Goal: Task Accomplishment & Management: Manage account settings

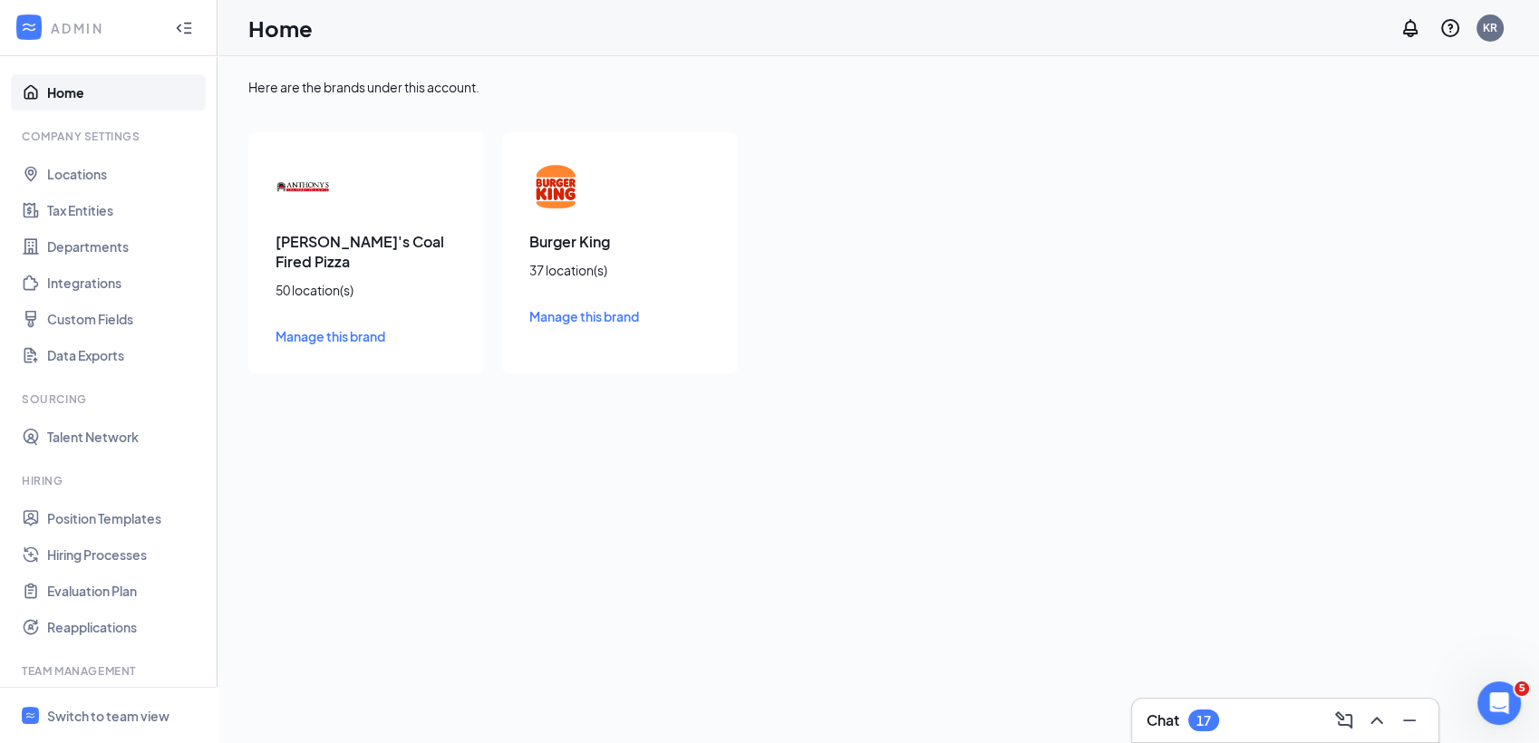
click at [1233, 722] on div "Chat 17" at bounding box center [1285, 720] width 277 height 29
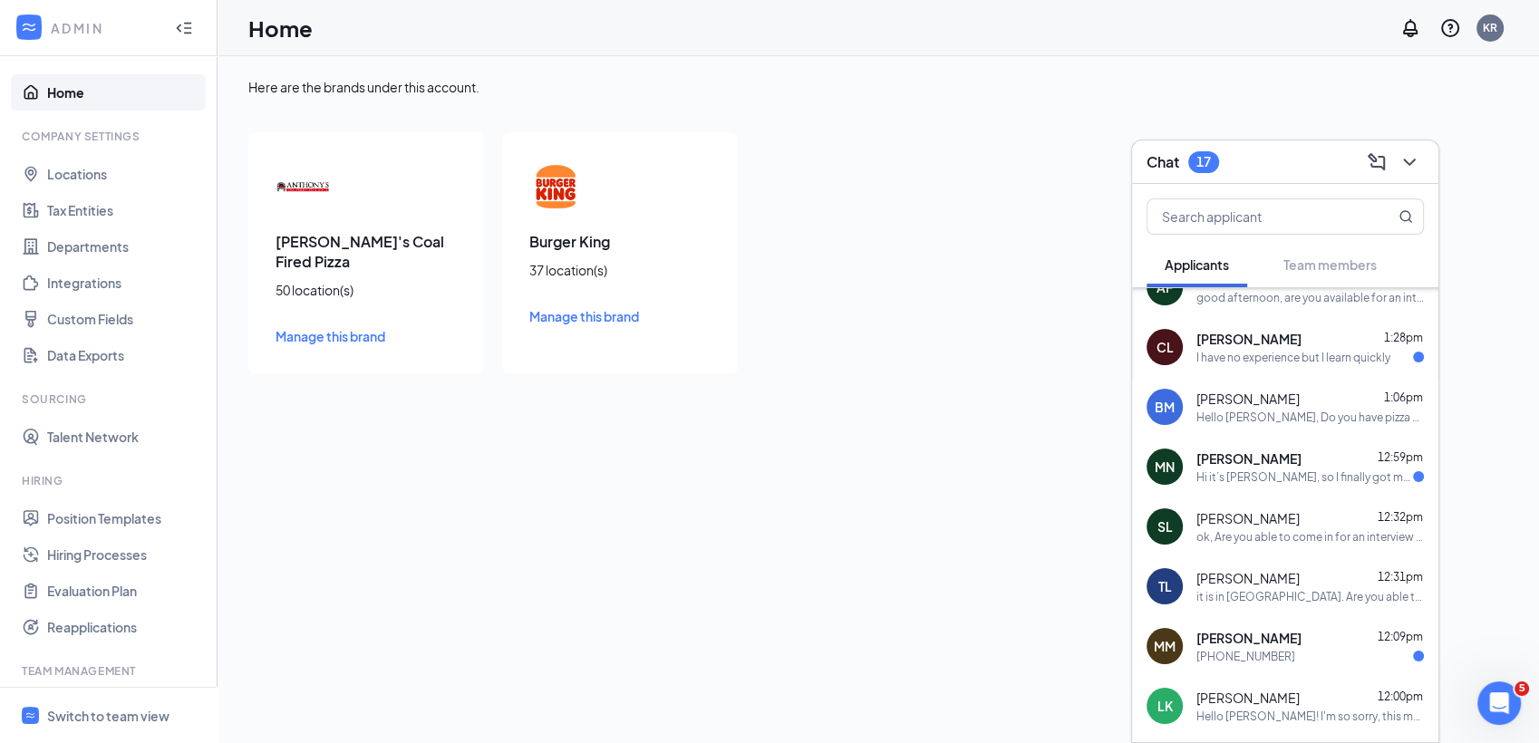
scroll to position [362, 0]
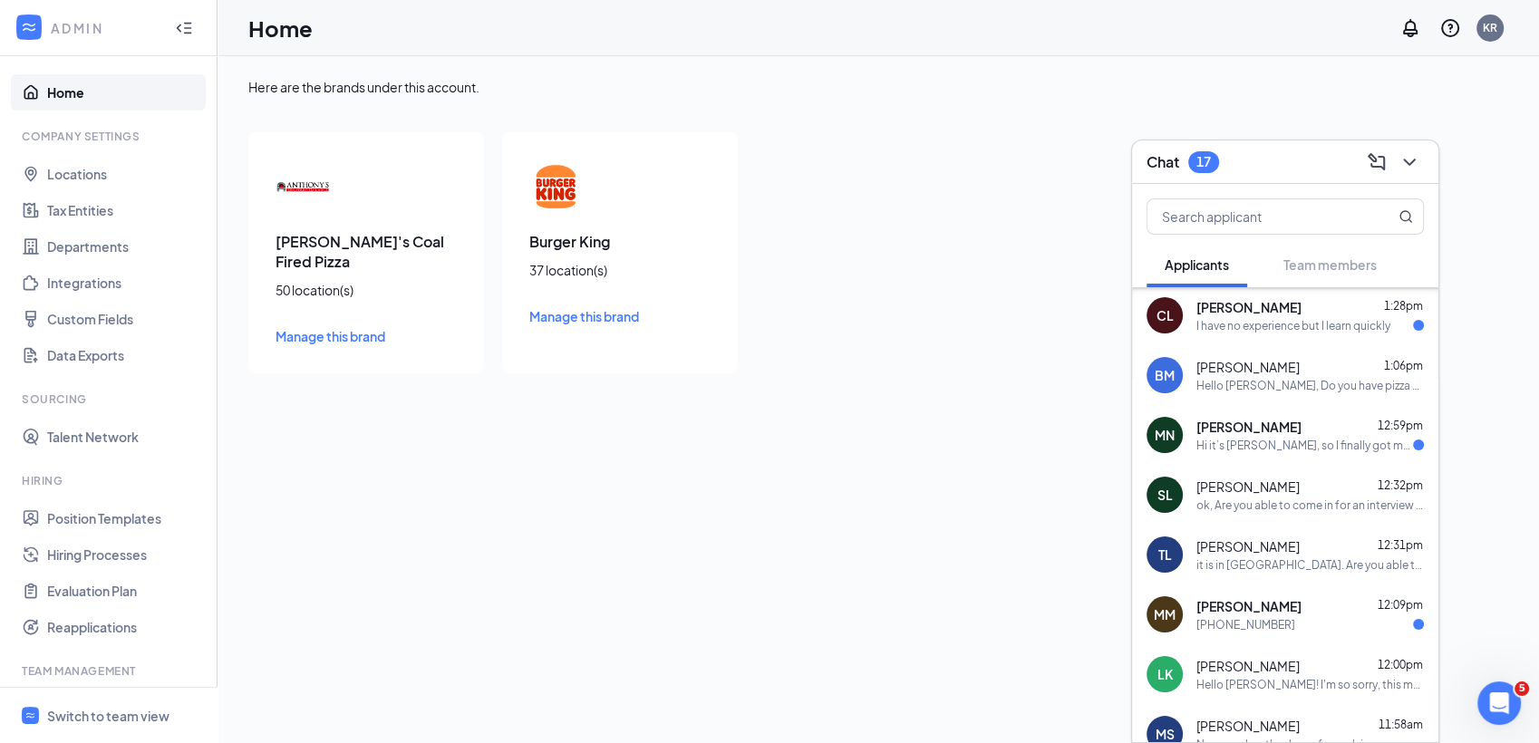
click at [1265, 620] on div "[PHONE_NUMBER]" at bounding box center [1246, 624] width 99 height 15
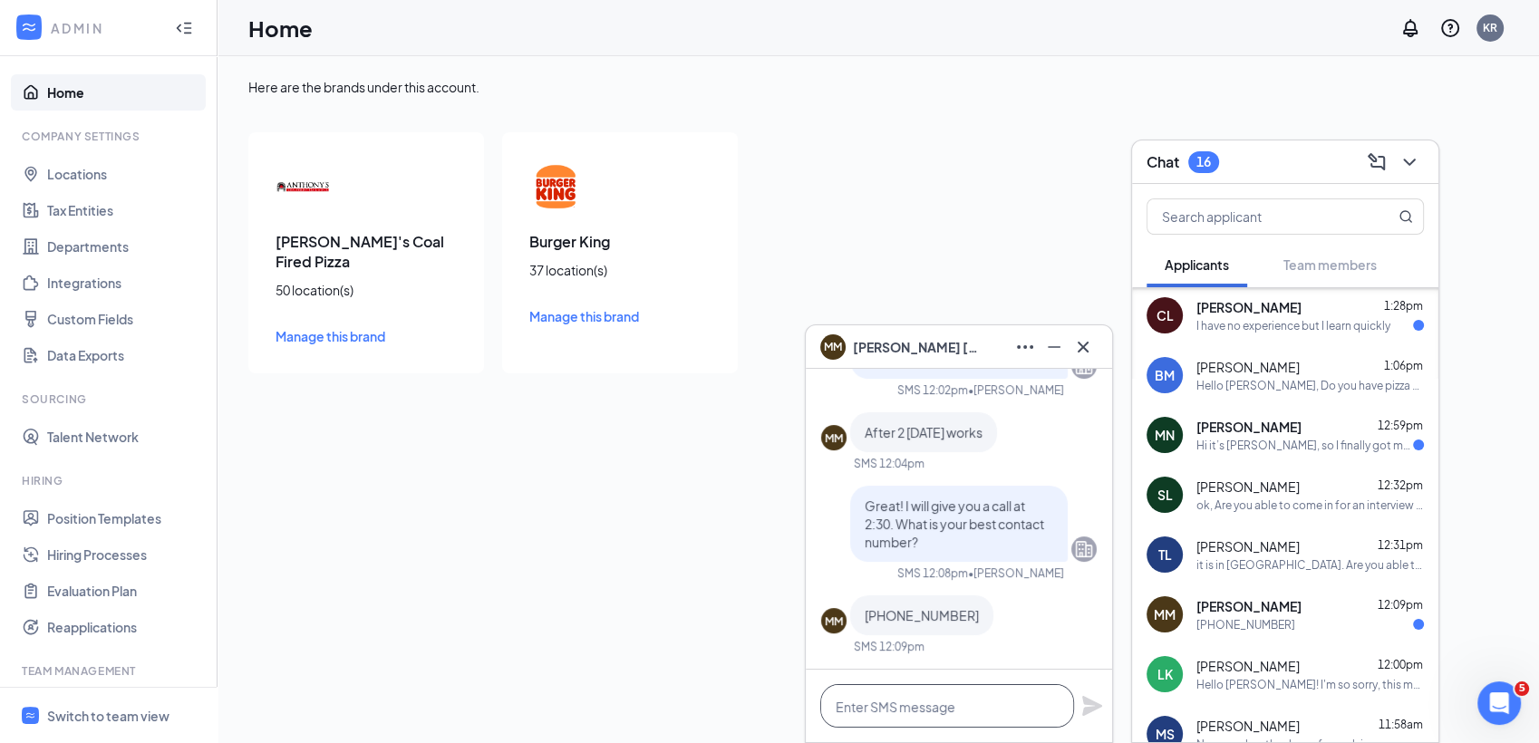
drag, startPoint x: 1005, startPoint y: 711, endPoint x: 972, endPoint y: 671, distance: 52.1
click at [972, 671] on div at bounding box center [959, 706] width 306 height 73
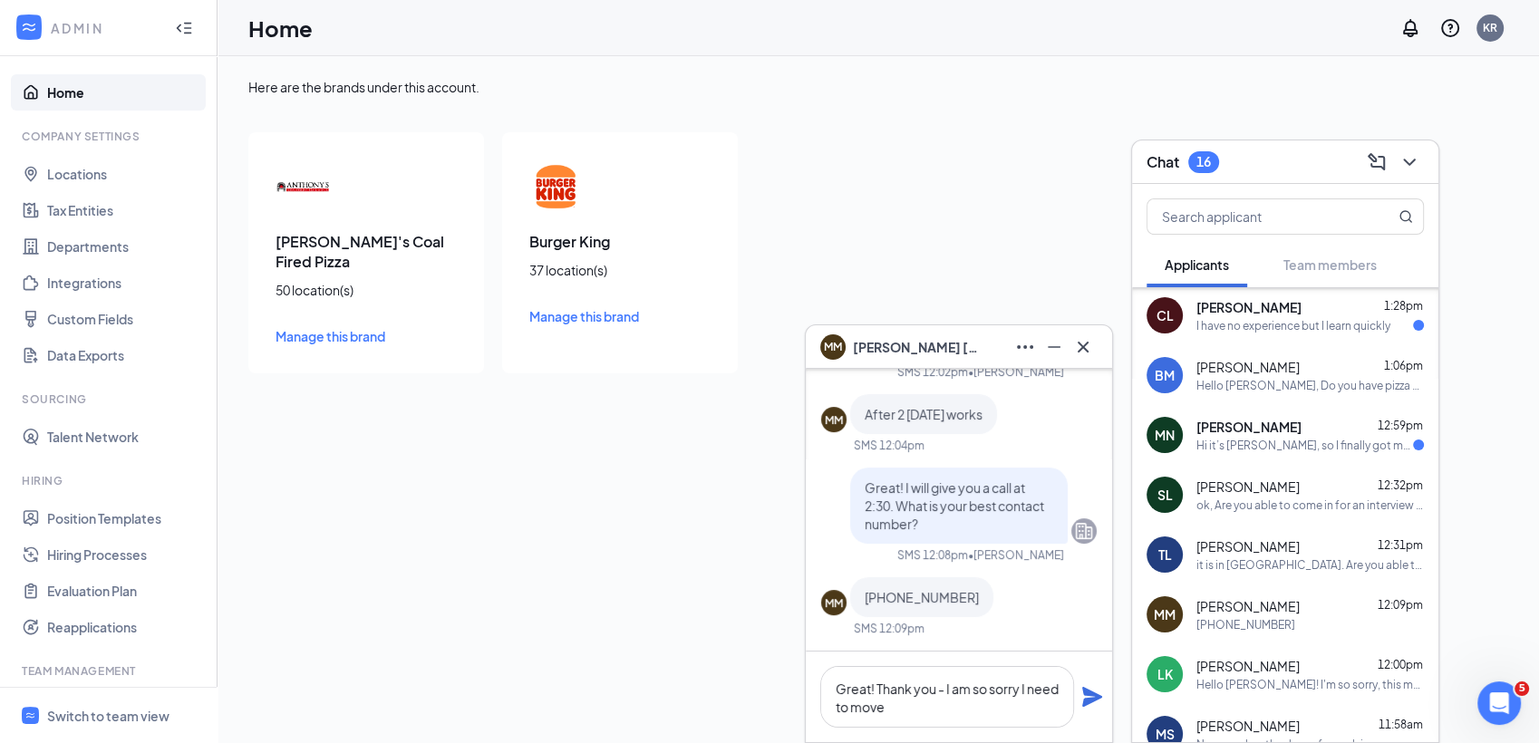
click at [965, 266] on div "Anthony's Coal Fired Pizza 50 location(s) Manage this brand Burger King 37 loca…" at bounding box center [619, 252] width 743 height 241
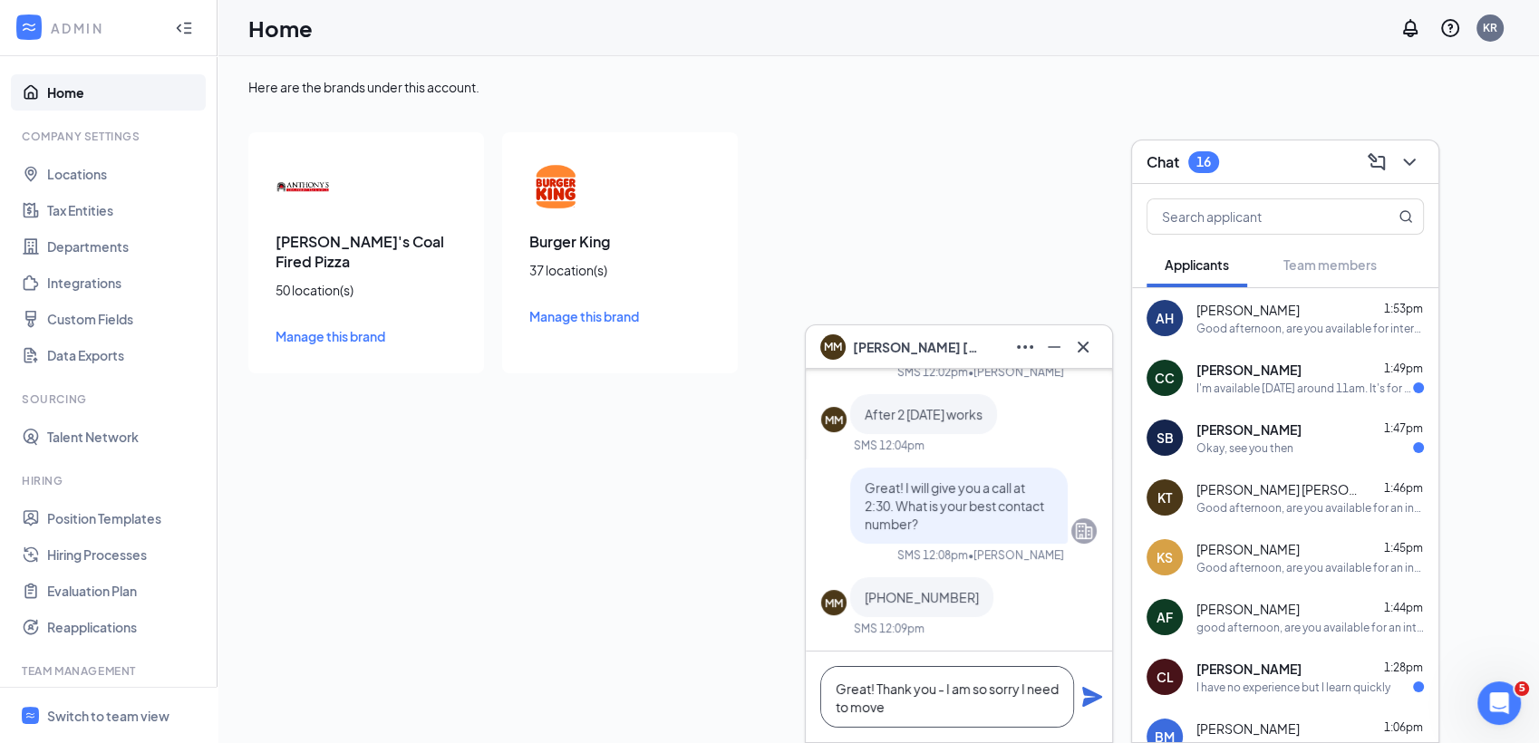
click at [958, 712] on textarea "Great! Thank you - I am so sorry I need to move" at bounding box center [947, 697] width 254 height 62
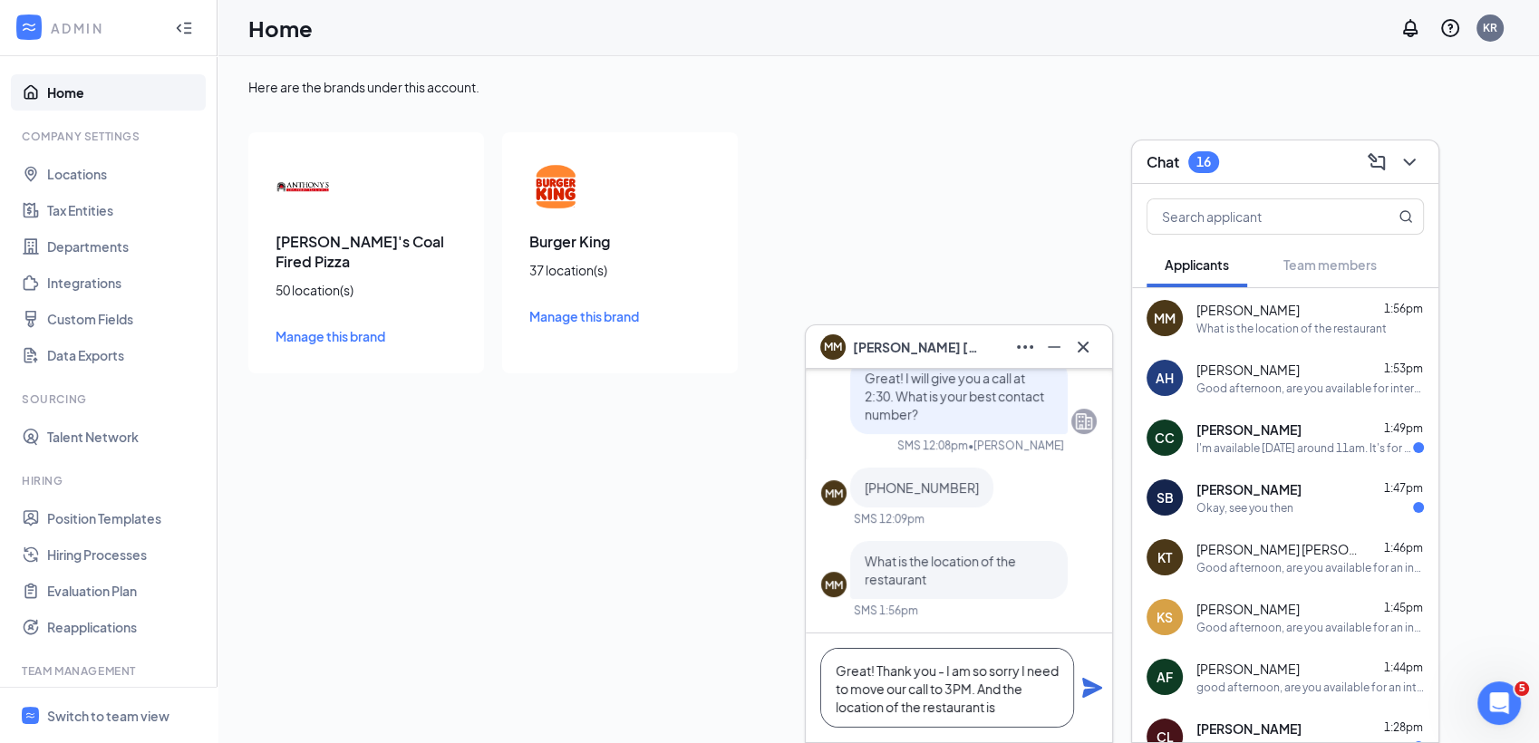
paste textarea "100 Welsh Rd Unit K, Horsham, PA 19044"
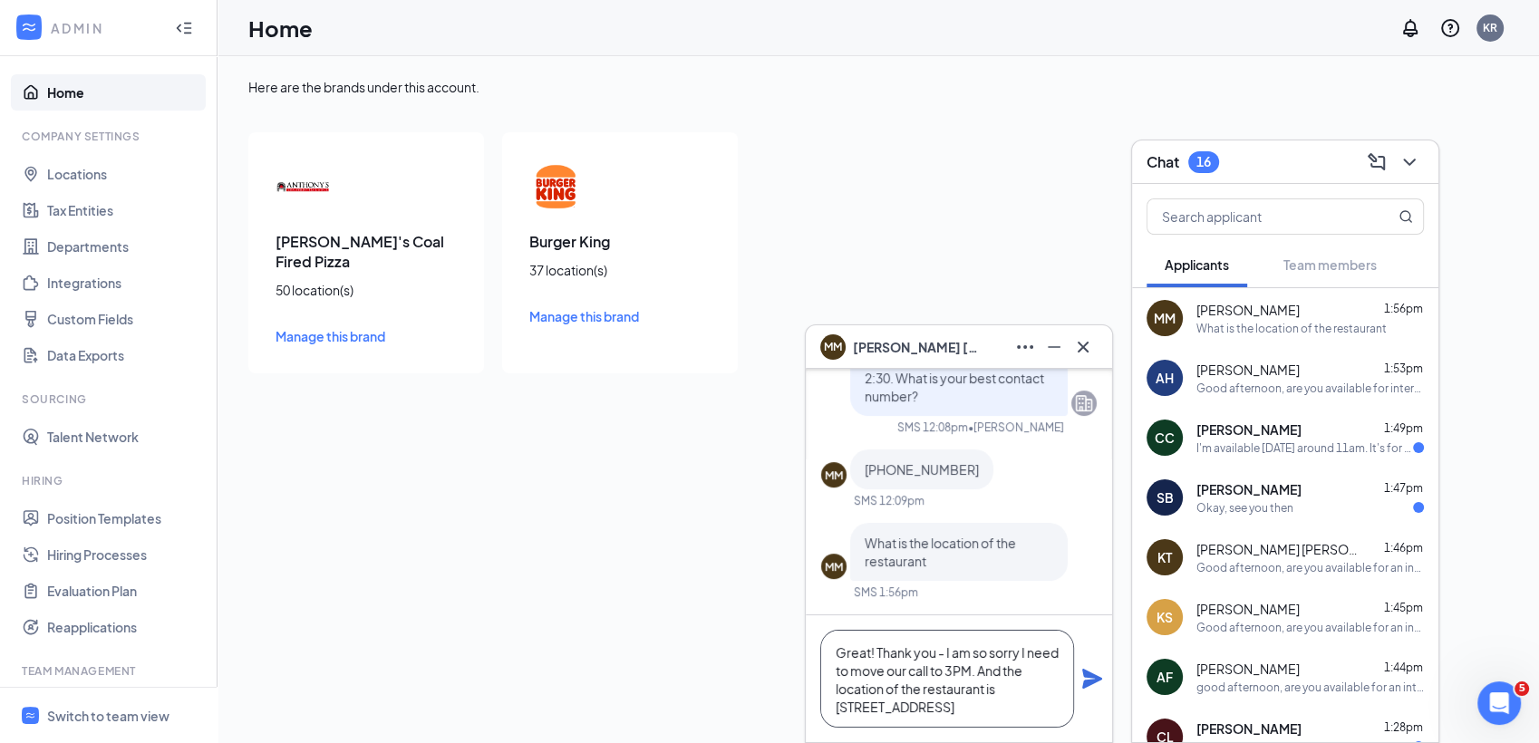
type textarea "Great! Thank you - I am so sorry I need to move our call to 3PM. And the locati…"
click at [1096, 676] on icon "Plane" at bounding box center [1093, 679] width 20 height 20
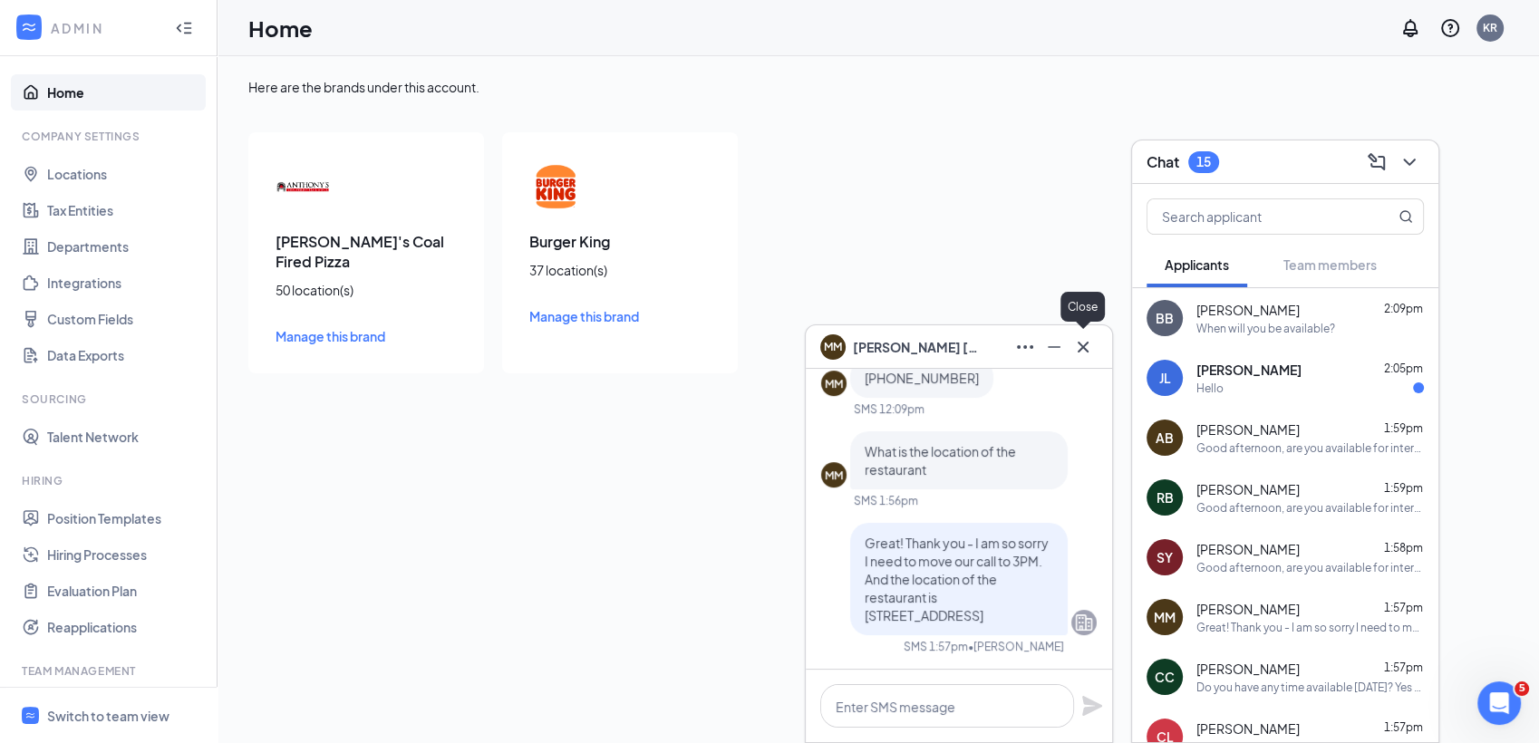
click at [1083, 347] on icon "Cross" at bounding box center [1083, 346] width 11 height 11
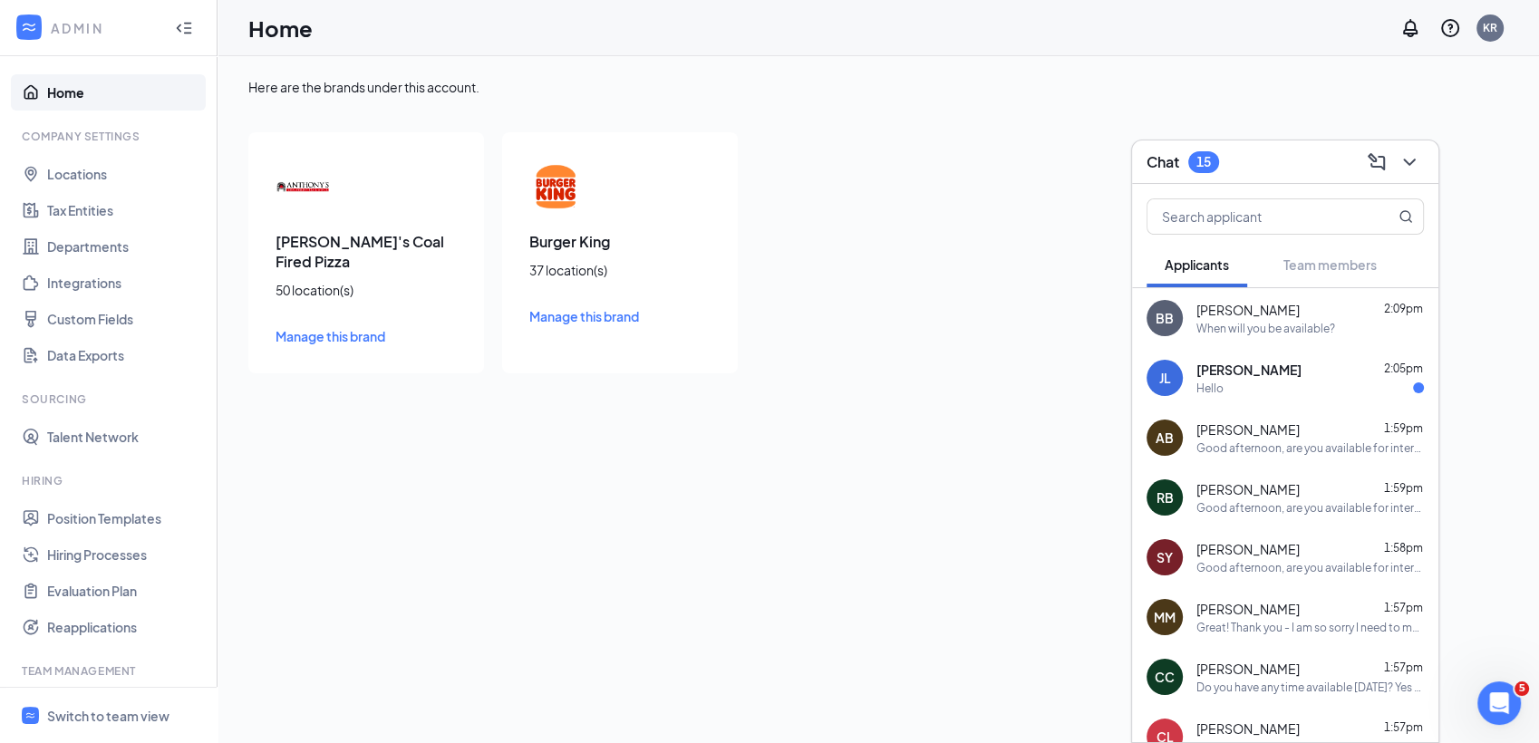
click at [1415, 147] on div "Chat 15" at bounding box center [1285, 163] width 306 height 44
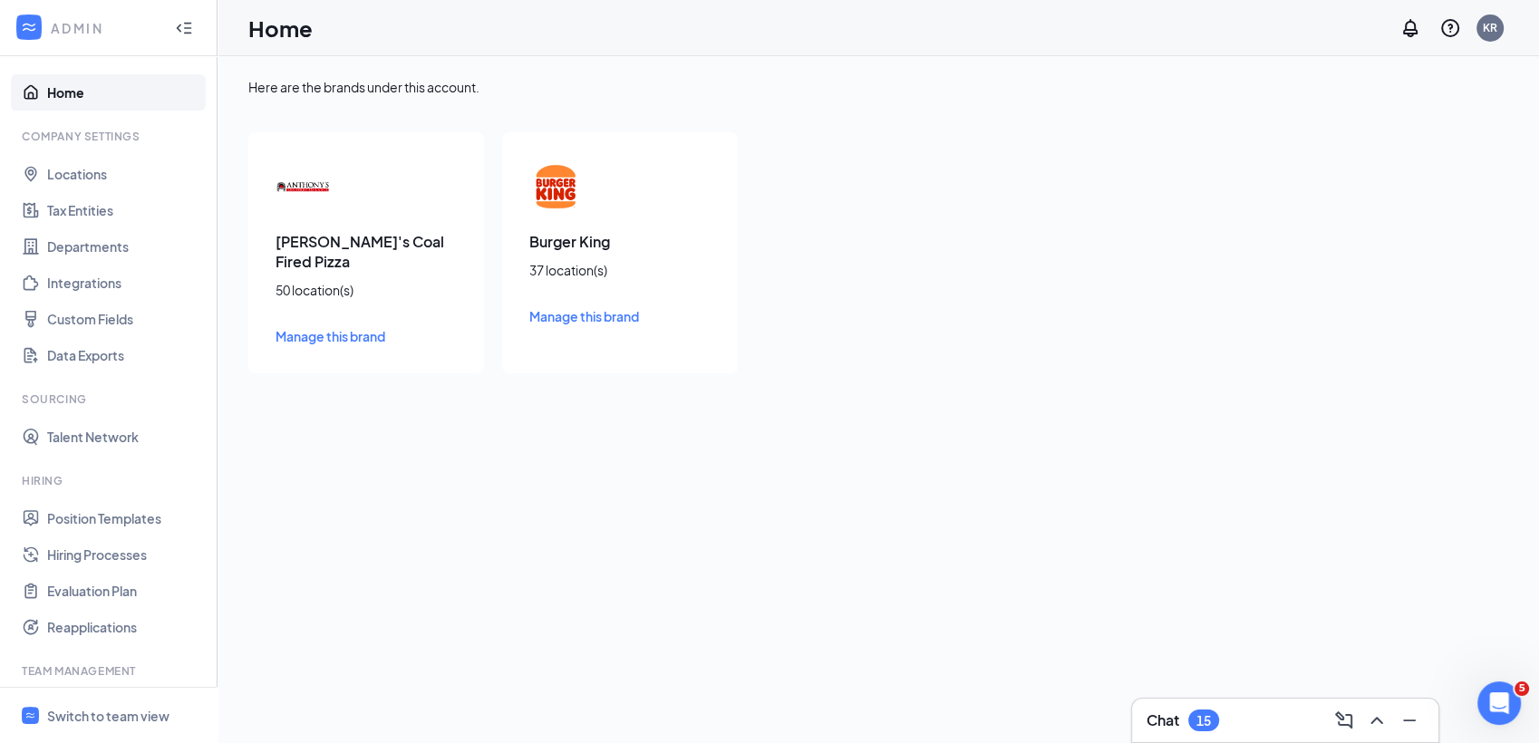
click at [1267, 714] on div "Chat 15" at bounding box center [1285, 720] width 277 height 29
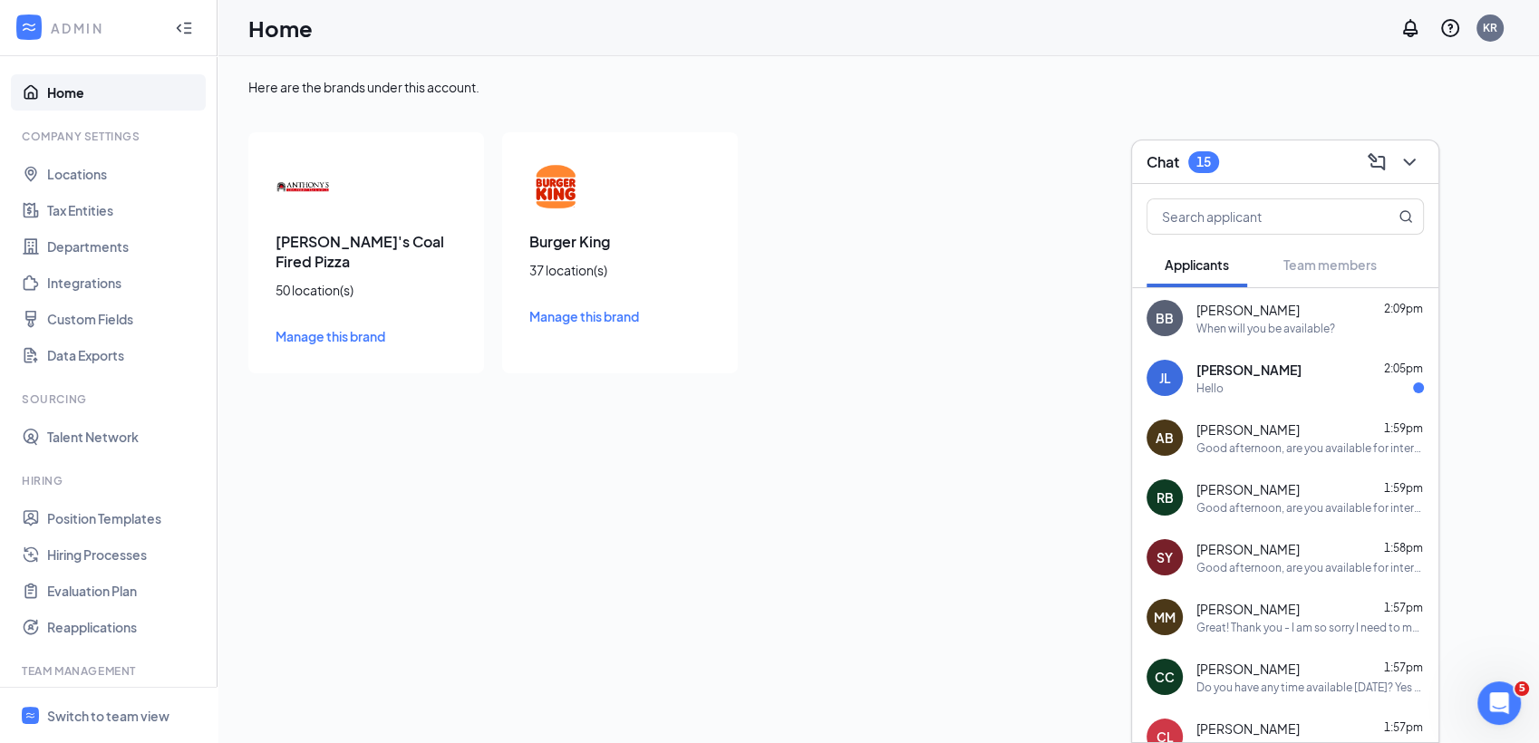
click at [1001, 627] on div "Here are the brands under this account. Anthony's Coal Fired Pizza 50 location(…" at bounding box center [879, 399] width 1322 height 687
click at [1406, 165] on icon "ChevronDown" at bounding box center [1410, 162] width 22 height 22
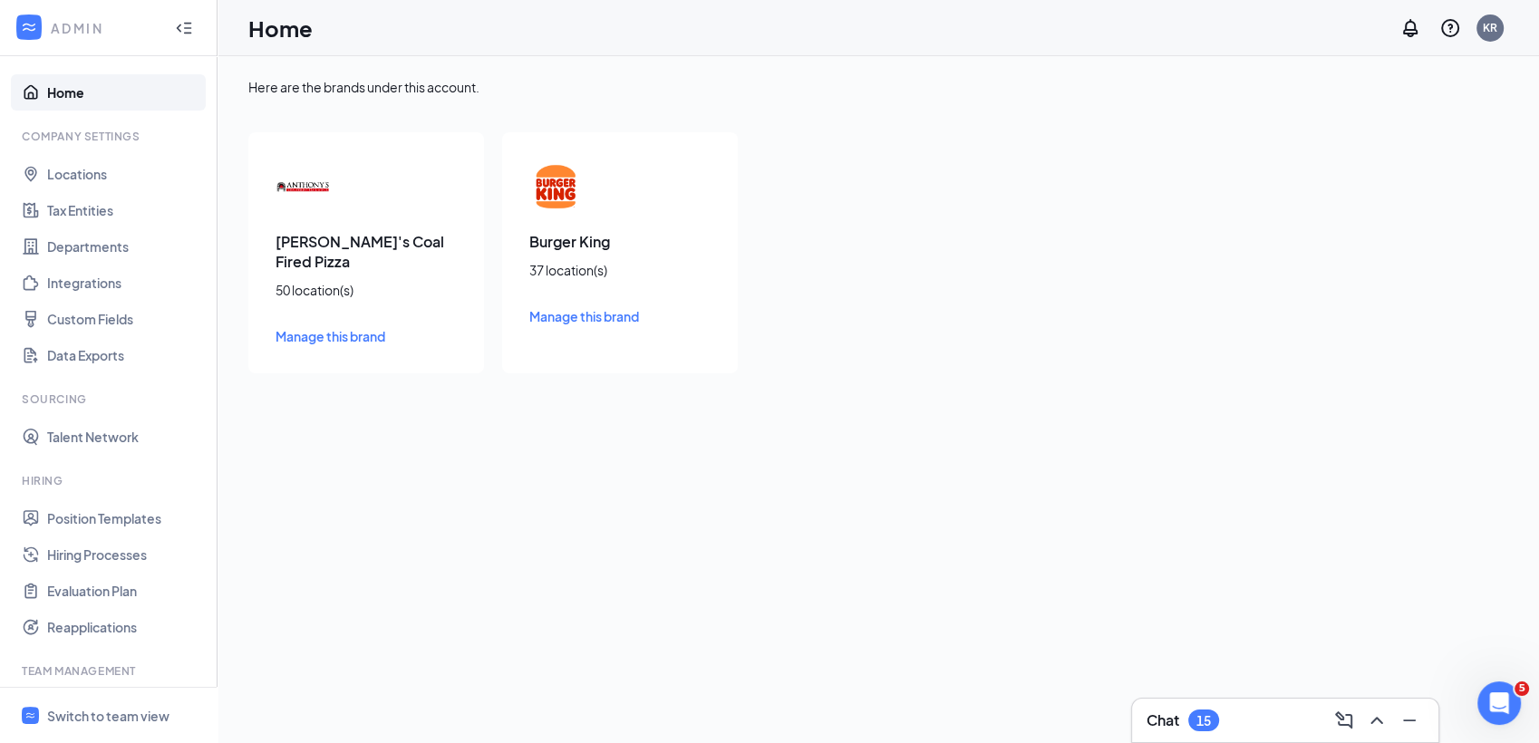
click at [1292, 711] on div "Chat 15" at bounding box center [1285, 720] width 277 height 29
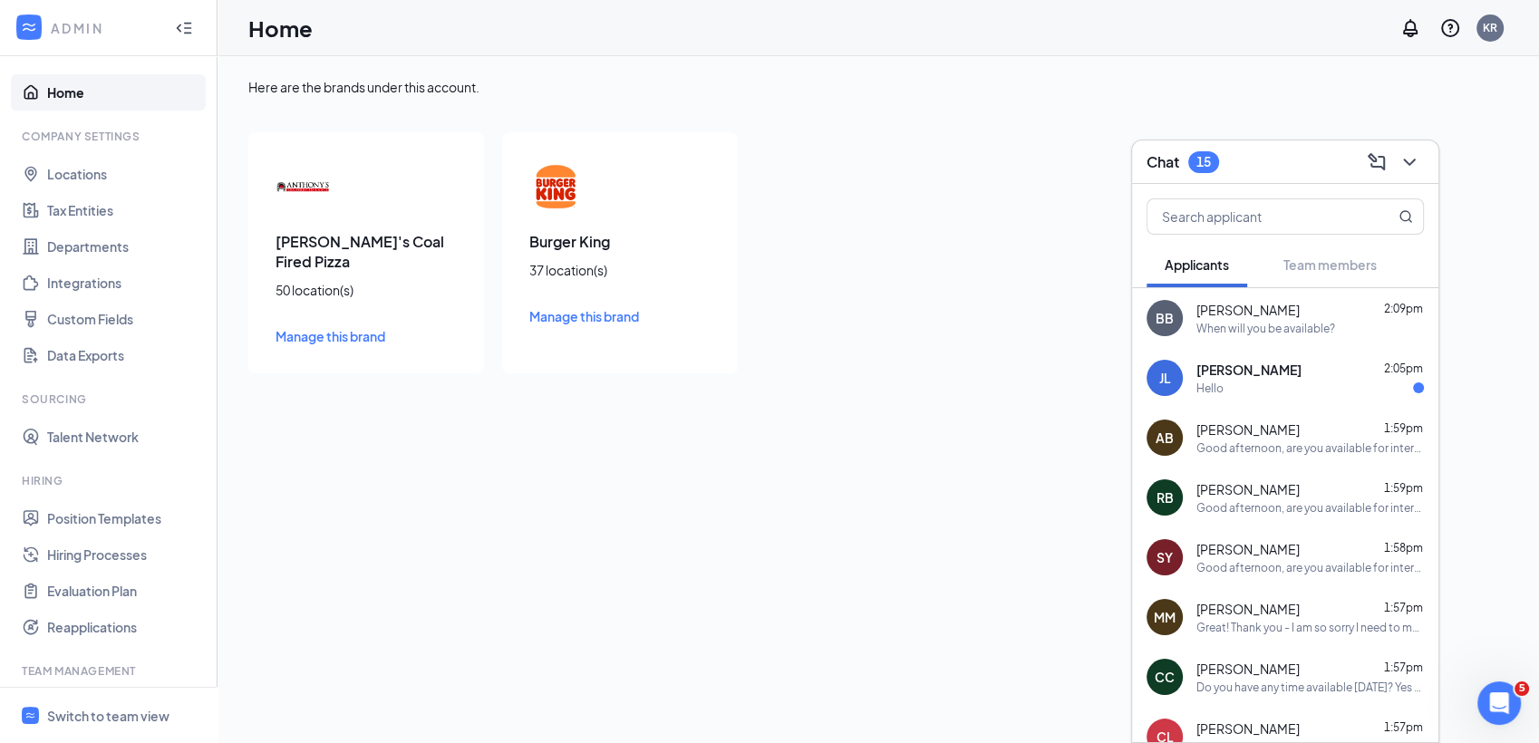
drag, startPoint x: 1189, startPoint y: 211, endPoint x: 1234, endPoint y: 263, distance: 68.7
click at [1234, 263] on div "Applicants Team members" at bounding box center [1285, 235] width 306 height 103
type input ","
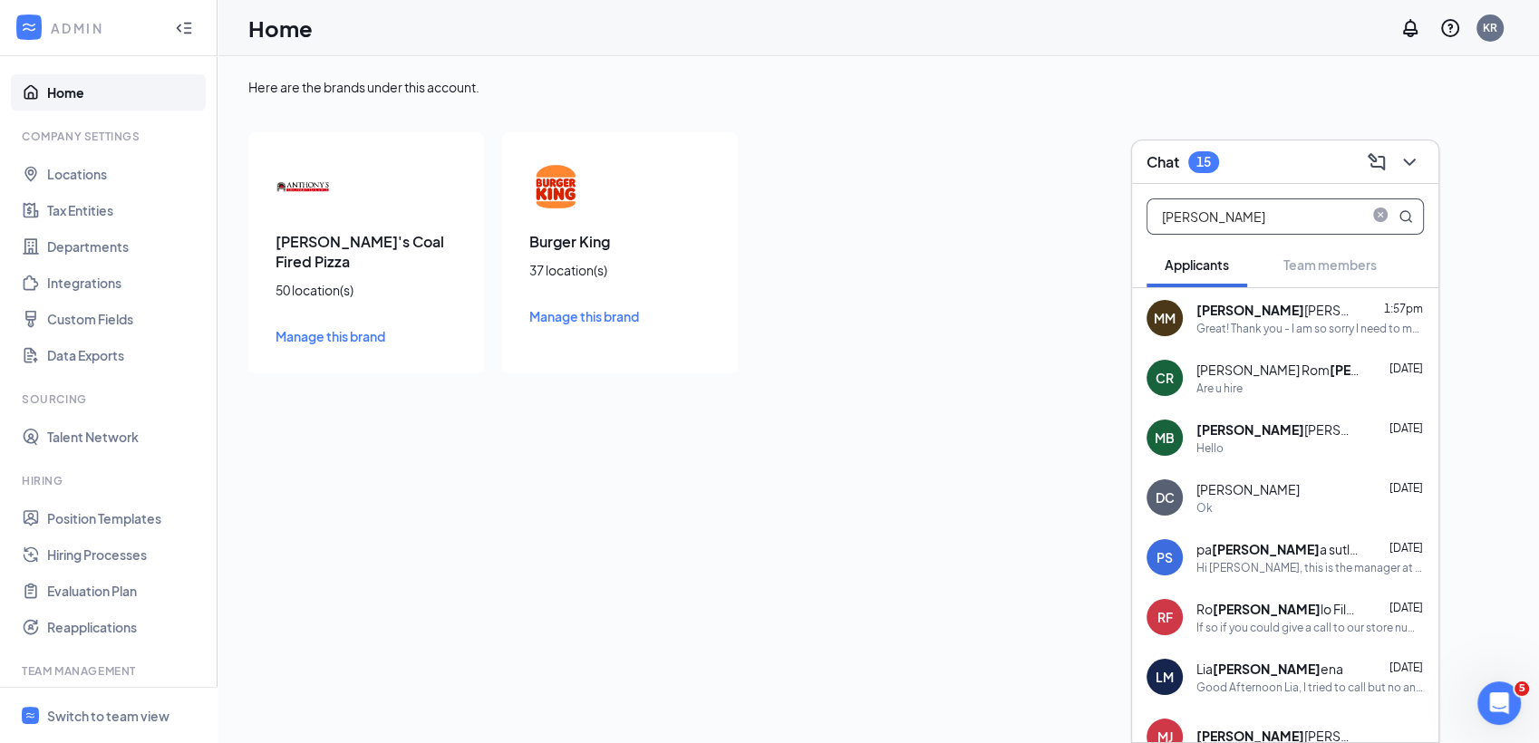
type input "mel"
click at [1241, 314] on div "Mel issa mcintyre" at bounding box center [1278, 310] width 163 height 18
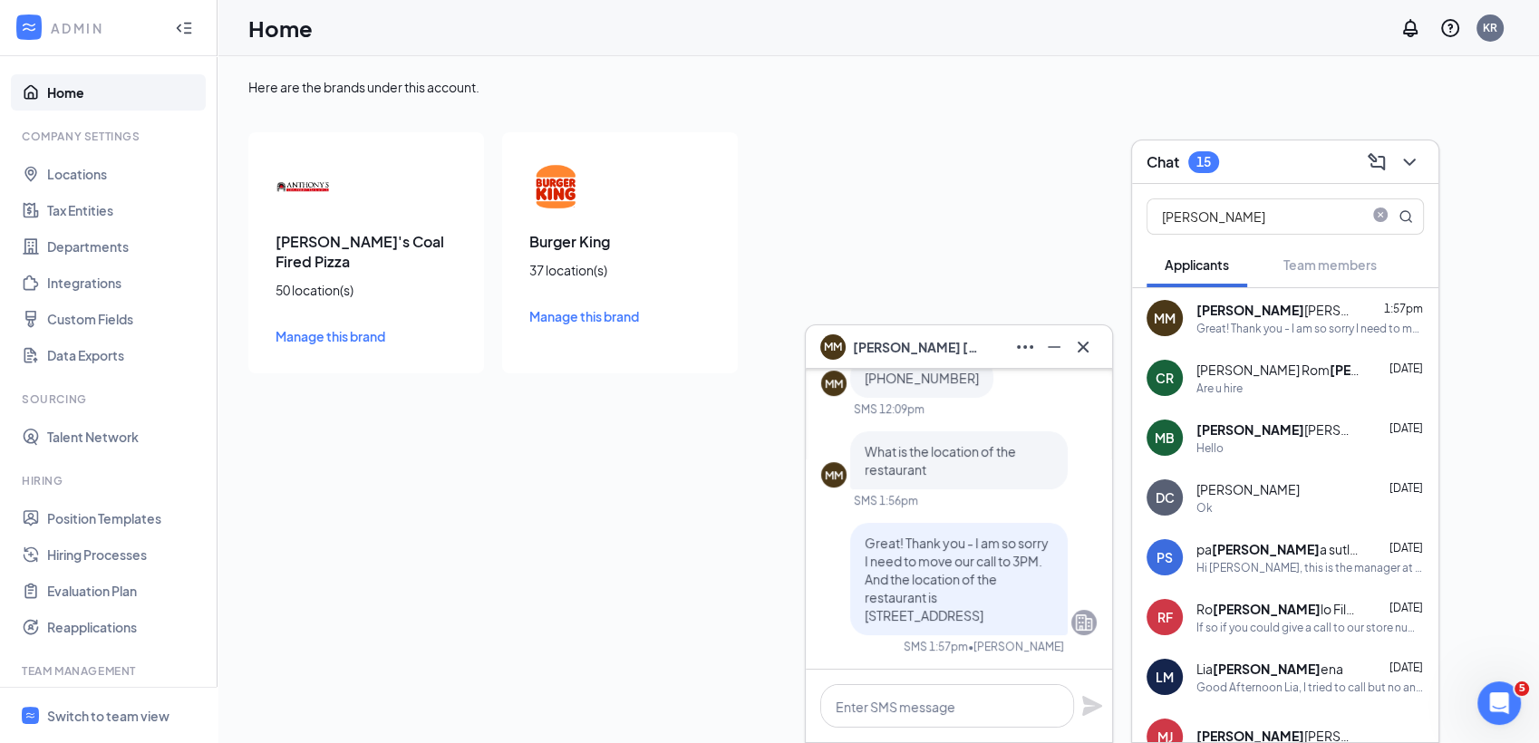
click at [956, 225] on div "Anthony's Coal Fired Pizza 50 location(s) Manage this brand Burger King 37 loca…" at bounding box center [619, 252] width 743 height 241
click at [960, 219] on div "Anthony's Coal Fired Pizza 50 location(s) Manage this brand Burger King 37 loca…" at bounding box center [619, 252] width 743 height 241
click at [1422, 155] on div at bounding box center [1408, 162] width 33 height 29
click at [1408, 167] on icon "ChevronDown" at bounding box center [1410, 162] width 22 height 22
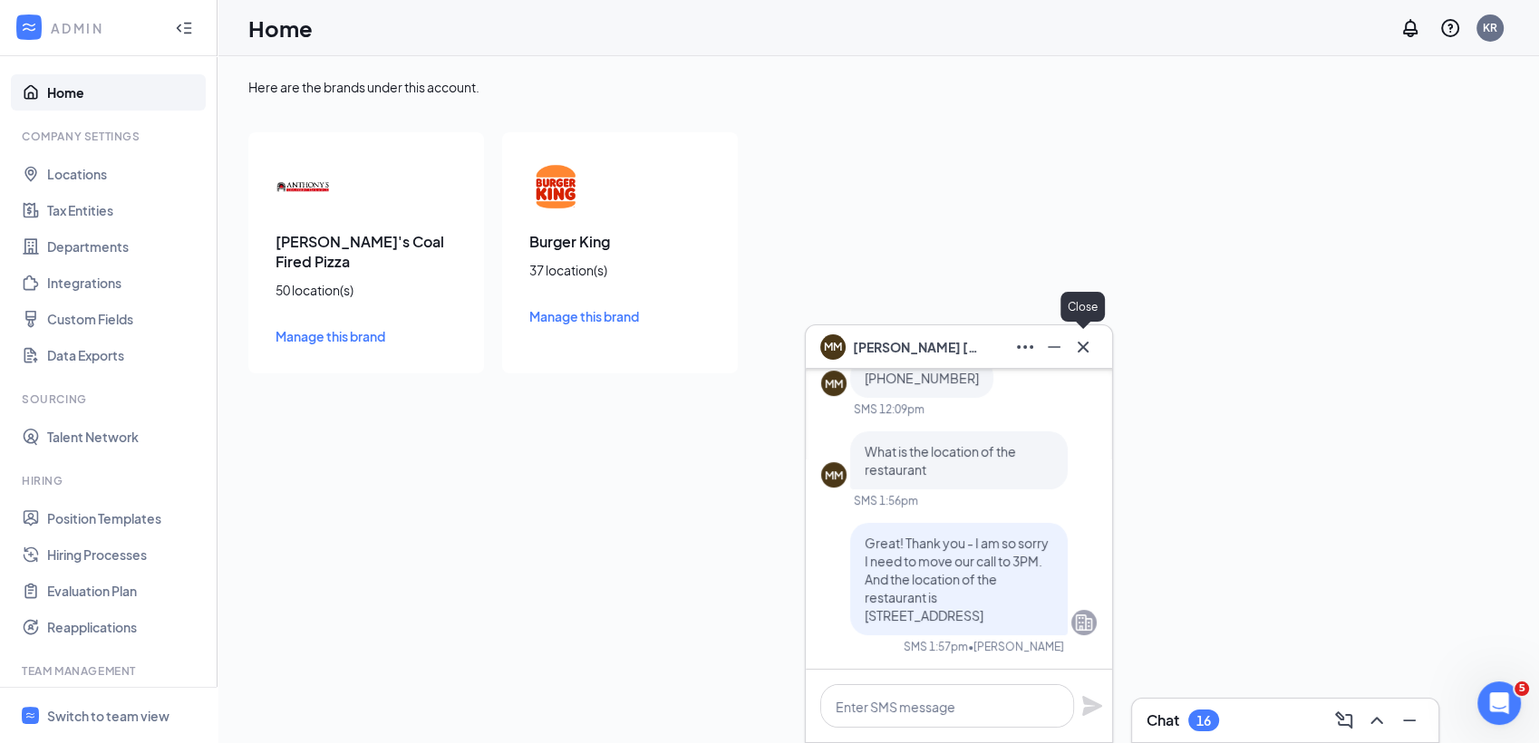
click at [1073, 340] on icon "Cross" at bounding box center [1084, 347] width 22 height 22
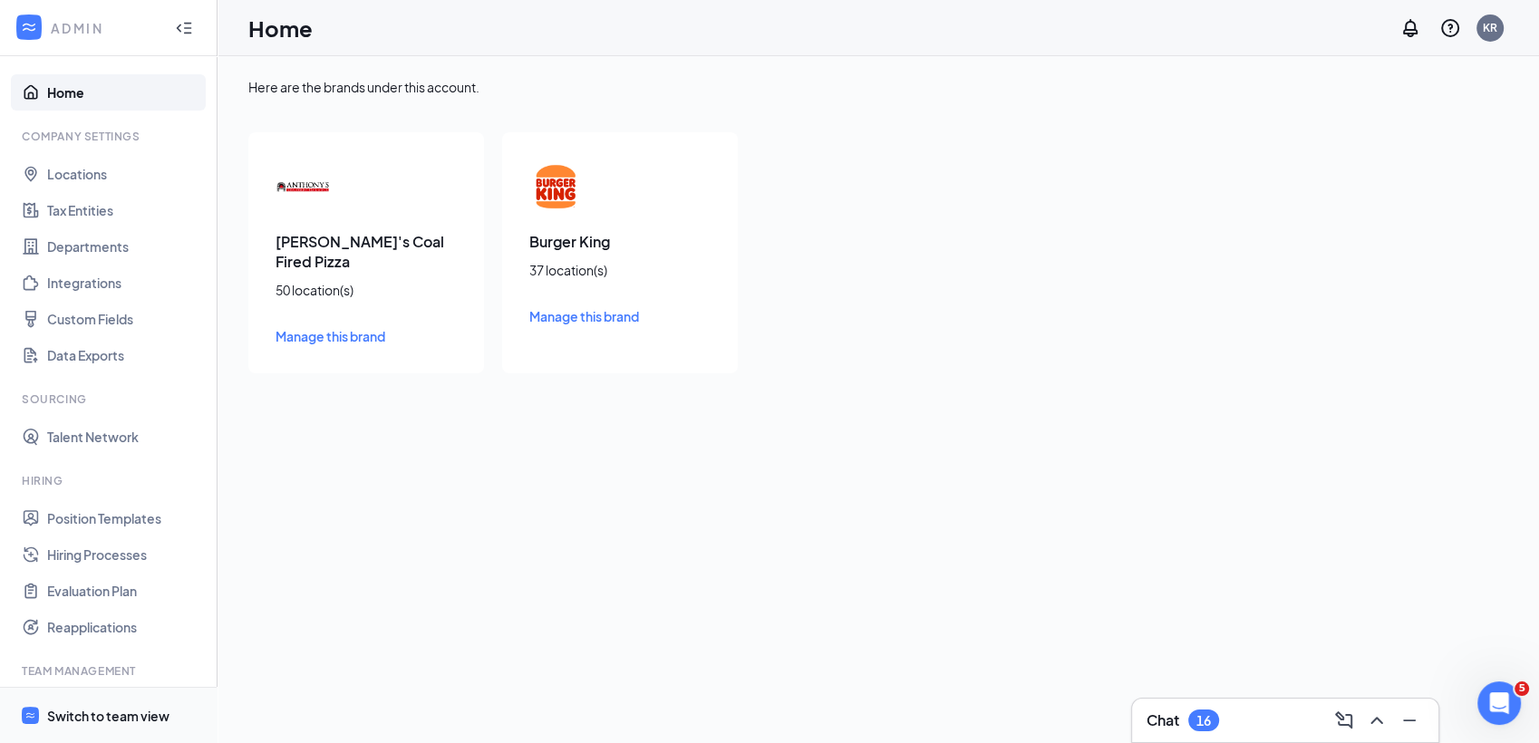
click at [102, 720] on div "Switch to team view" at bounding box center [108, 716] width 122 height 18
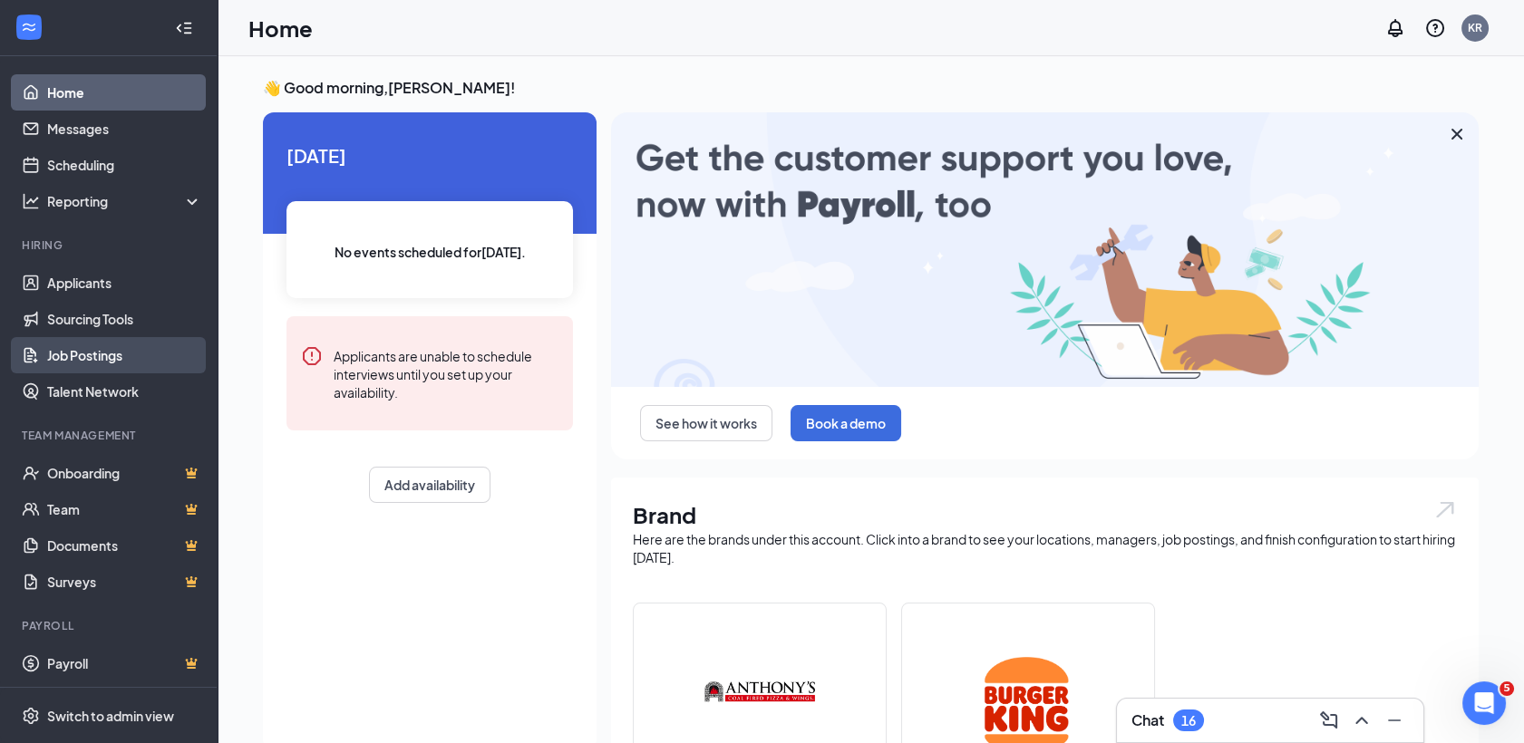
click at [77, 352] on link "Job Postings" at bounding box center [124, 355] width 155 height 36
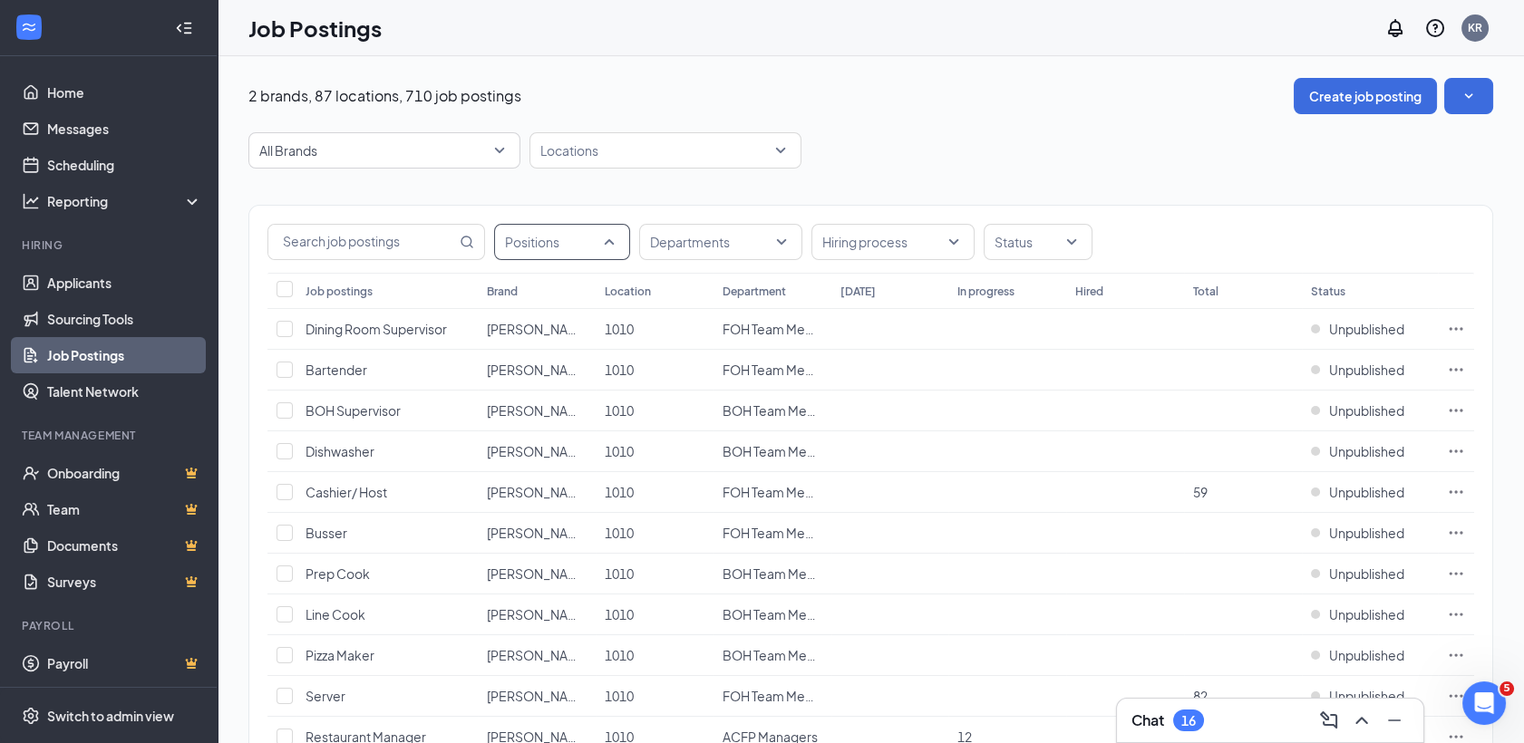
click at [607, 243] on div at bounding box center [553, 242] width 109 height 29
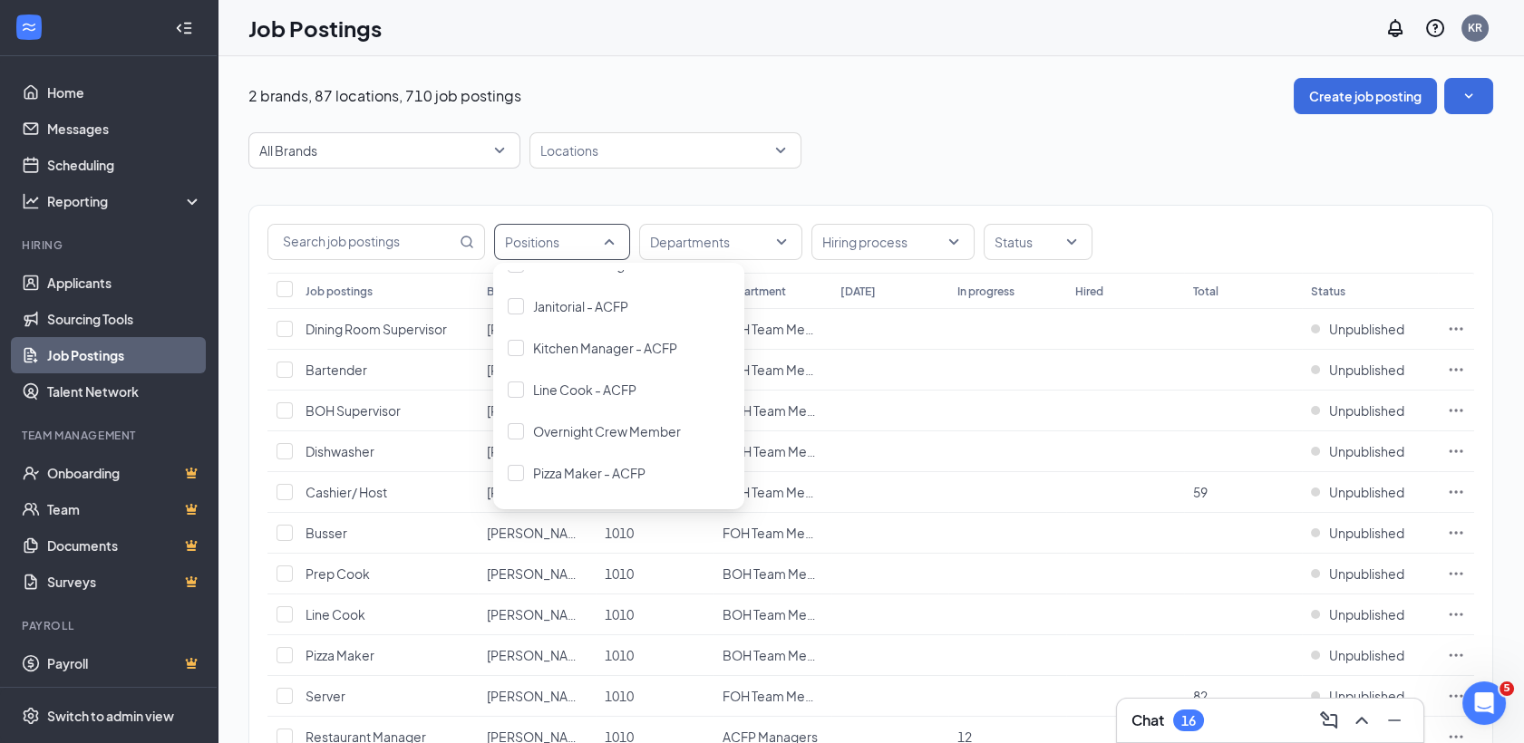
scroll to position [447, 0]
click at [623, 348] on span "Kitchen Manager - ACFP" at bounding box center [605, 344] width 144 height 16
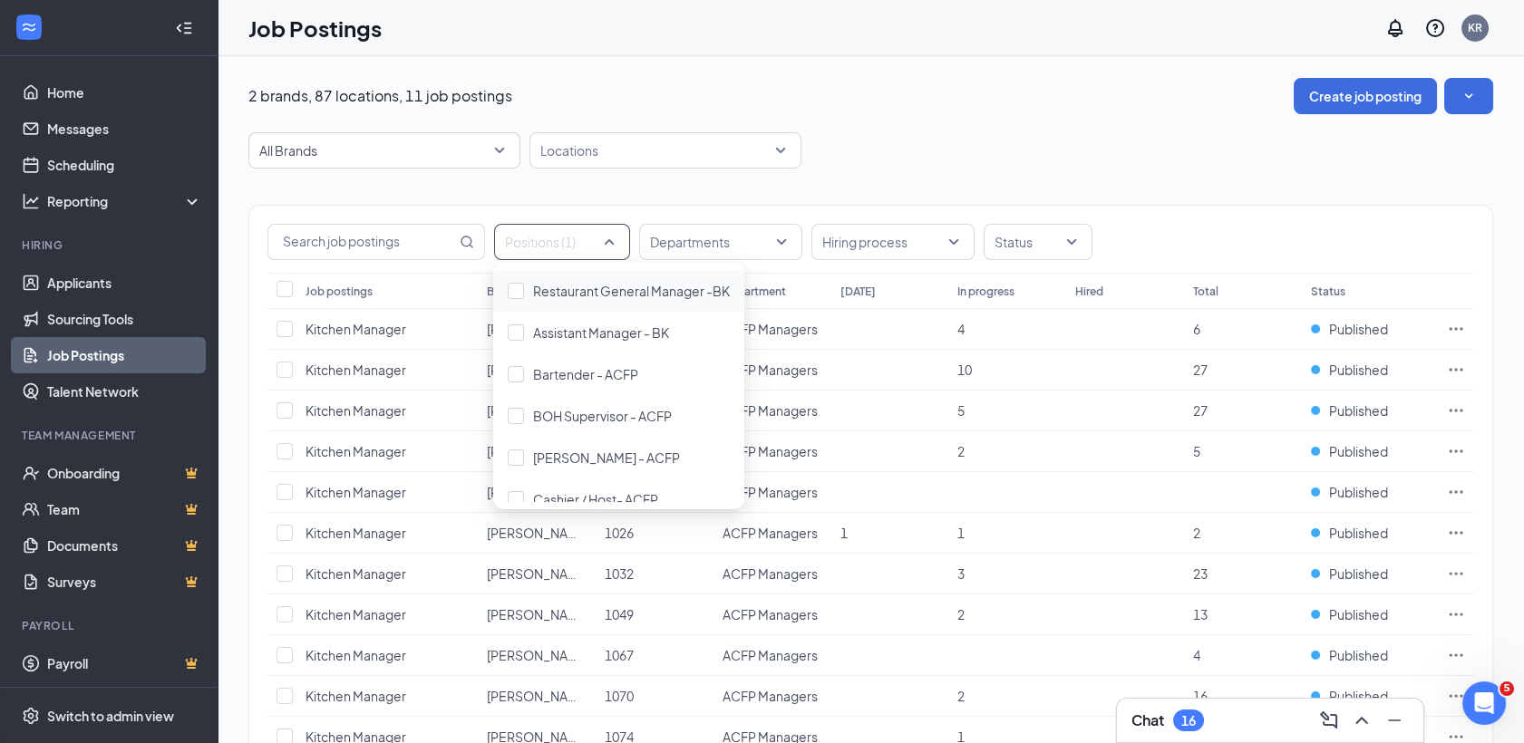
click at [899, 107] on div "2 brands, 87 locations, 11 job postings Create job posting" at bounding box center [870, 96] width 1245 height 36
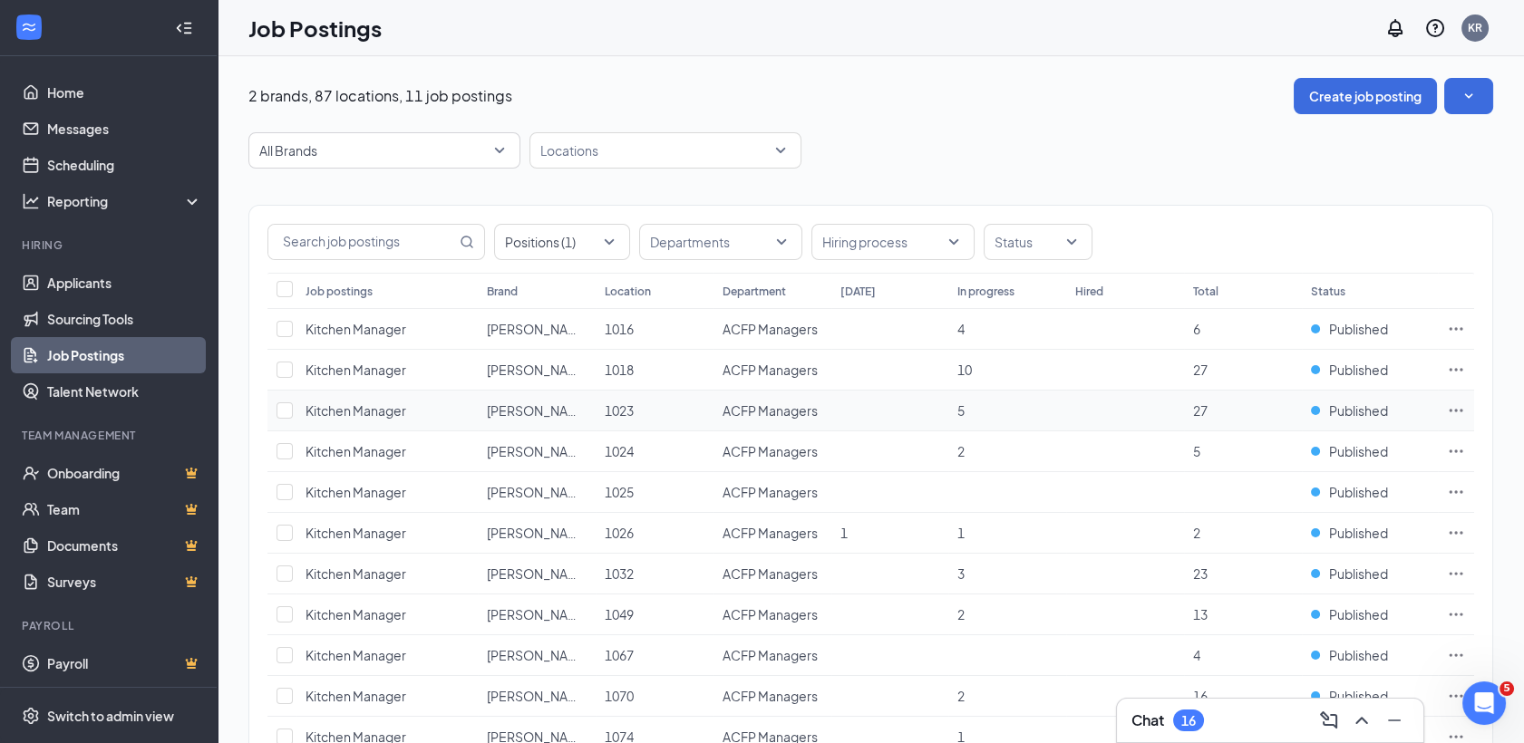
scroll to position [112, 0]
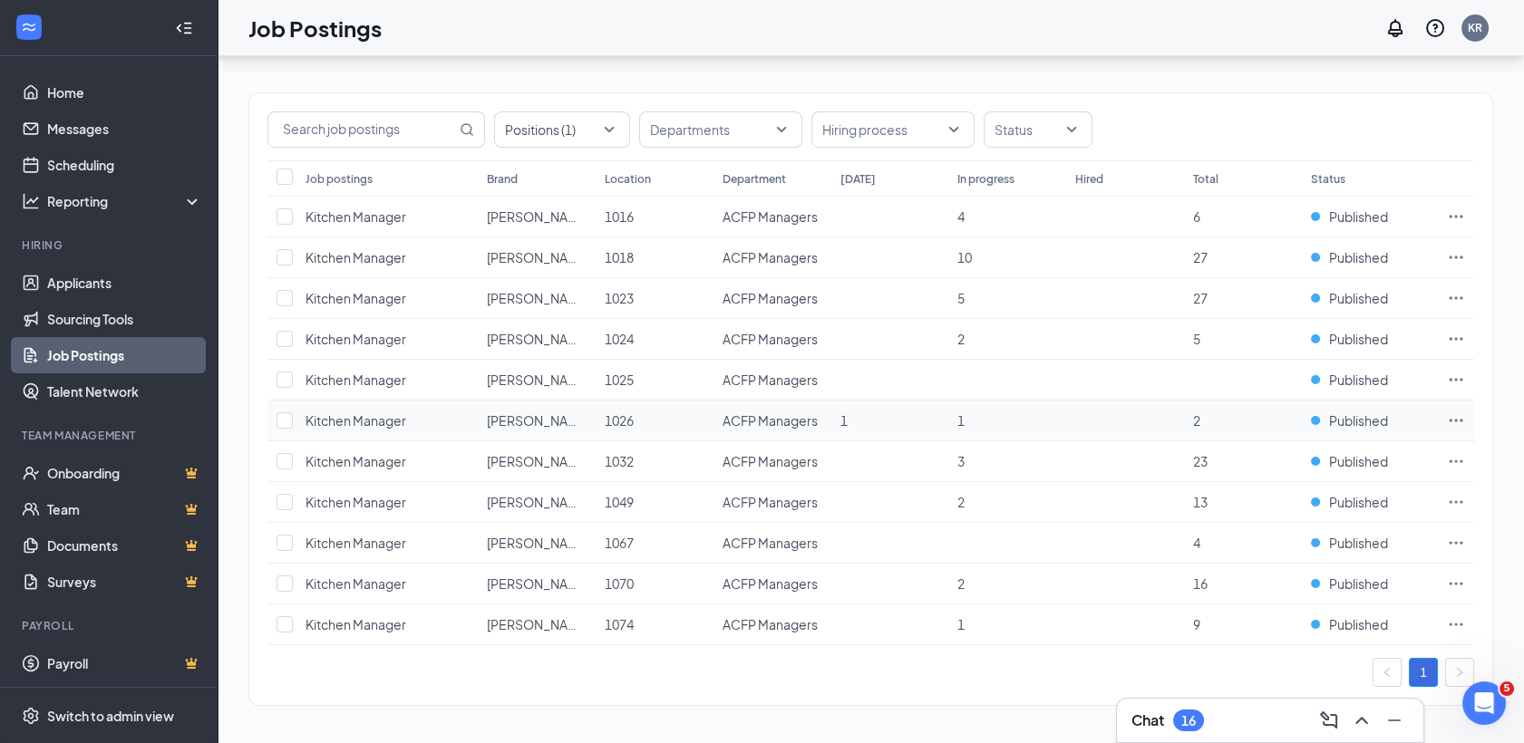
click at [1453, 415] on icon "Ellipses" at bounding box center [1456, 421] width 18 height 18
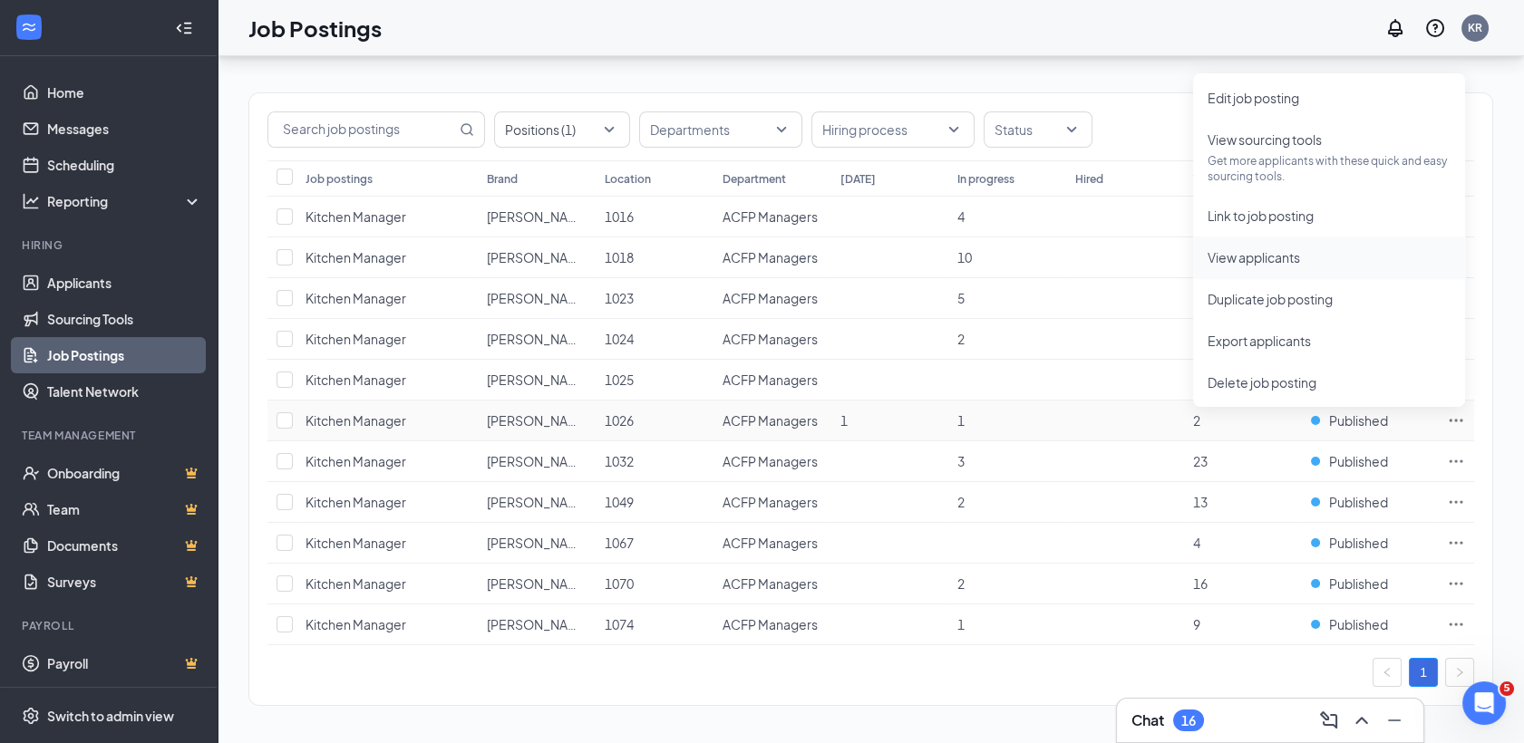
click at [1313, 243] on li "View applicants" at bounding box center [1329, 258] width 272 height 42
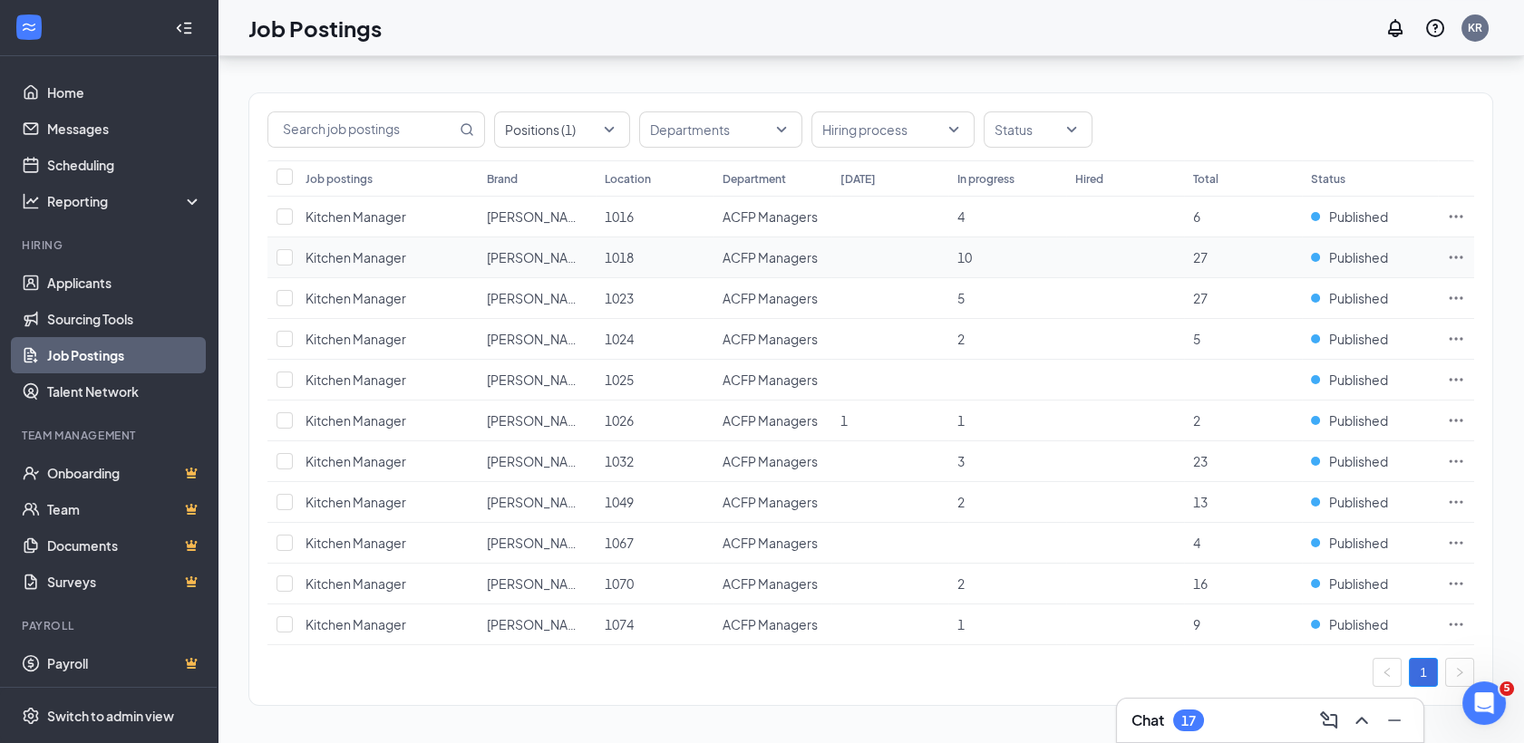
click at [1450, 256] on icon "Ellipses" at bounding box center [1457, 257] width 14 height 3
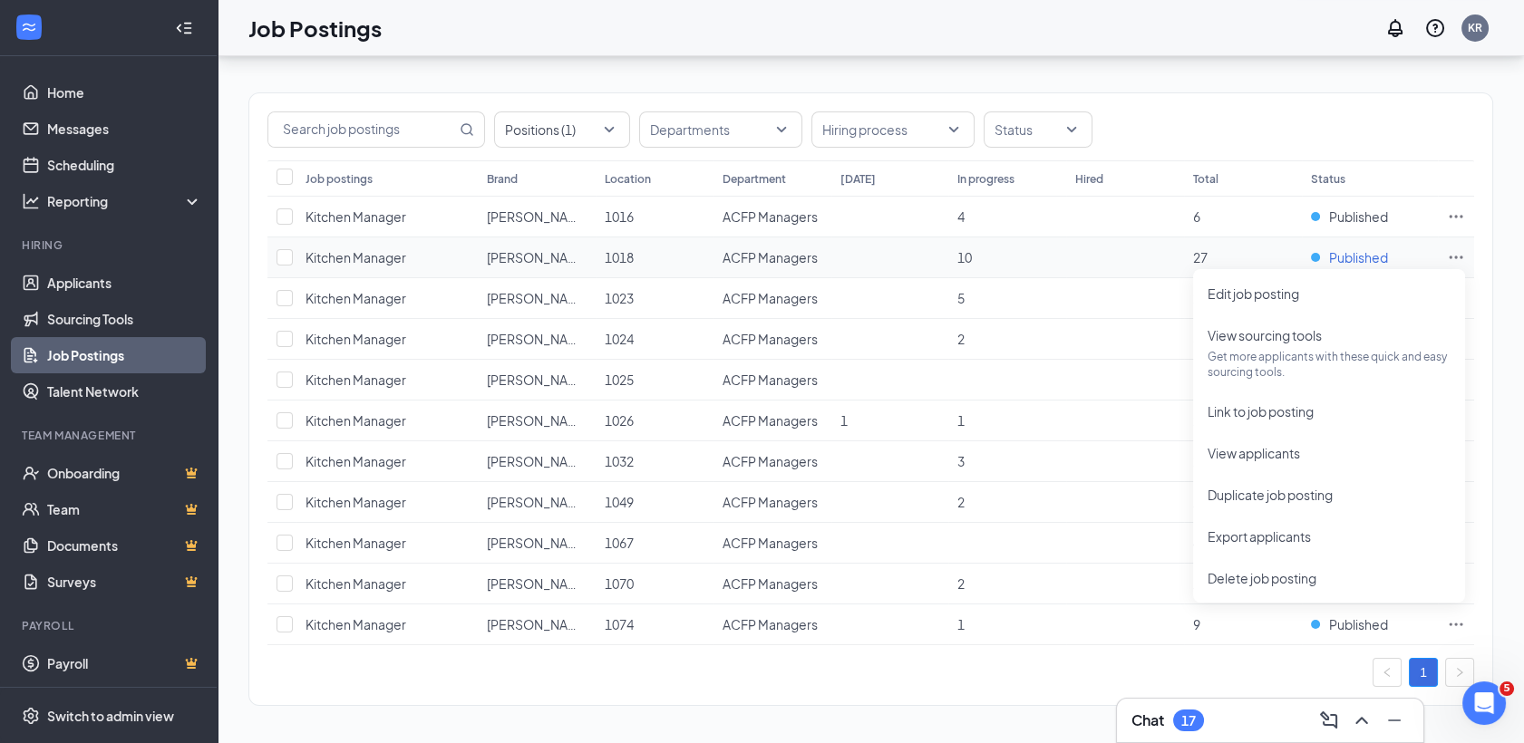
click at [1372, 257] on span "Published" at bounding box center [1358, 257] width 59 height 18
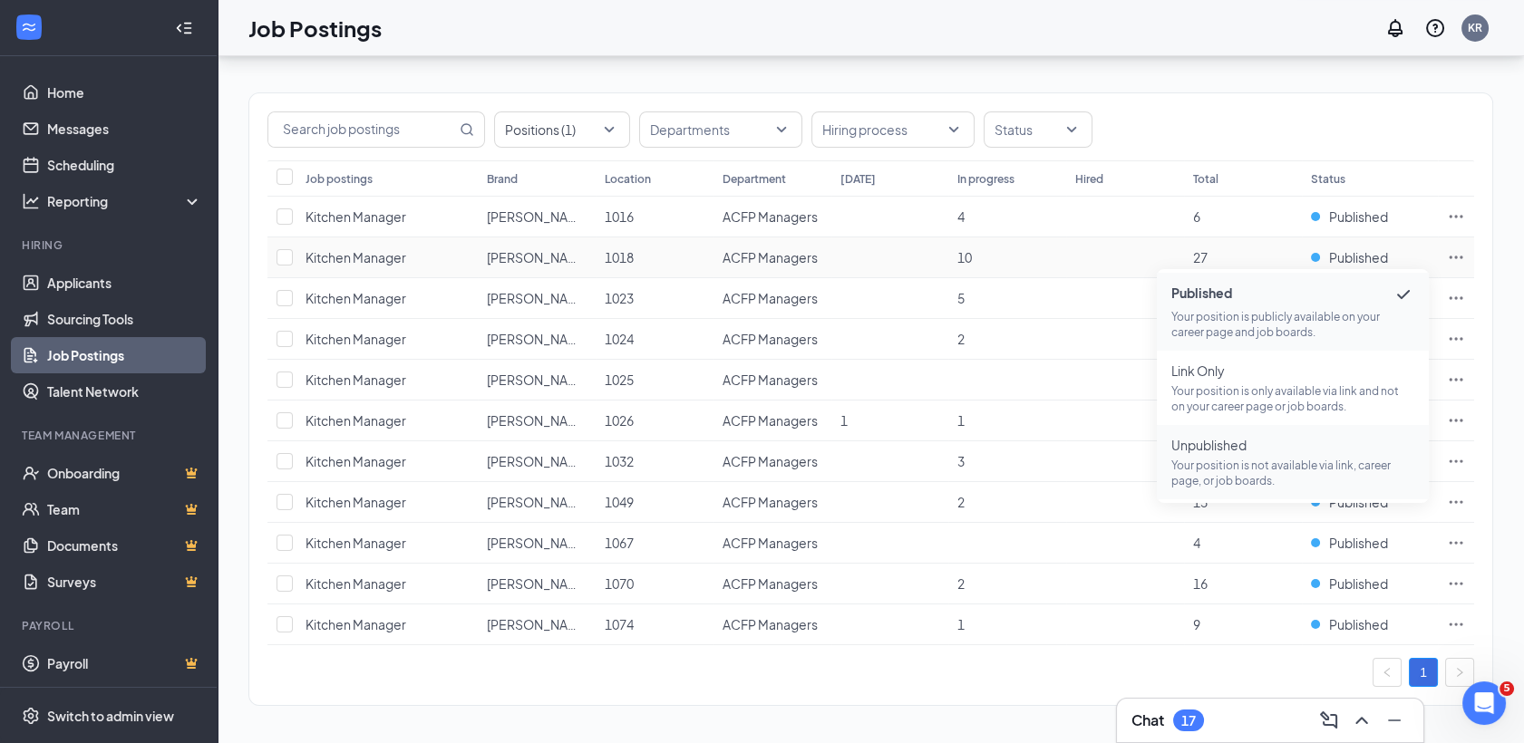
click at [1262, 466] on p "Your position is not available via link, career page, or job boards." at bounding box center [1292, 473] width 243 height 31
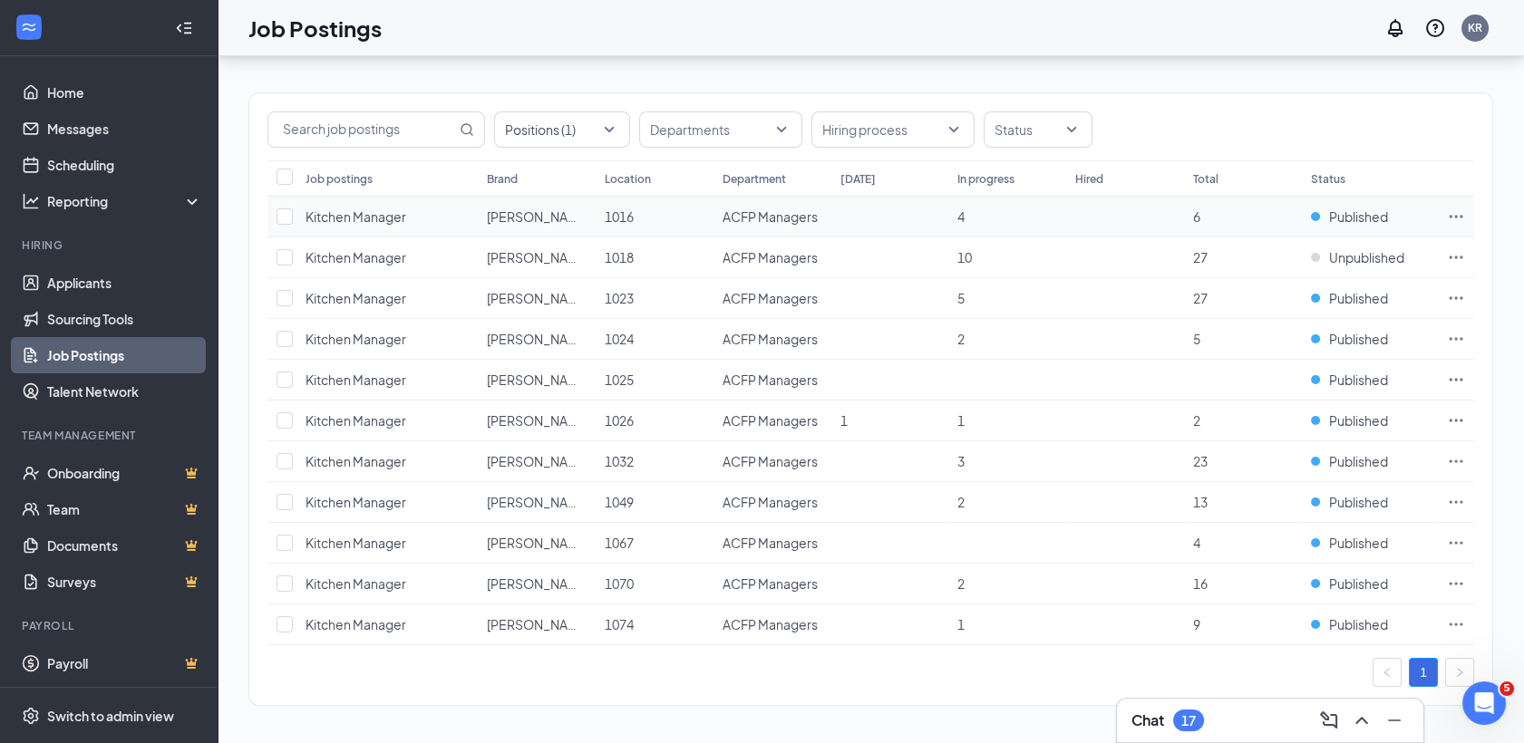
click at [1459, 213] on icon "Ellipses" at bounding box center [1456, 217] width 18 height 18
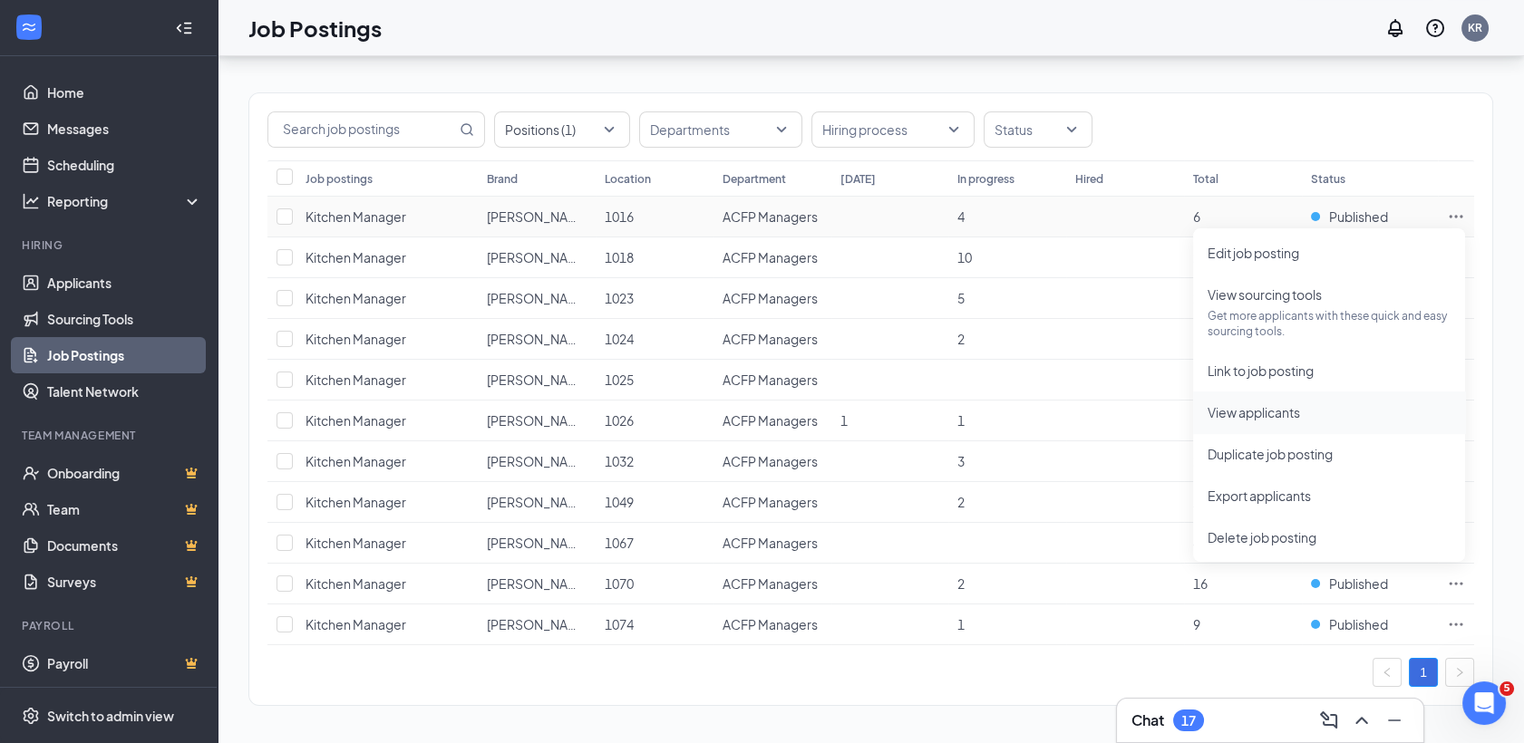
click at [1248, 414] on span "View applicants" at bounding box center [1254, 412] width 92 height 16
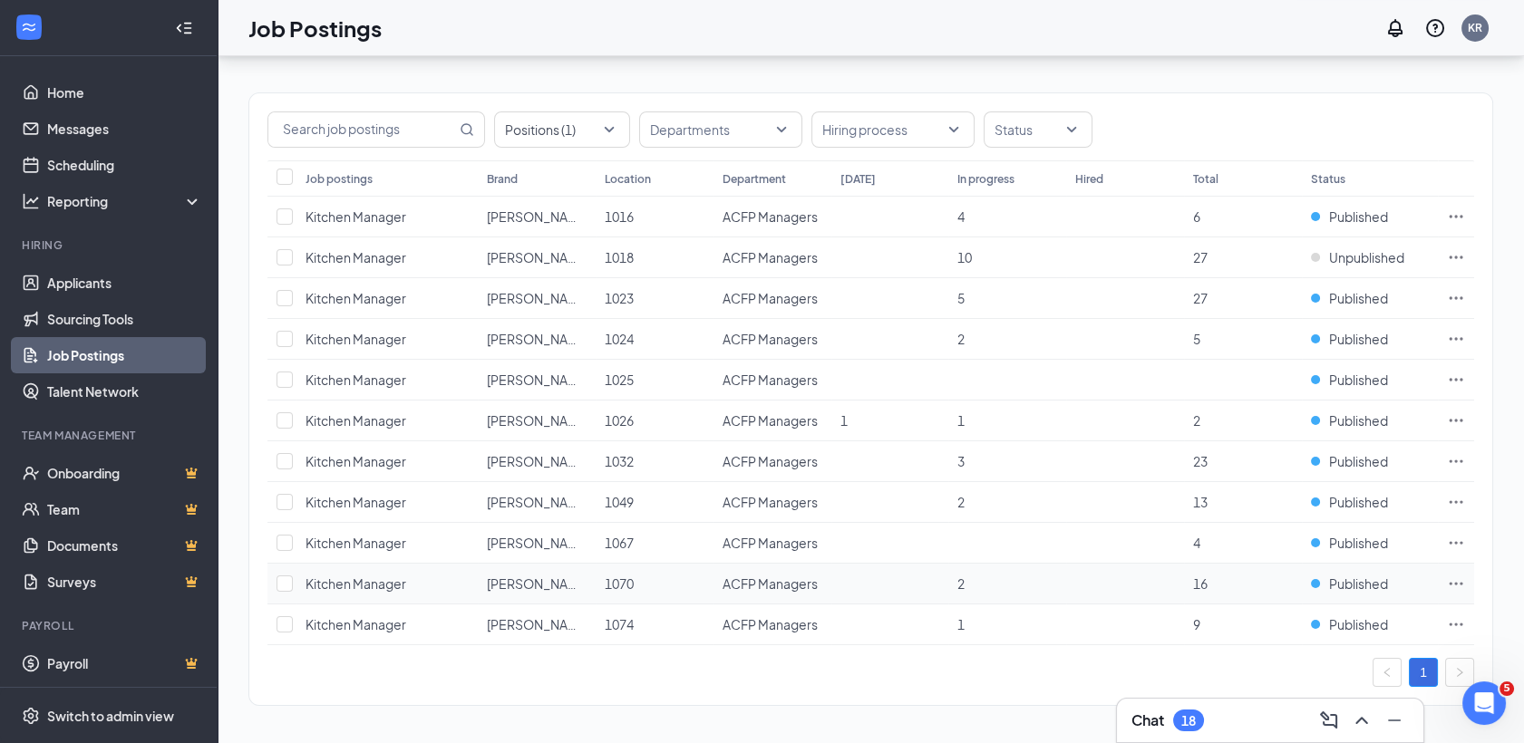
click at [1450, 580] on icon "Ellipses" at bounding box center [1456, 584] width 18 height 18
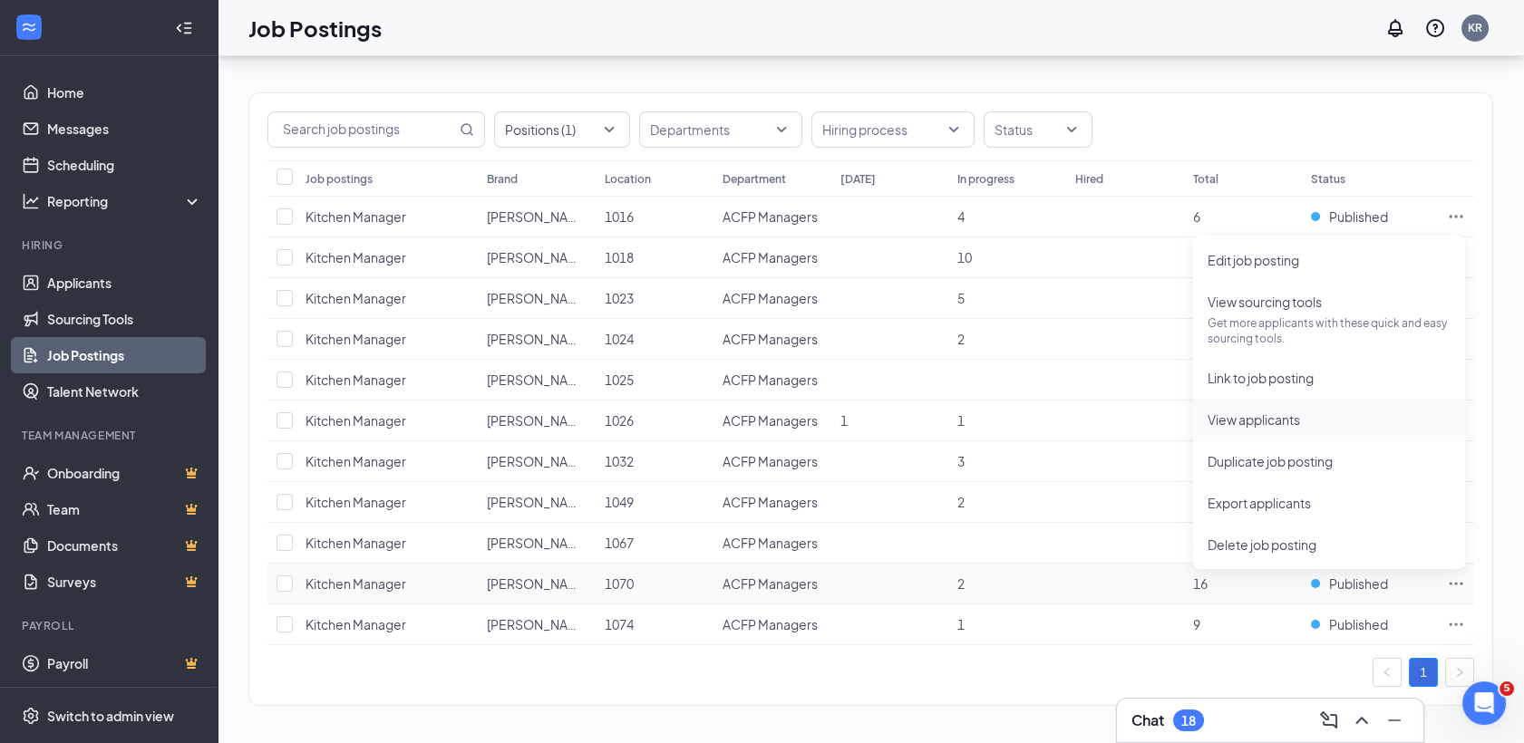
click at [1295, 413] on span "View applicants" at bounding box center [1254, 420] width 92 height 16
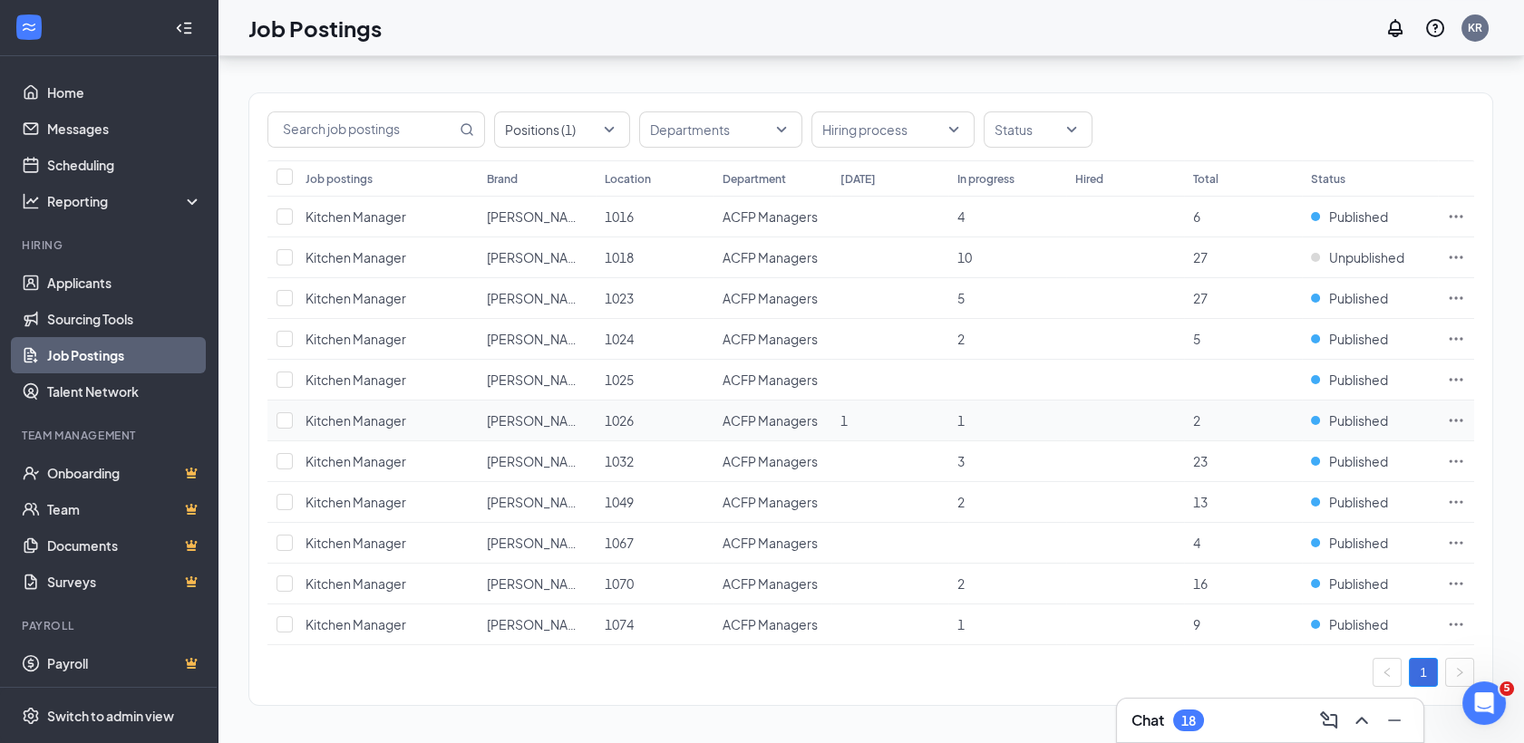
click at [1458, 415] on icon "Ellipses" at bounding box center [1456, 421] width 18 height 18
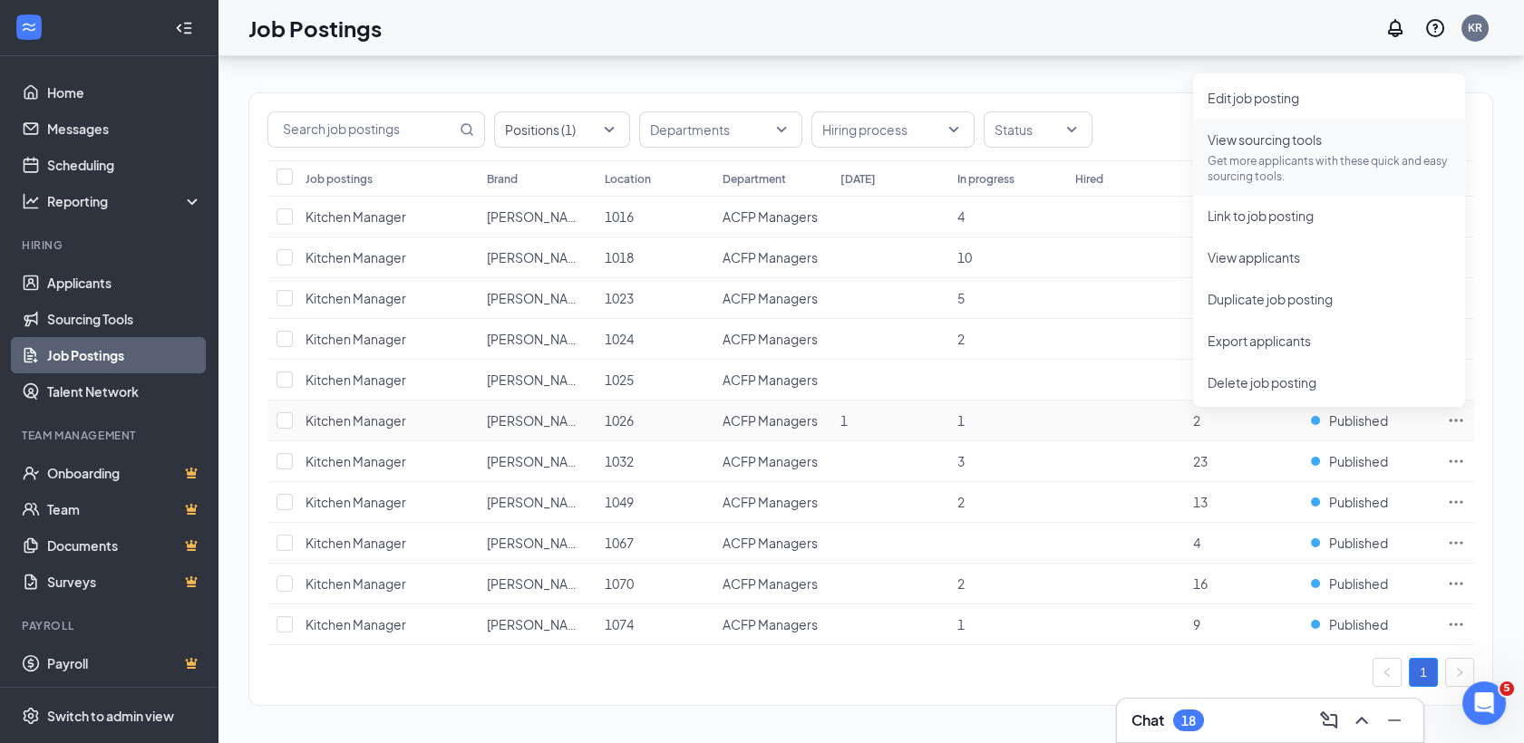
drag, startPoint x: 1309, startPoint y: 238, endPoint x: 1333, endPoint y: 159, distance: 83.2
click at [1333, 159] on p "Get more applicants with these quick and easy sourcing tools." at bounding box center [1329, 168] width 243 height 31
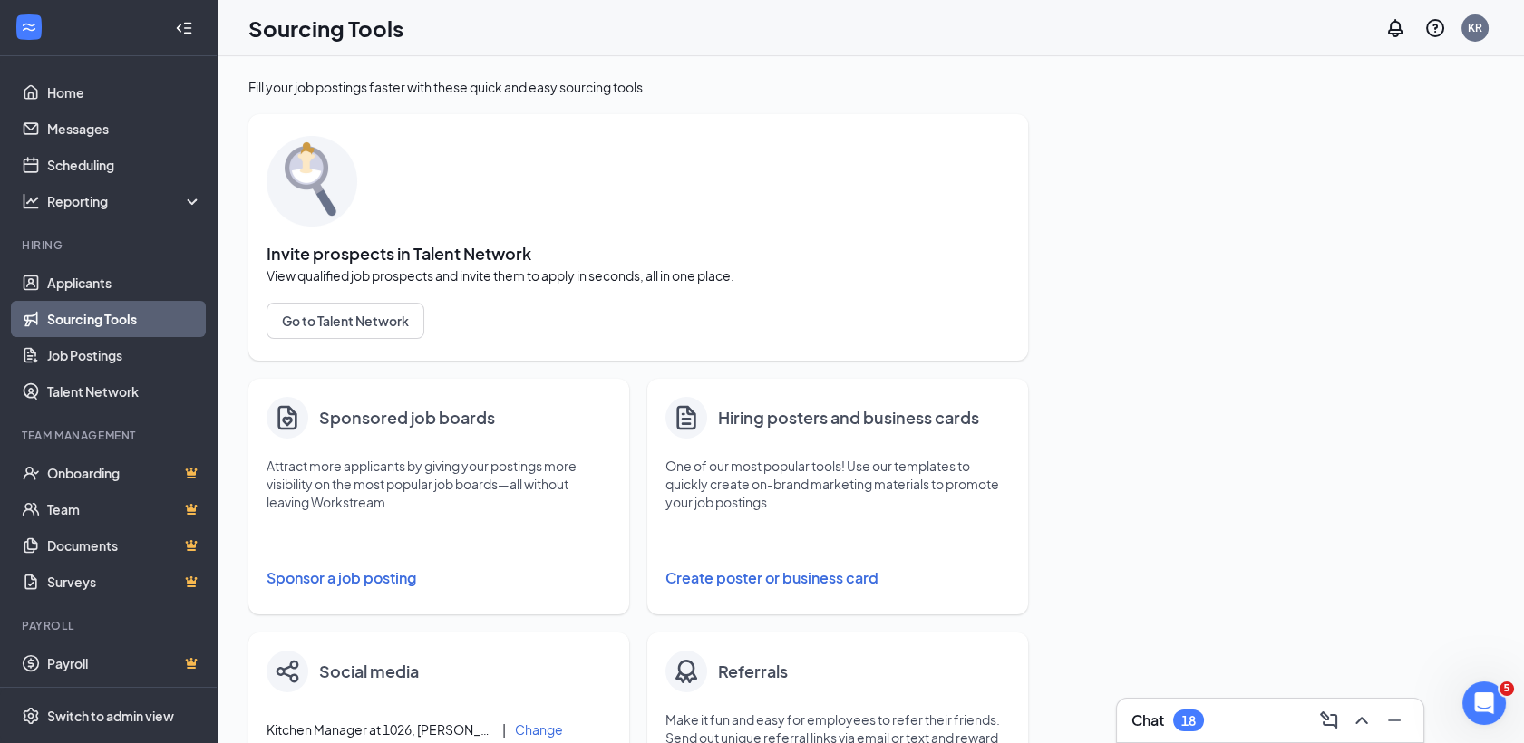
click at [1287, 381] on div "Fill your job postings faster with these quick and easy sourcing tools. Invite …" at bounding box center [870, 736] width 1245 height 1316
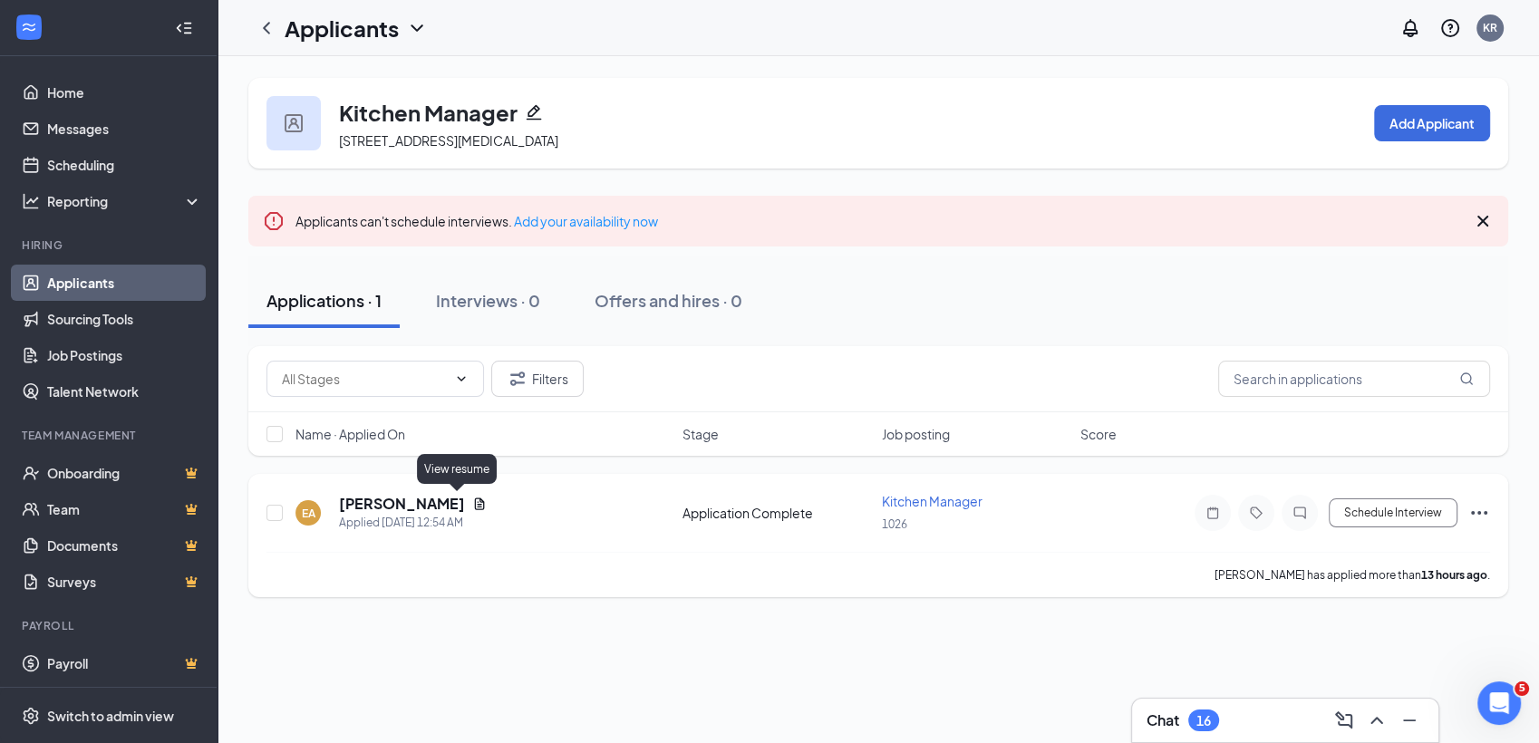
click at [472, 503] on icon "Document" at bounding box center [479, 504] width 15 height 15
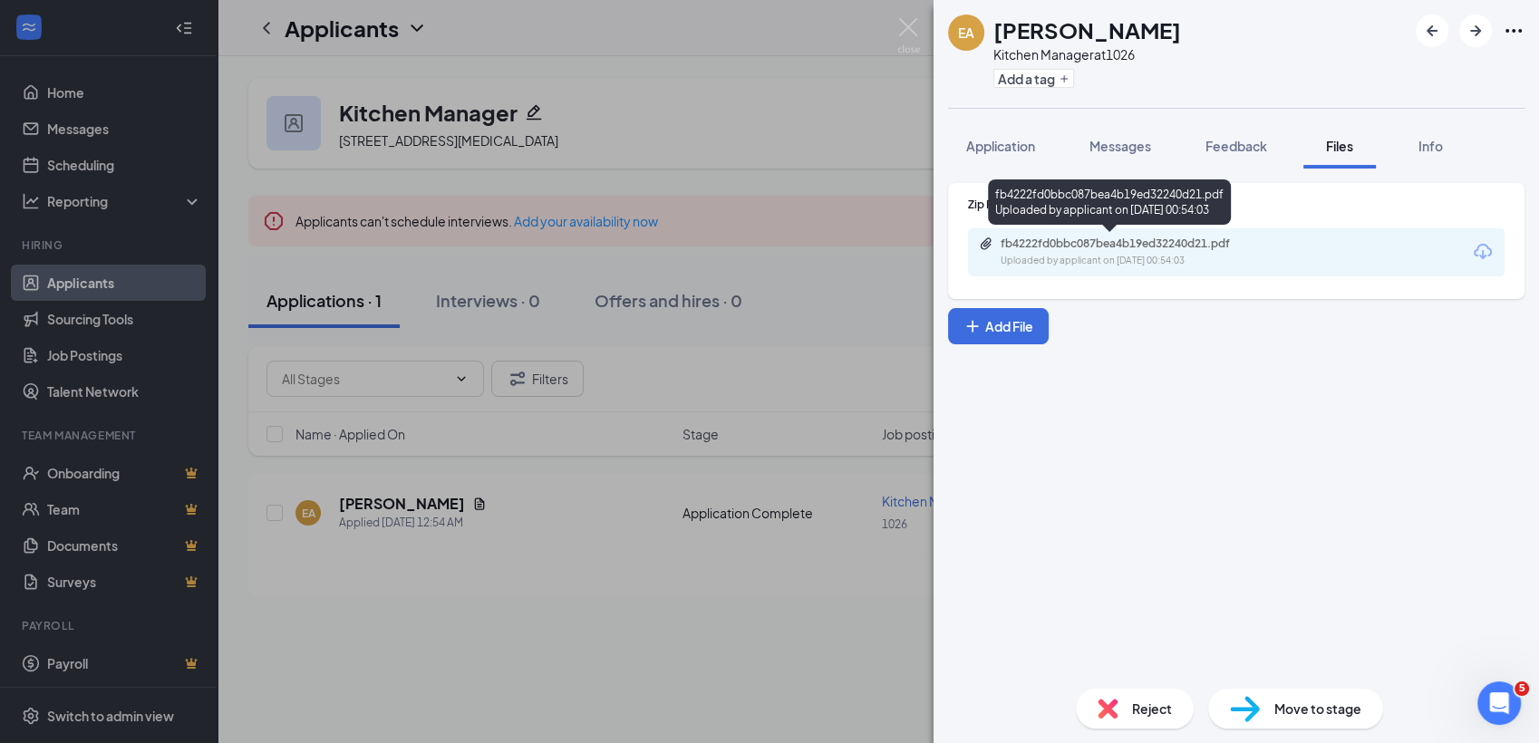
click at [1117, 257] on div "Uploaded by applicant on Sep 15, 2025 at 00:54:03" at bounding box center [1137, 261] width 272 height 15
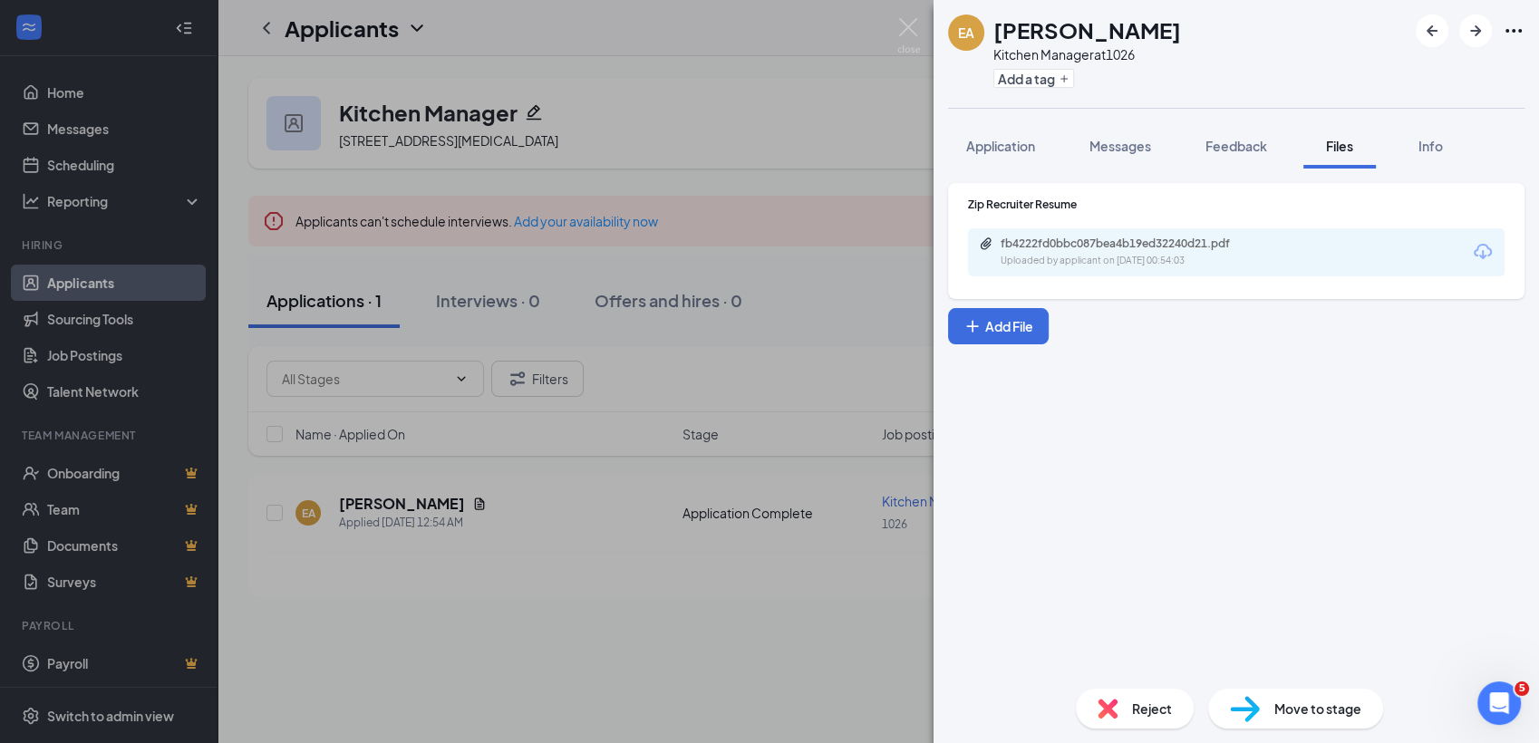
click at [1073, 111] on div "EA Encia Andrews Kitchen Manager at 1026 Add a tag Application Messages Feedbac…" at bounding box center [1237, 371] width 606 height 743
click at [1141, 145] on span "Messages" at bounding box center [1121, 146] width 62 height 16
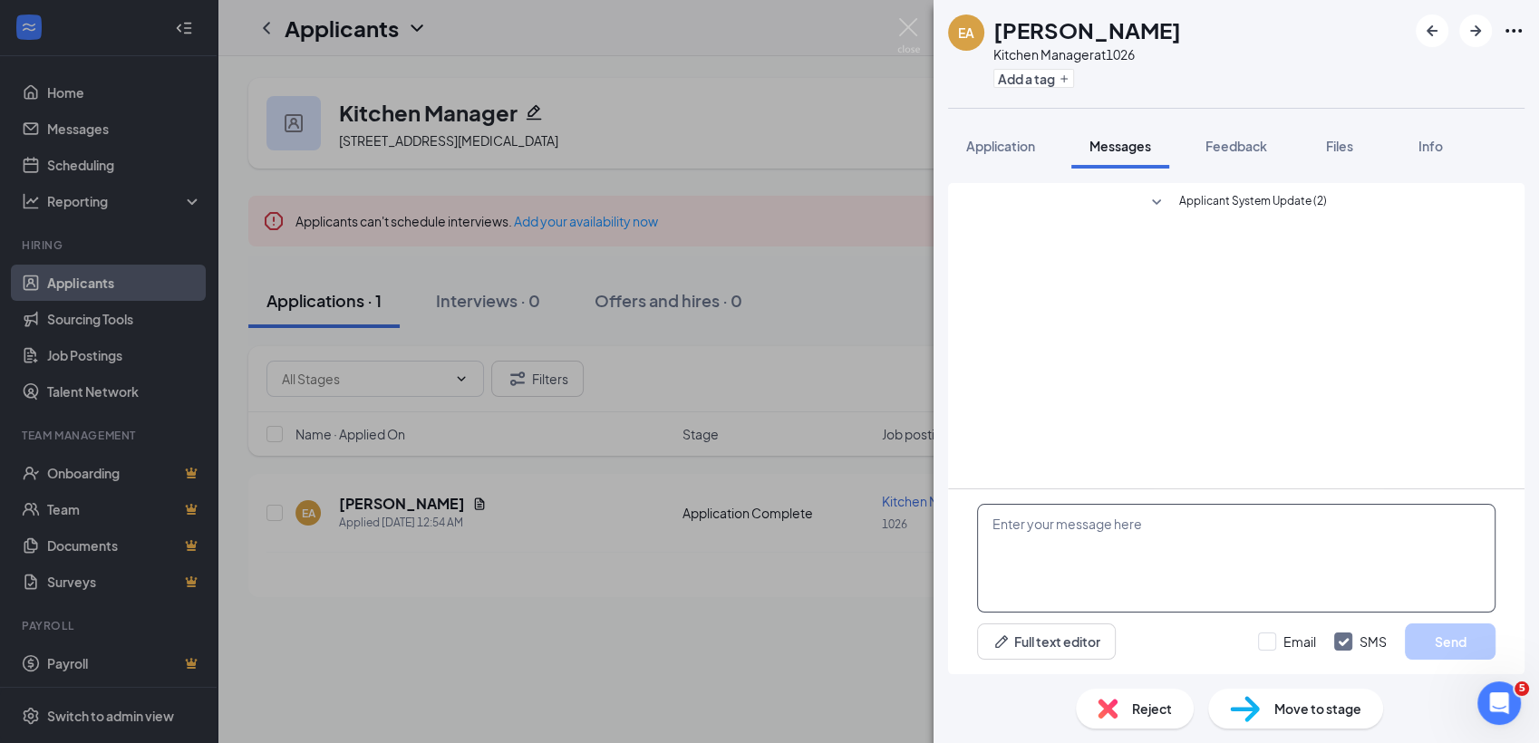
click at [1030, 530] on textarea at bounding box center [1236, 558] width 519 height 109
type textarea "Good afternoon Encia! Are you available to connect this week by phone?"
click at [1429, 647] on button "Send" at bounding box center [1450, 642] width 91 height 36
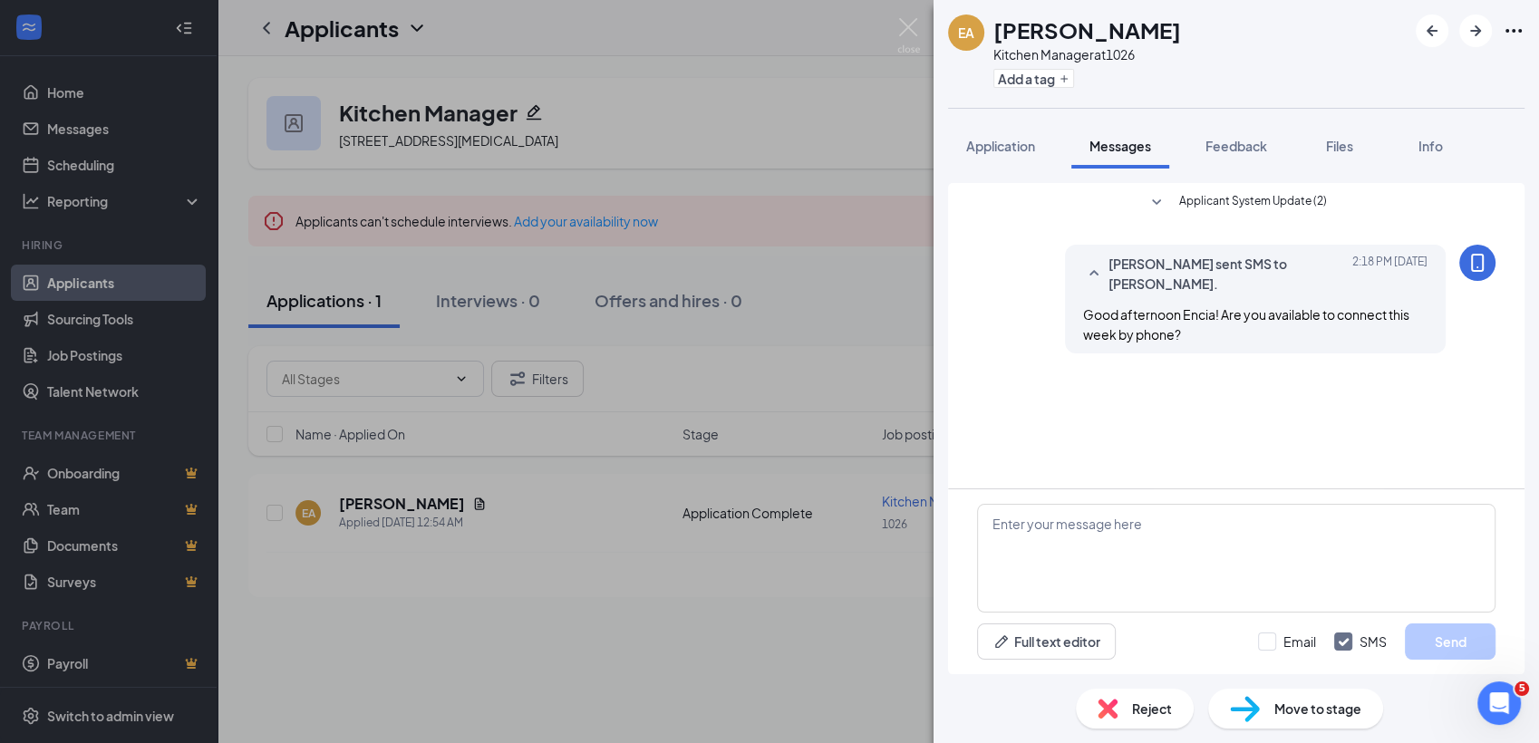
click at [765, 185] on div "EA Encia Andrews Kitchen Manager at 1026 Add a tag Application Messages Feedbac…" at bounding box center [769, 371] width 1539 height 743
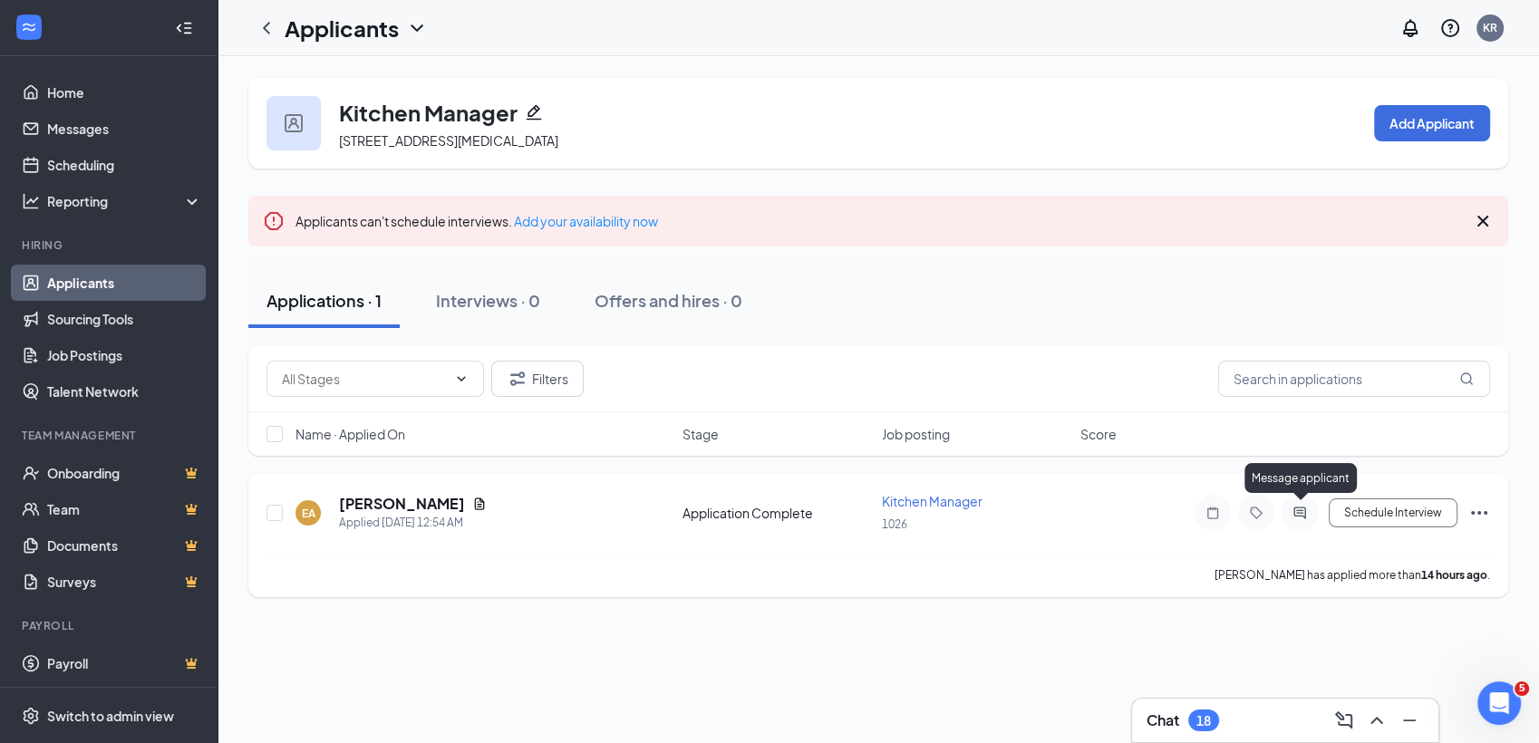
click at [1303, 506] on icon "ActiveChat" at bounding box center [1300, 513] width 22 height 15
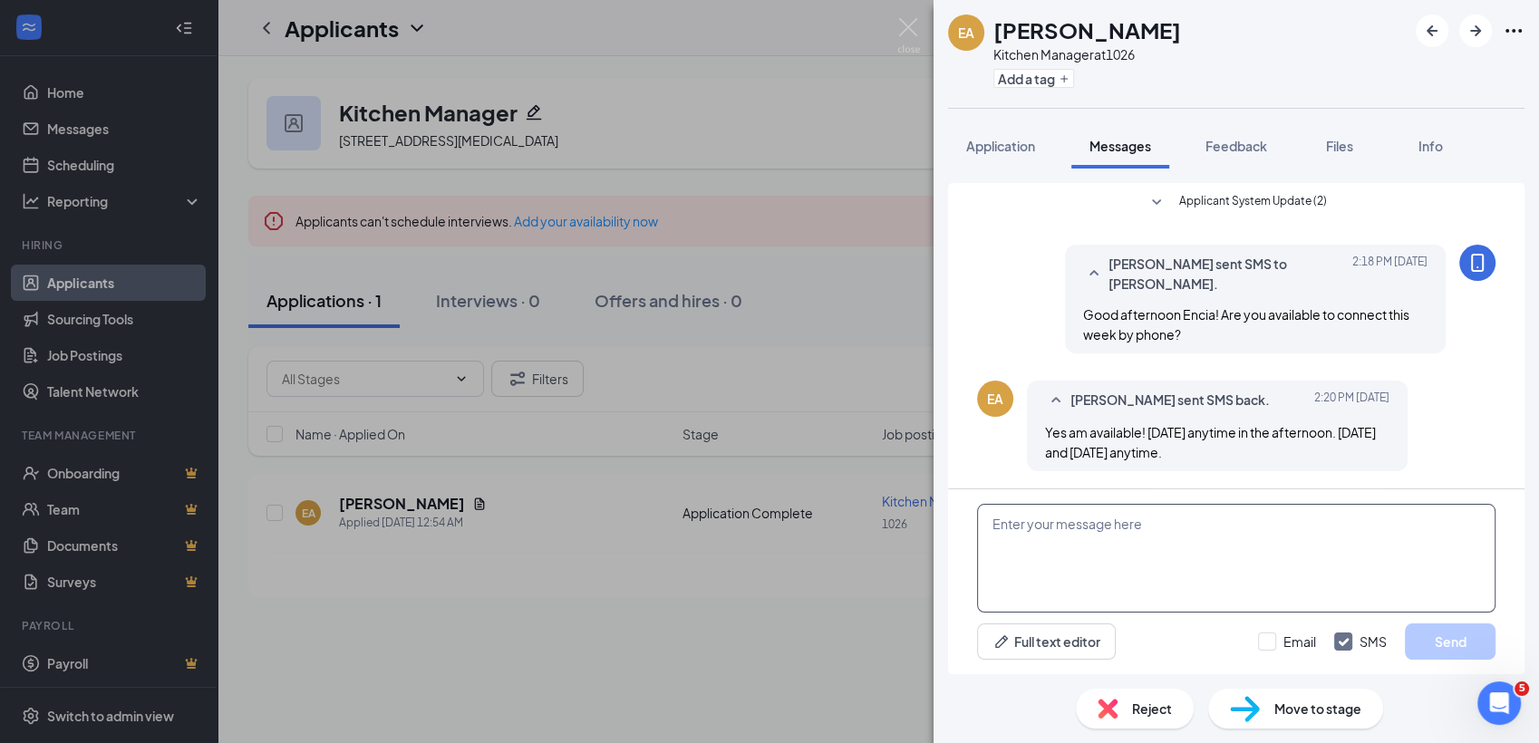
click at [1309, 513] on textarea at bounding box center [1236, 558] width 519 height 109
drag, startPoint x: 845, startPoint y: 614, endPoint x: 879, endPoint y: 650, distance: 50.0
click at [879, 650] on div "EA Encia Andrews Kitchen Manager at 1026 Add a tag Application Messages Feedbac…" at bounding box center [769, 371] width 1539 height 743
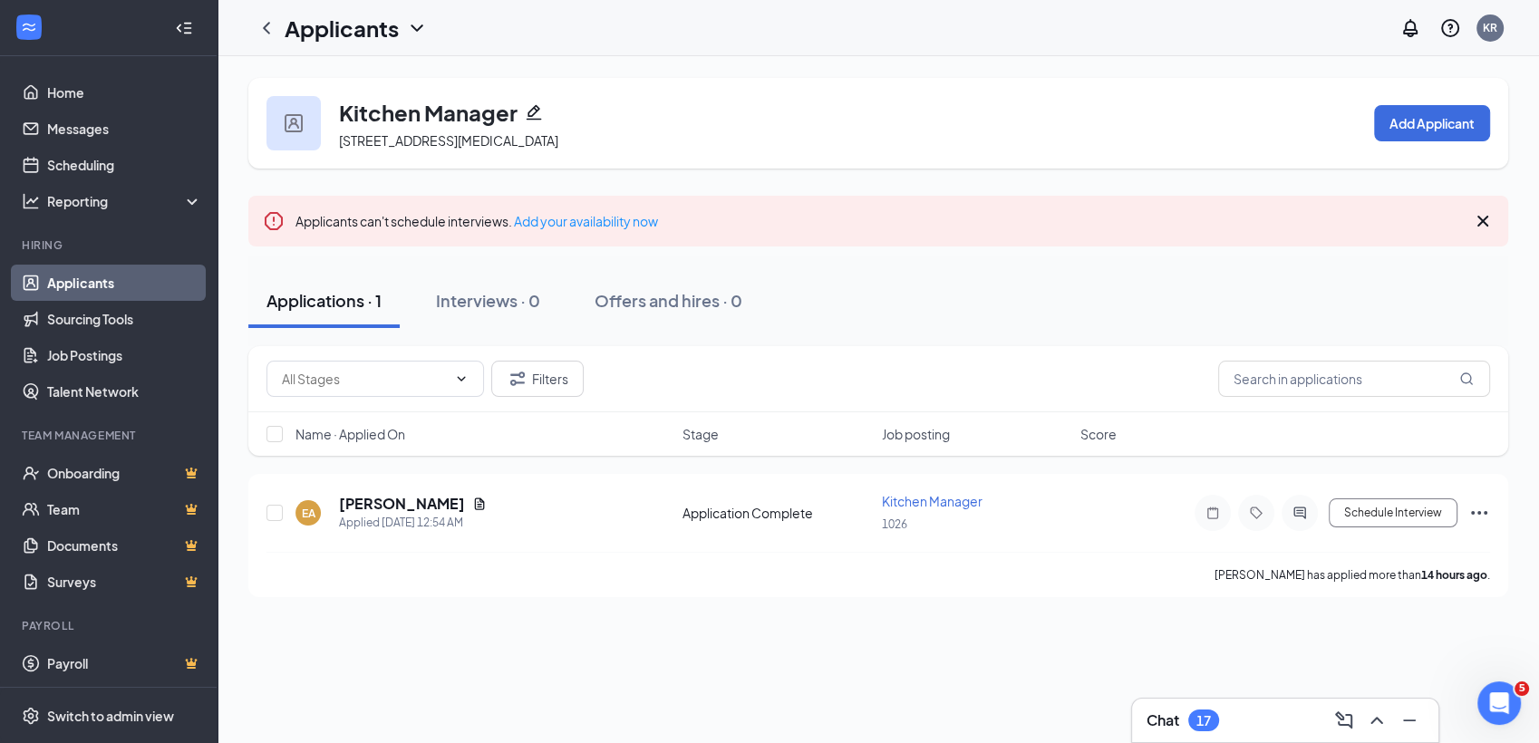
click at [1281, 725] on div "Chat 17" at bounding box center [1285, 720] width 277 height 29
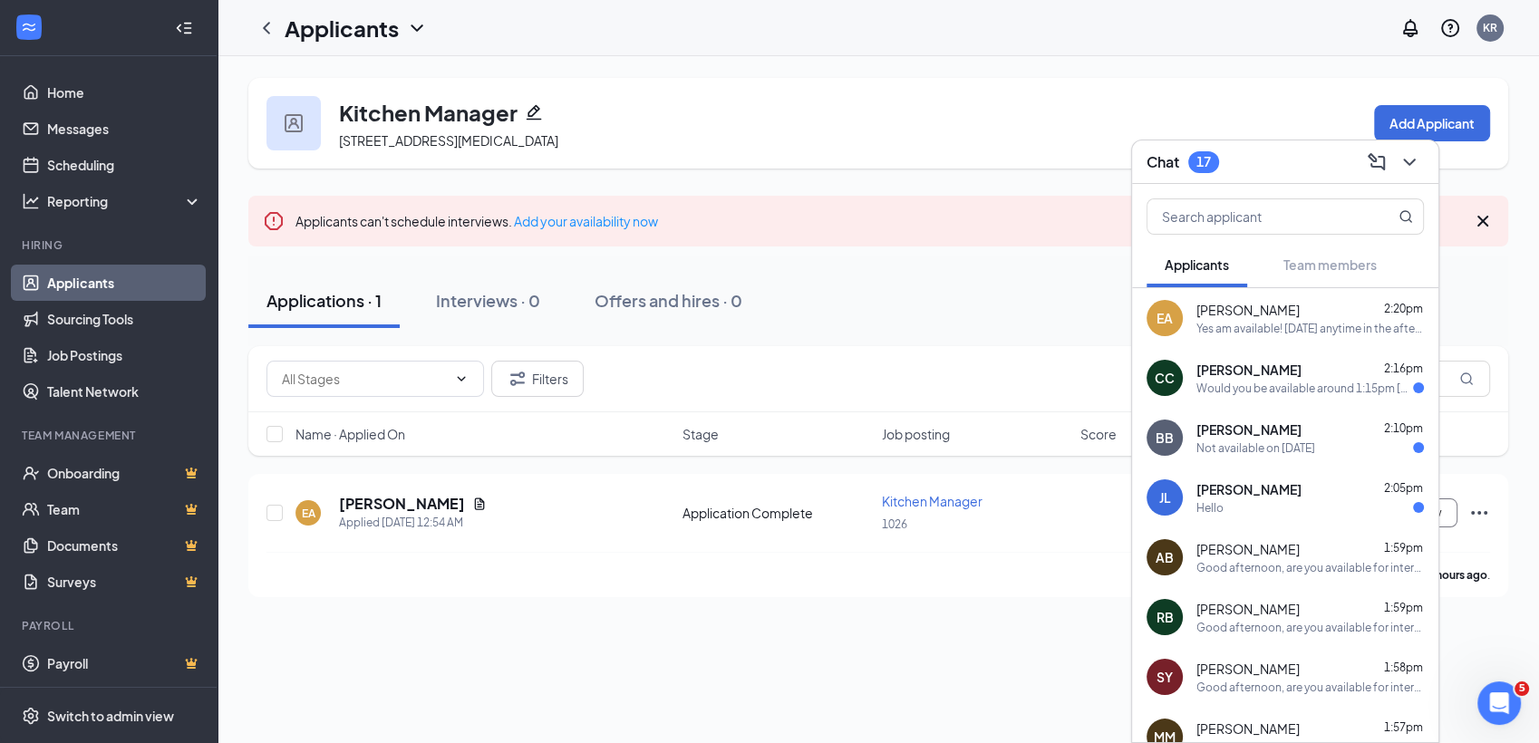
scroll to position [55, 0]
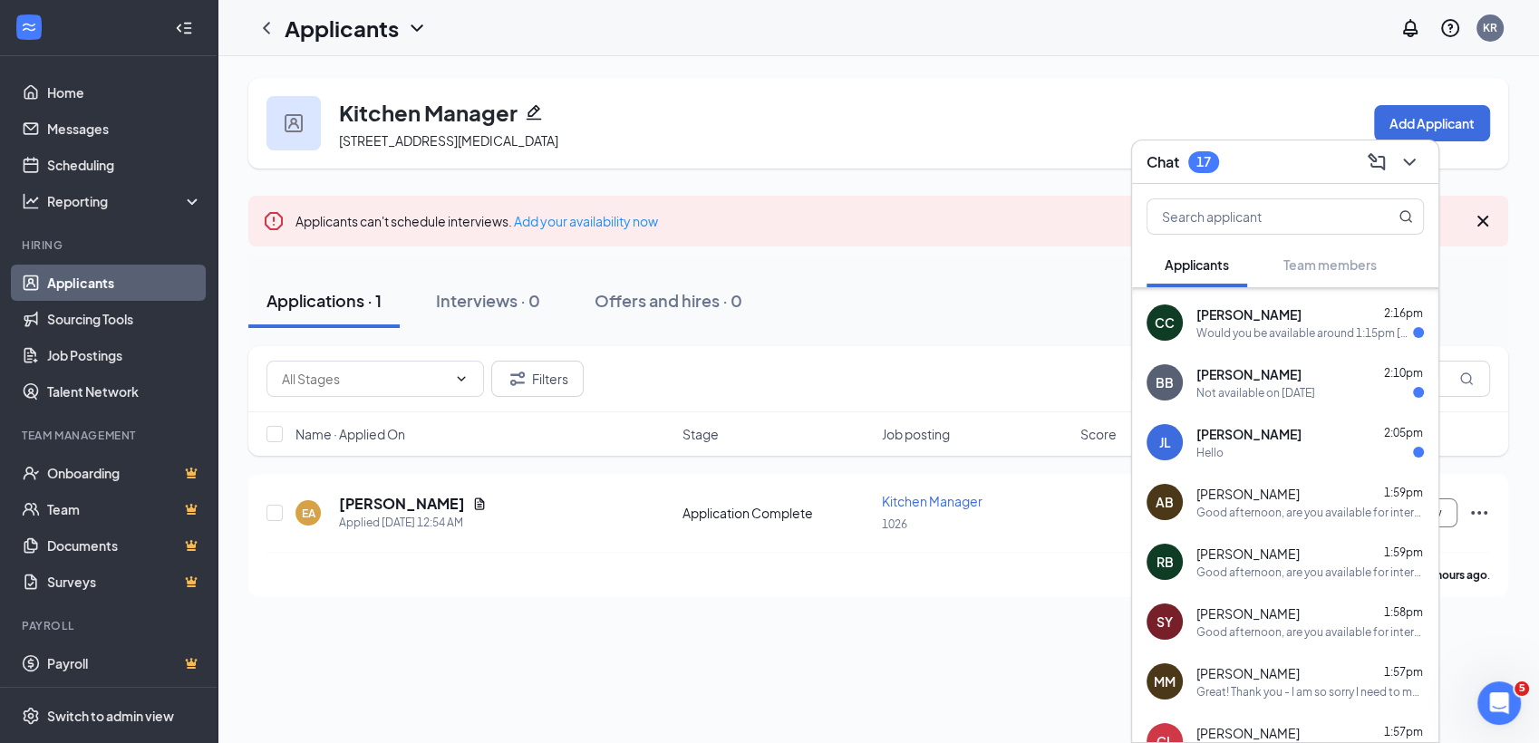
click at [1255, 686] on div "Great! Thank you - I am so sorry I need to move our call to 3PM. And the locati…" at bounding box center [1311, 692] width 228 height 15
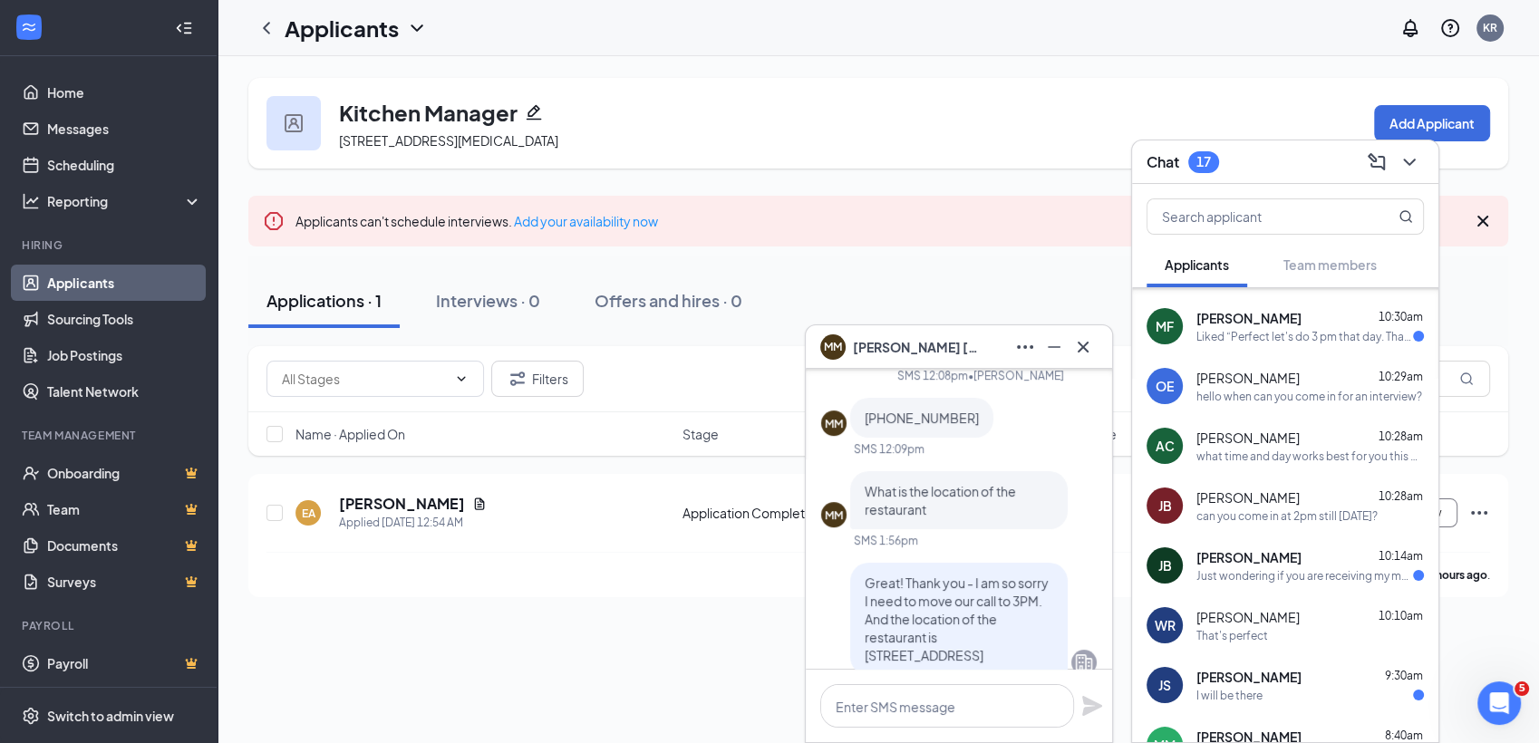
scroll to position [1789, 0]
click at [1255, 607] on span "William Renfroe" at bounding box center [1248, 616] width 103 height 18
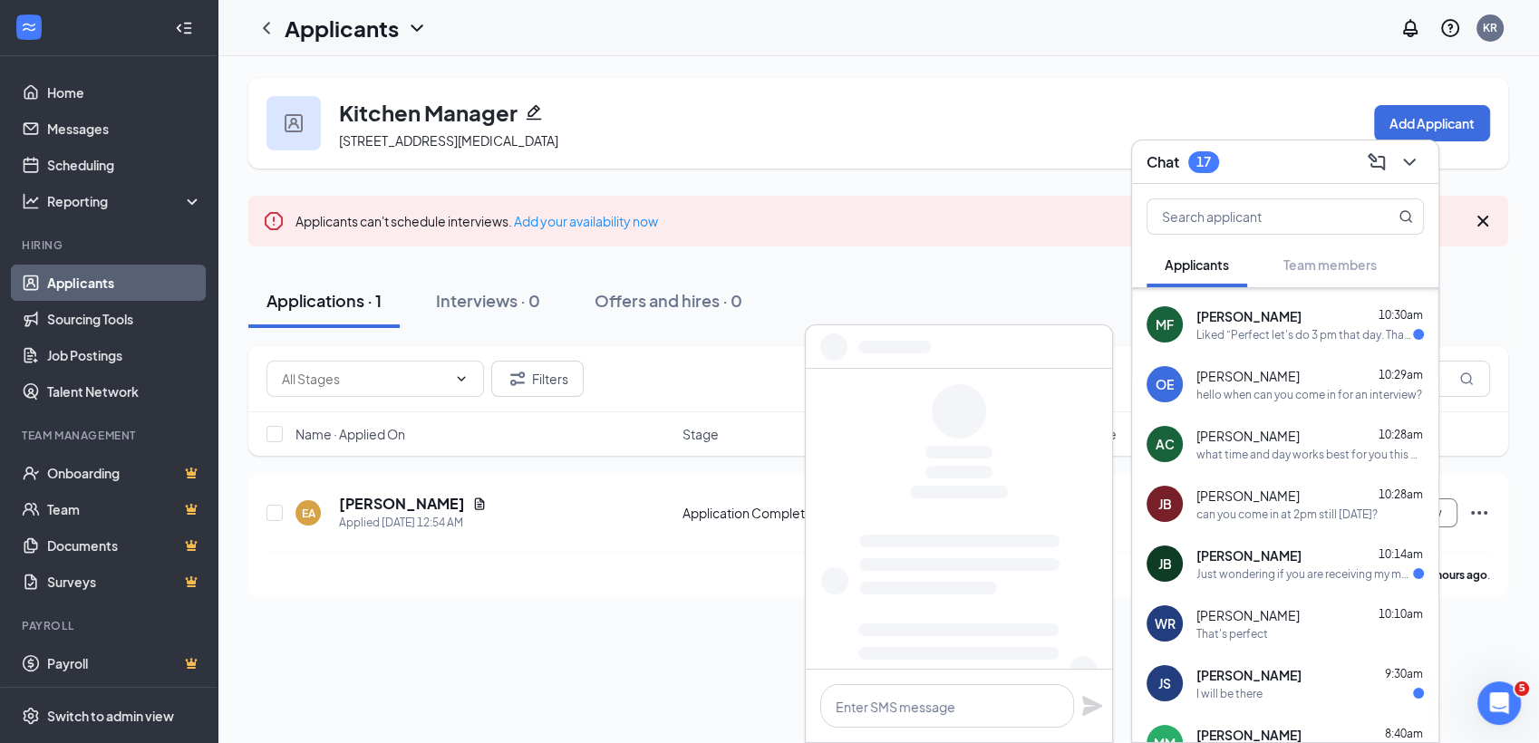
scroll to position [0, 0]
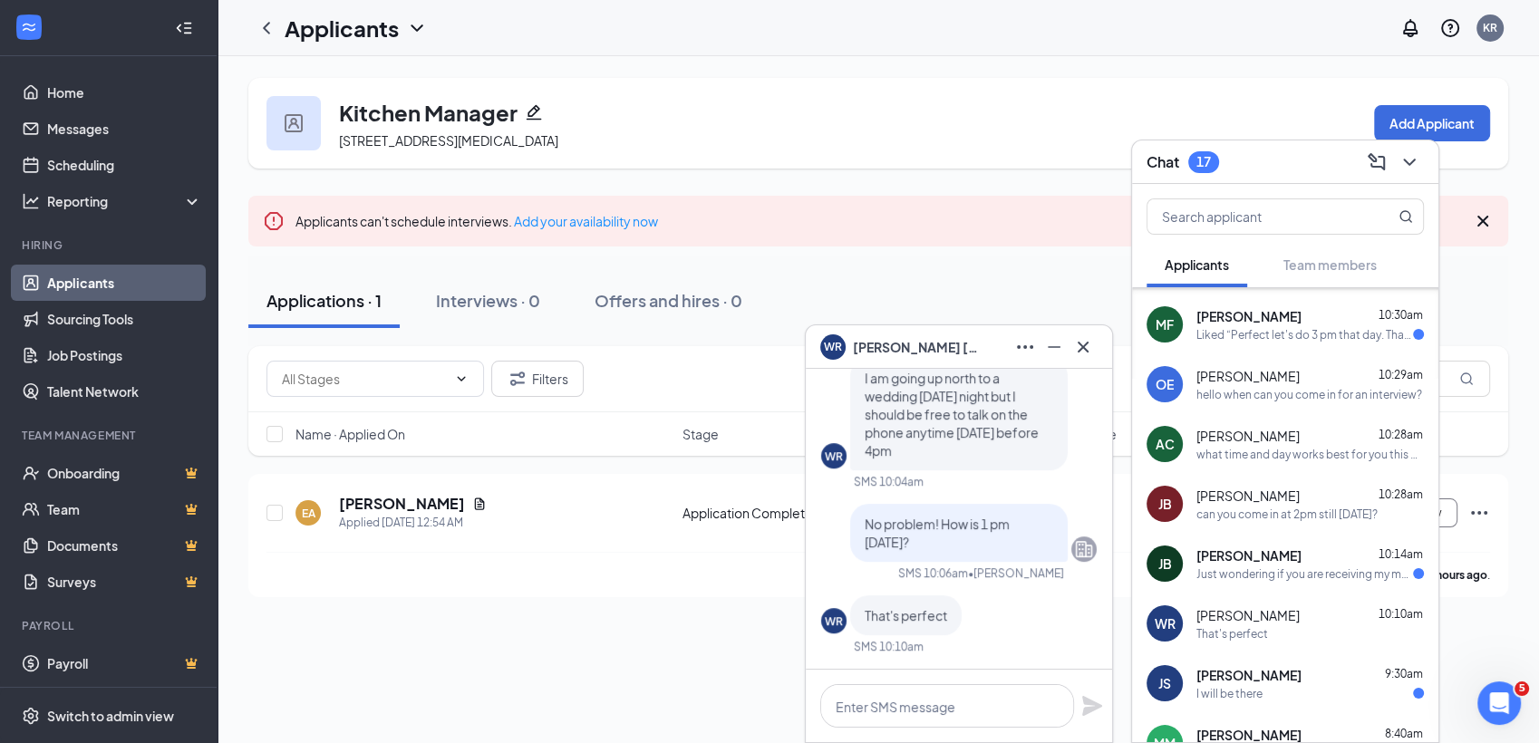
click at [1255, 607] on span "William Renfroe" at bounding box center [1248, 616] width 103 height 18
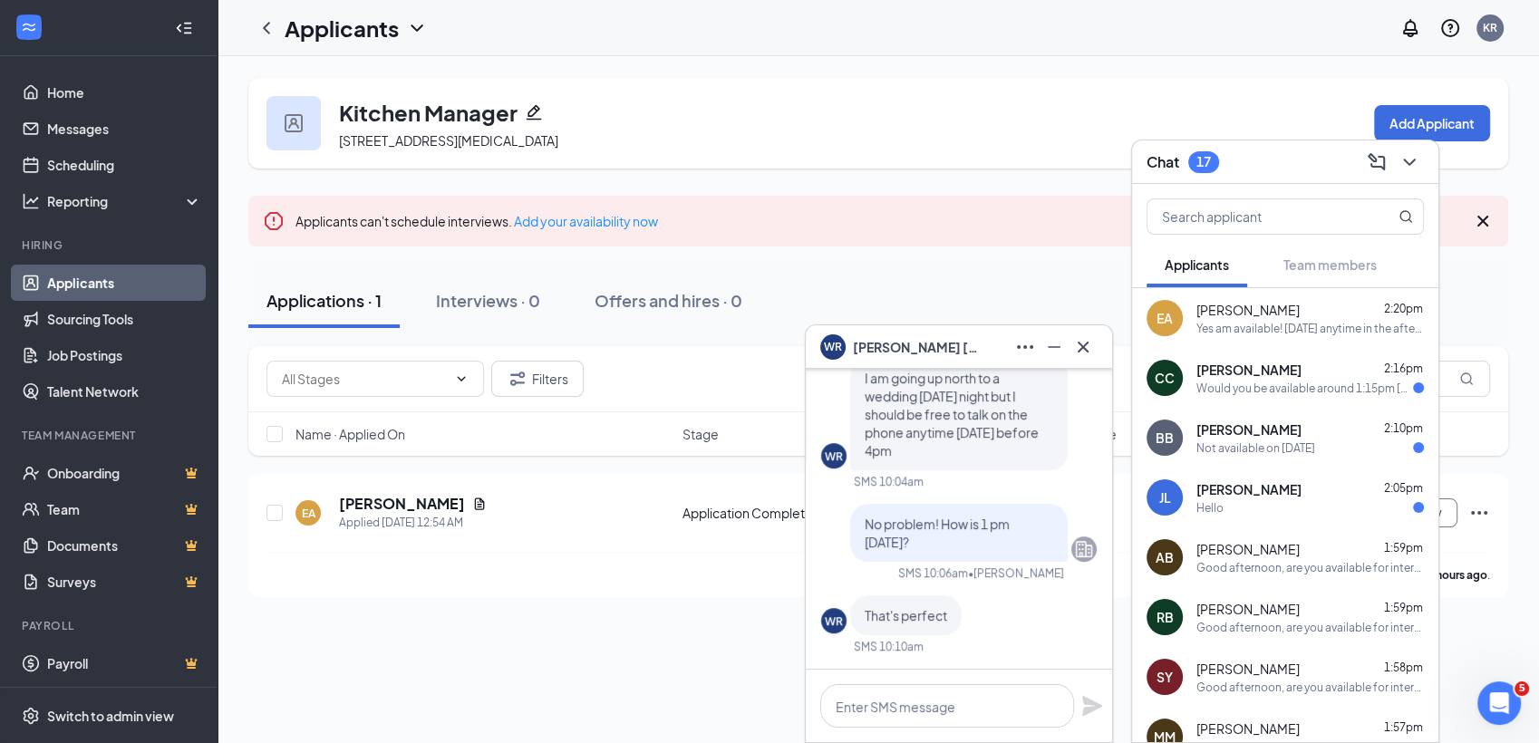
click at [1304, 325] on div "Yes am available! Wednesday anytime in the afternoon. Thursday and Friday anyti…" at bounding box center [1311, 328] width 228 height 15
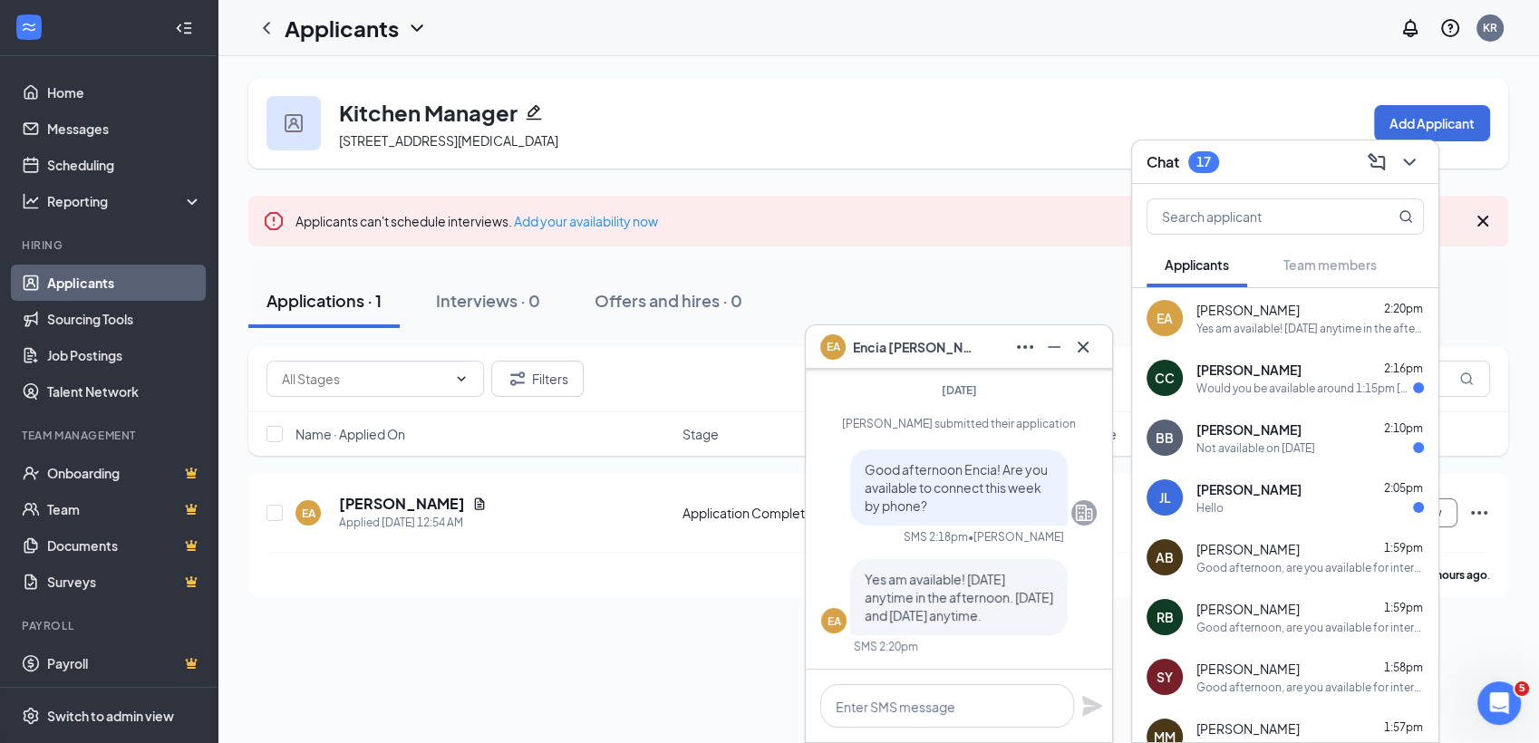
click at [1224, 321] on div "Yes am available! Wednesday anytime in the afternoon. Thursday and Friday anyti…" at bounding box center [1311, 328] width 228 height 15
click at [922, 707] on textarea at bounding box center [947, 707] width 254 height 44
type textarea "How is Wednesday at 12?"
click at [1083, 704] on icon "Plane" at bounding box center [1093, 706] width 22 height 22
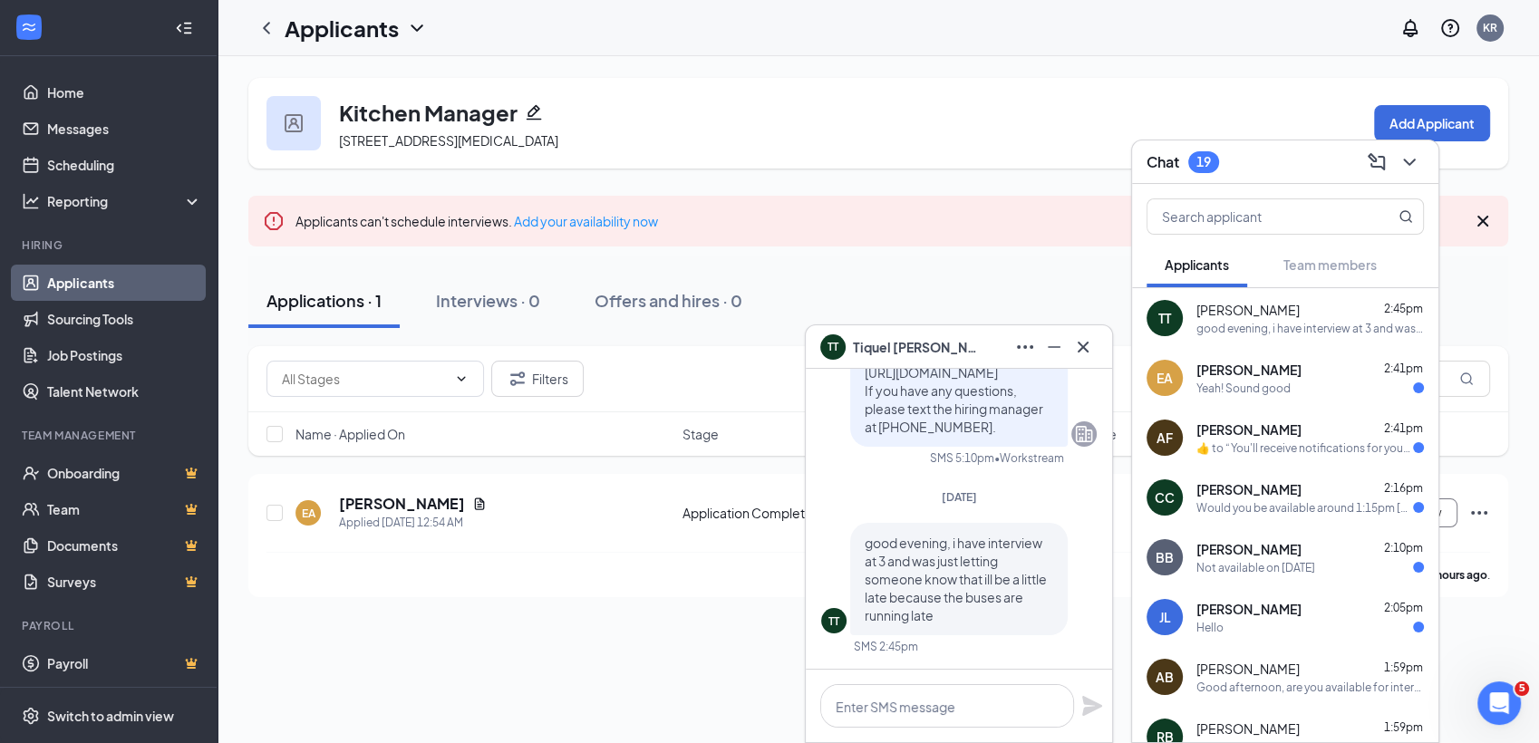
click at [1274, 381] on div "Yeah! Sound good" at bounding box center [1244, 388] width 94 height 15
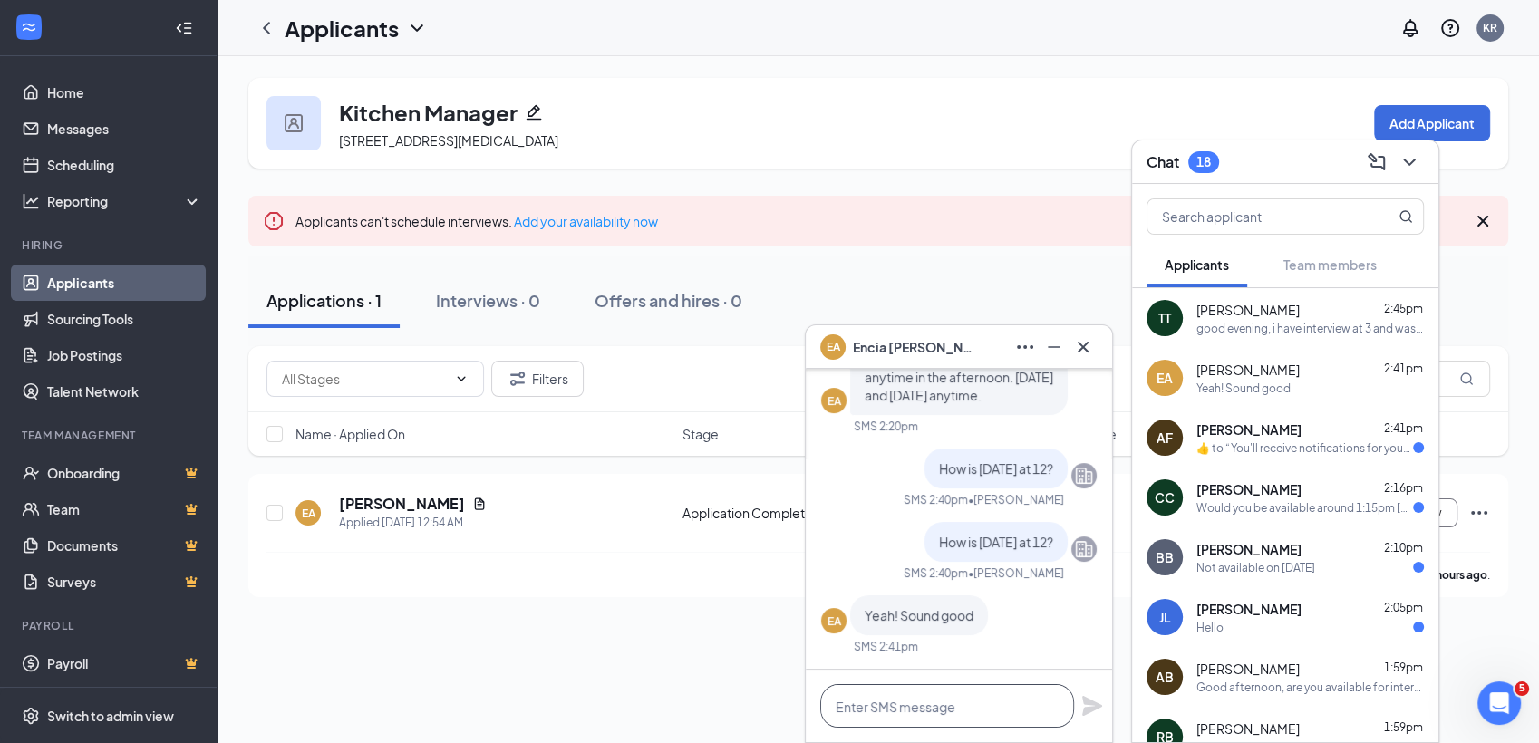
click at [975, 705] on textarea at bounding box center [947, 707] width 254 height 44
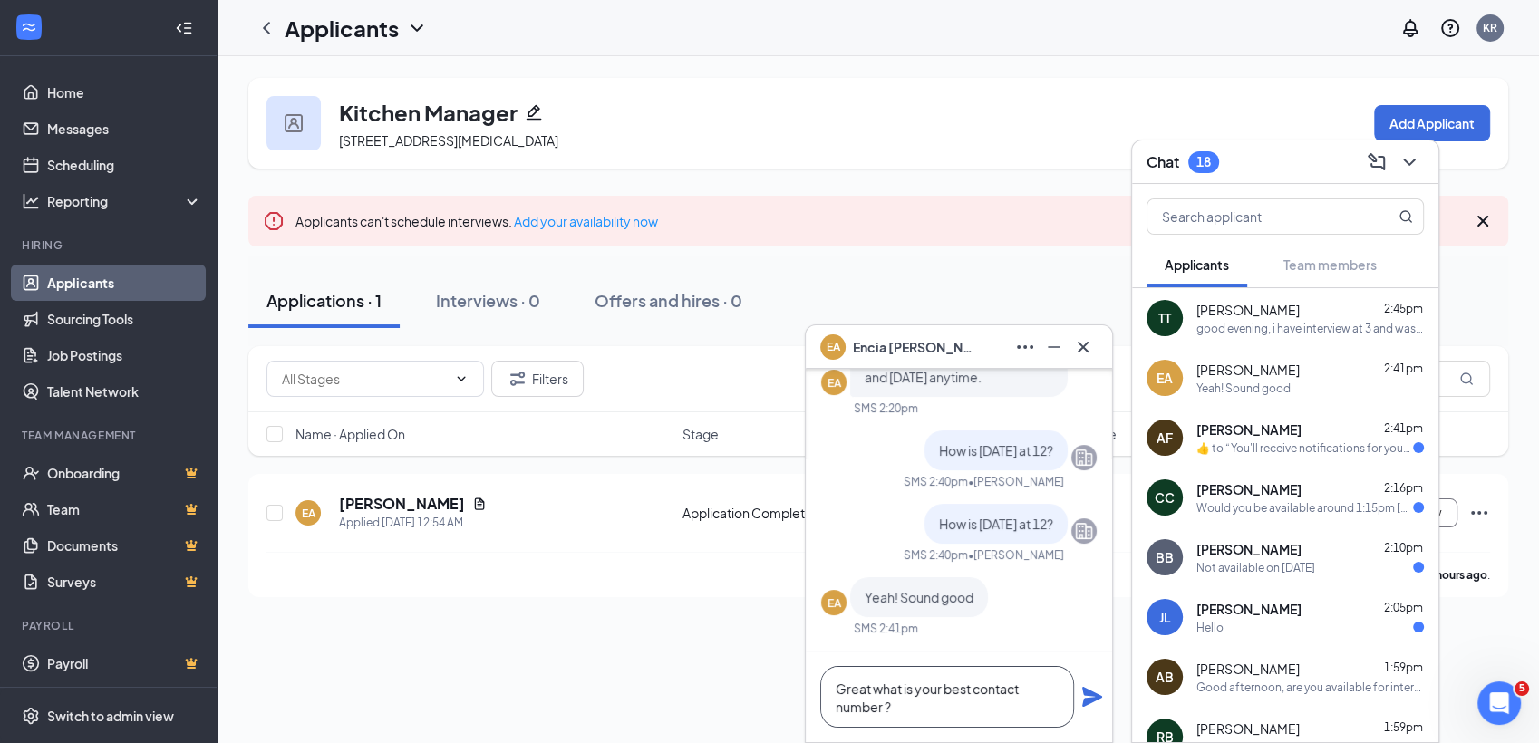
type textarea "Great what is your best contact number ?"
click at [1090, 701] on icon "Plane" at bounding box center [1093, 697] width 20 height 20
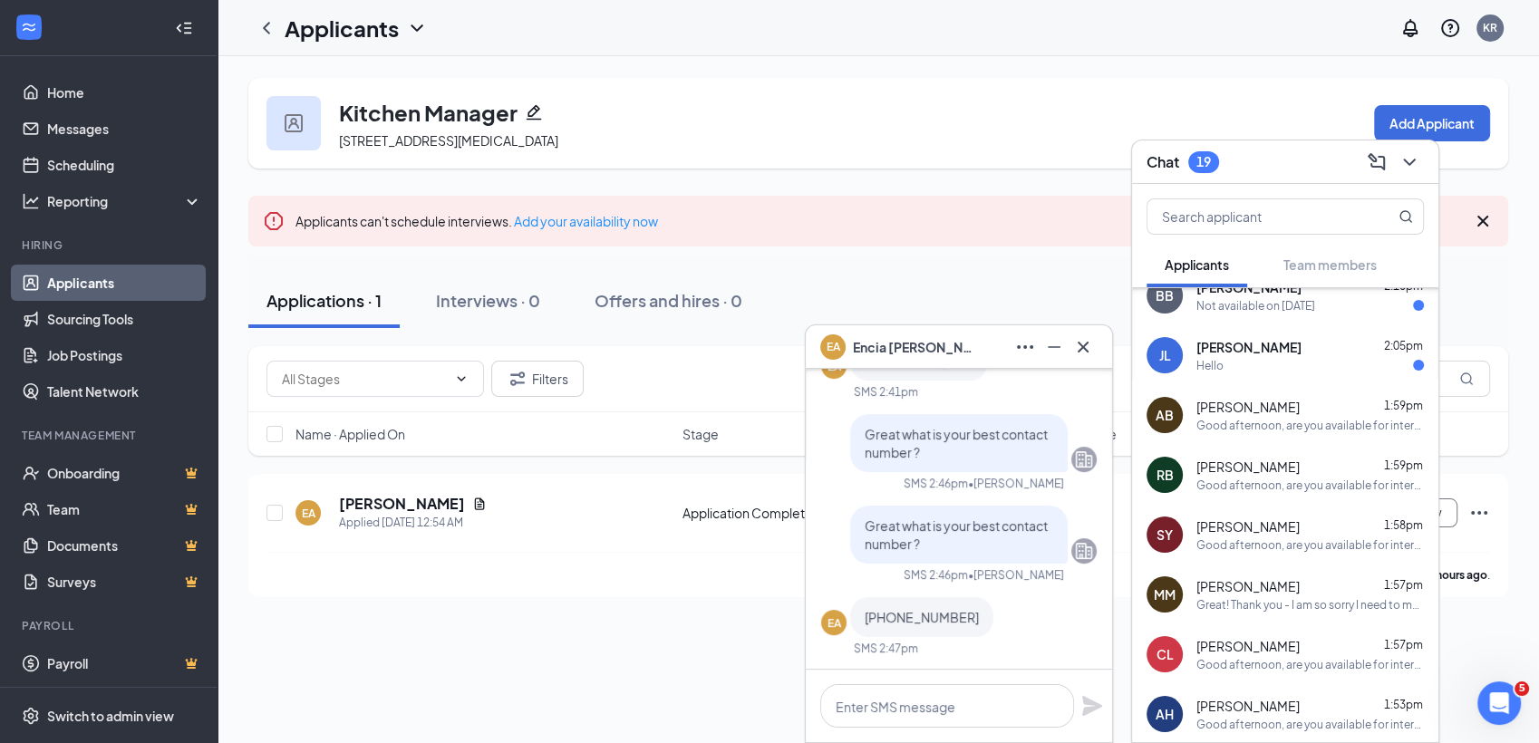
scroll to position [264, 0]
click at [1230, 585] on span "Melissa mcintyre" at bounding box center [1248, 585] width 103 height 18
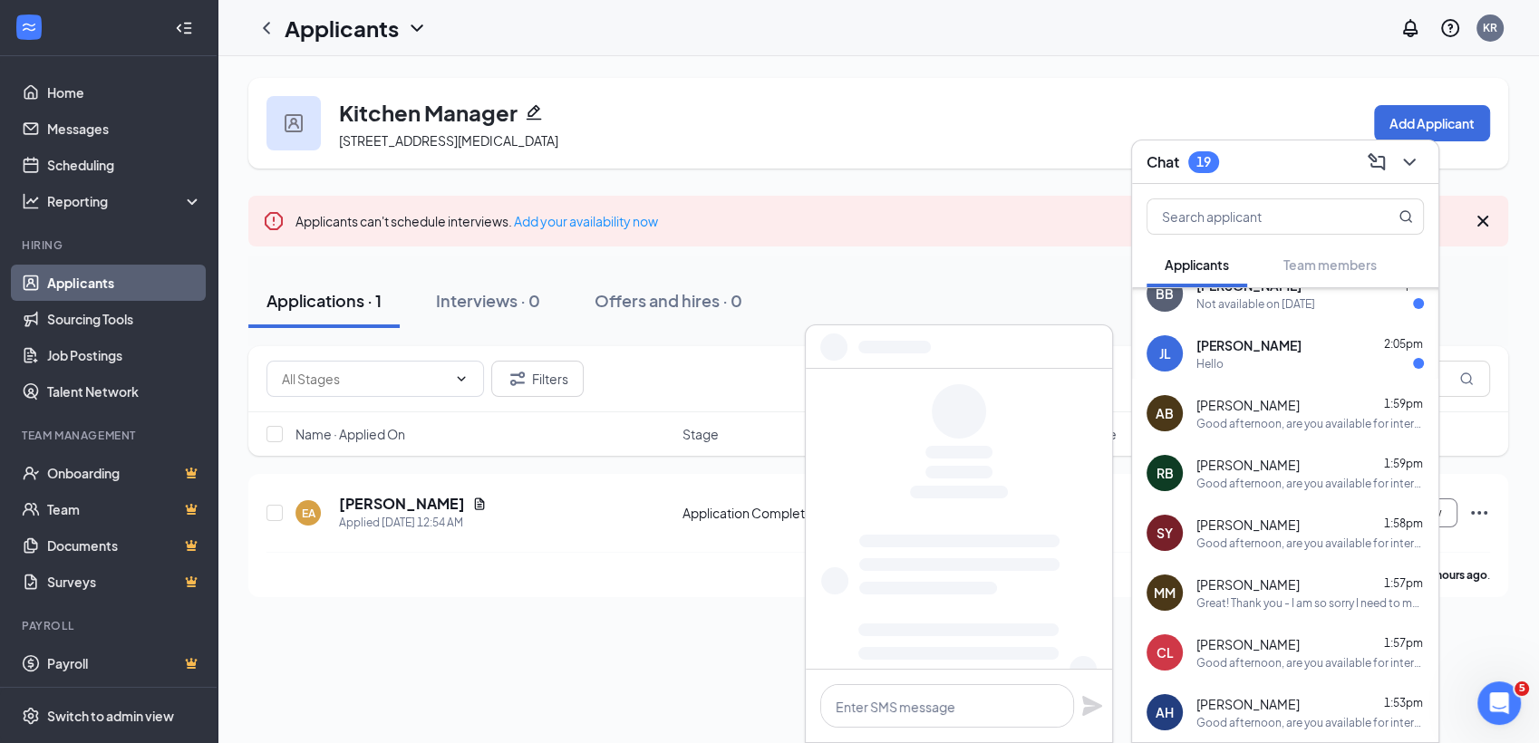
scroll to position [0, 0]
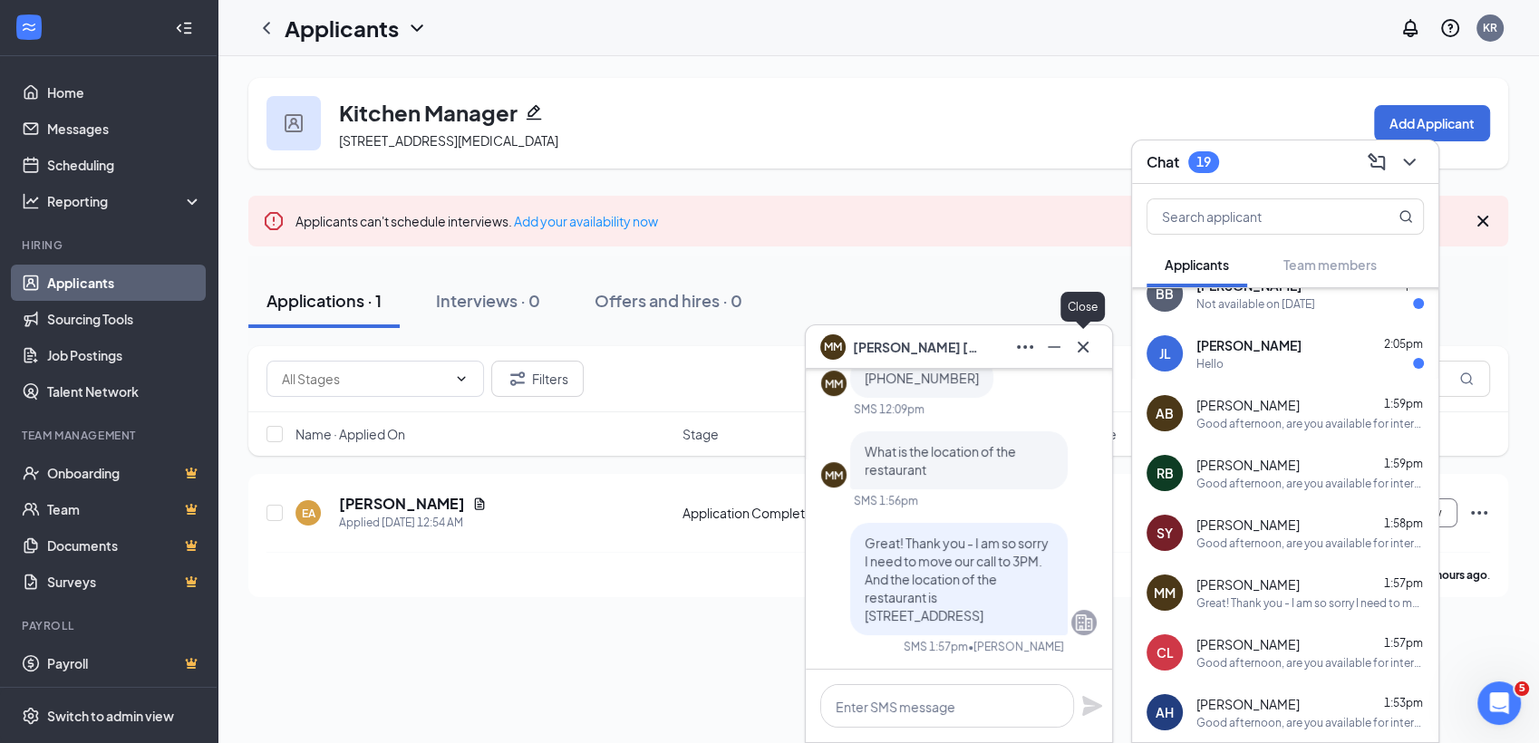
click at [1082, 345] on icon "Cross" at bounding box center [1083, 346] width 11 height 11
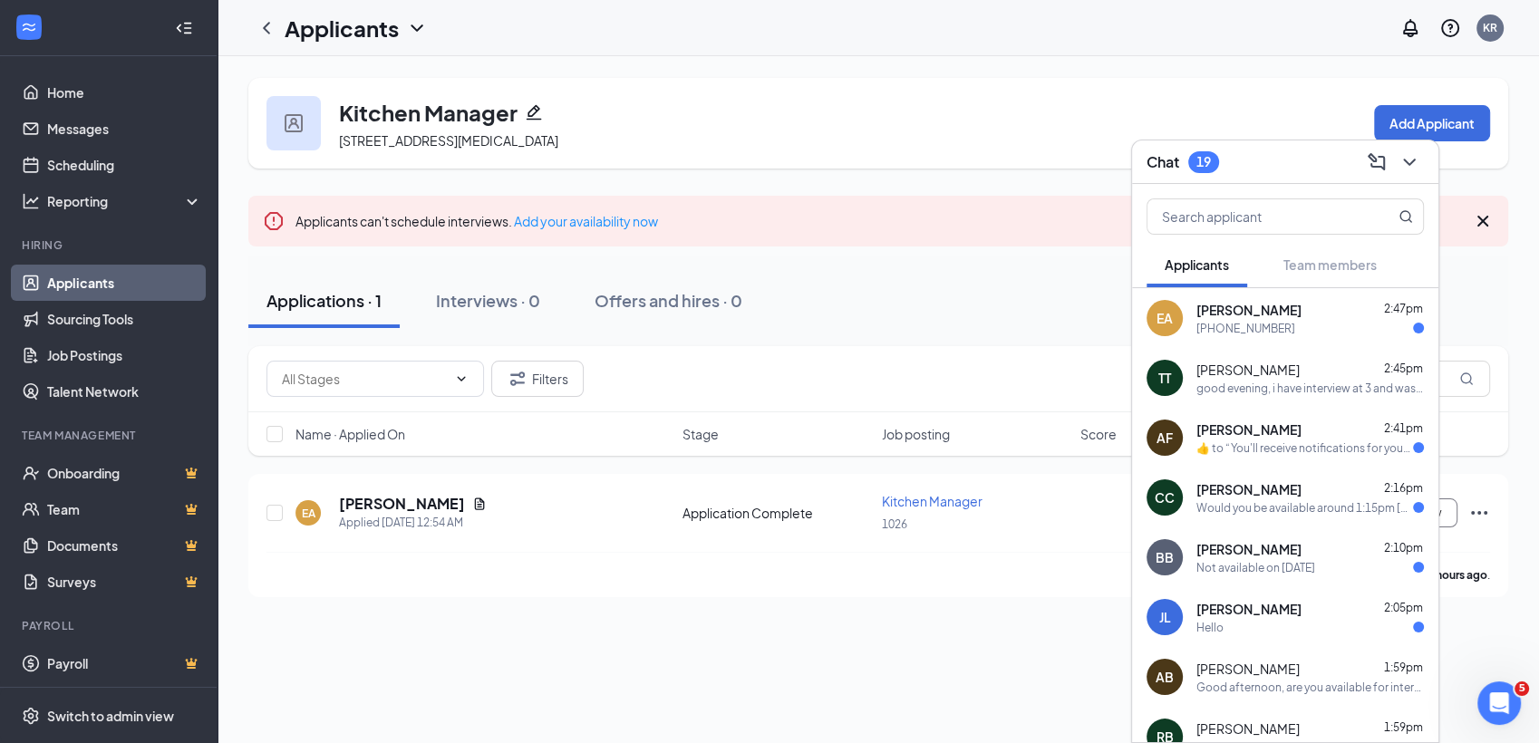
click at [1302, 566] on div "Not available on September 17th" at bounding box center [1256, 567] width 119 height 15
click at [1290, 498] on div "Christian Crutchfield 2:16pm Would you be available around 1:15pm on Wednesday?…" at bounding box center [1311, 498] width 228 height 35
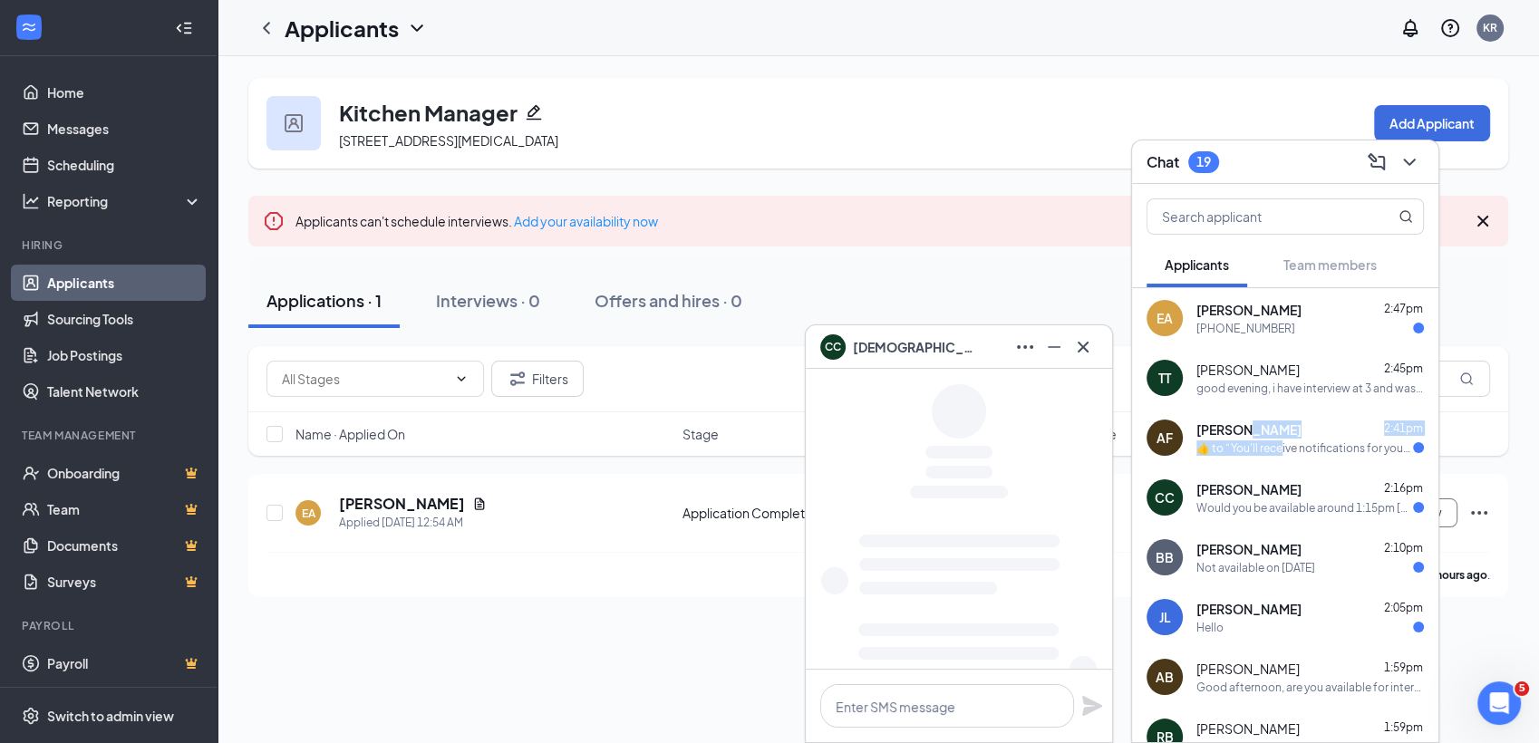
drag, startPoint x: 1277, startPoint y: 451, endPoint x: 1236, endPoint y: 422, distance: 50.8
click at [1236, 422] on div "audra fleming 2:41pm  ​👍​ to “ You'll receive notifications for your applicatio…" at bounding box center [1311, 438] width 228 height 35
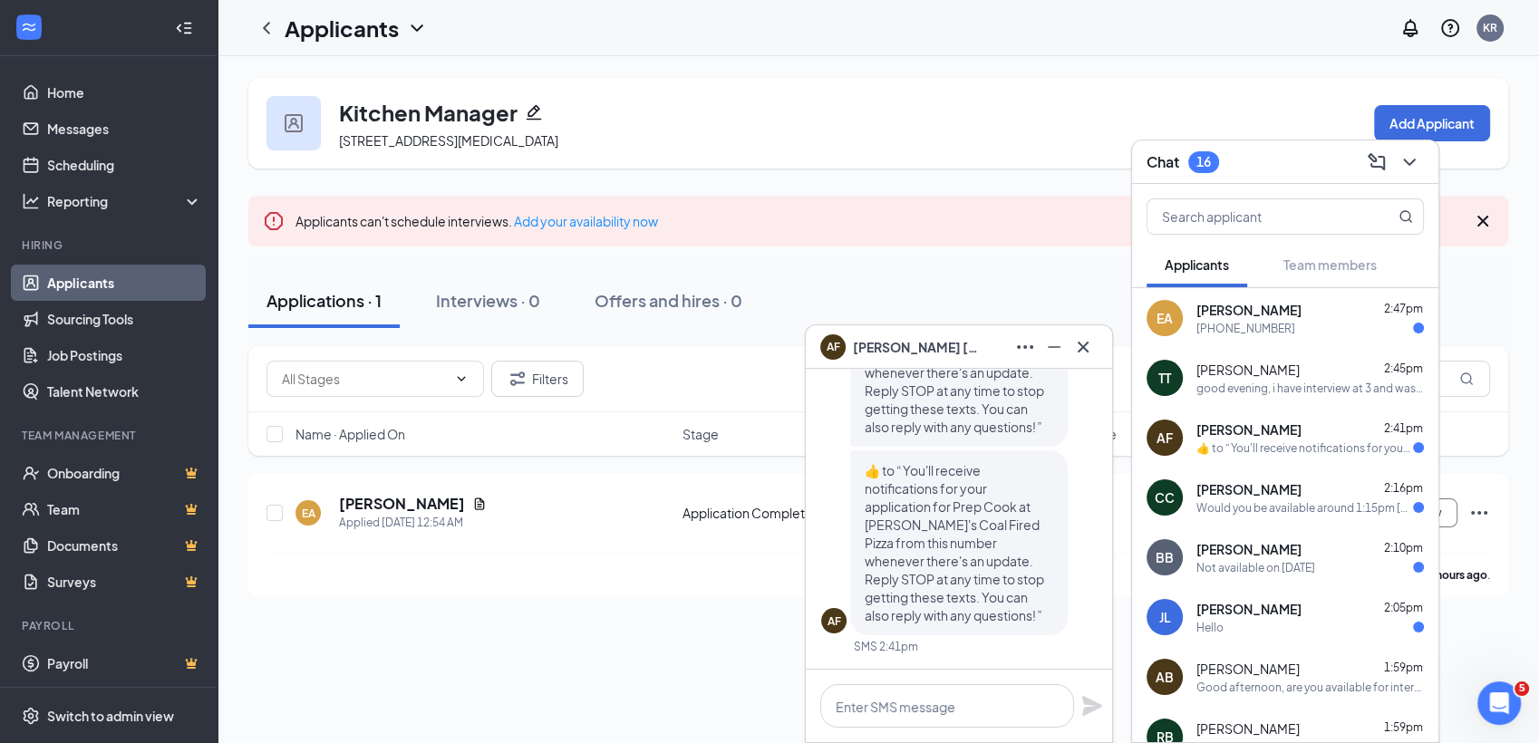
click at [1231, 629] on div "Hello" at bounding box center [1311, 627] width 228 height 15
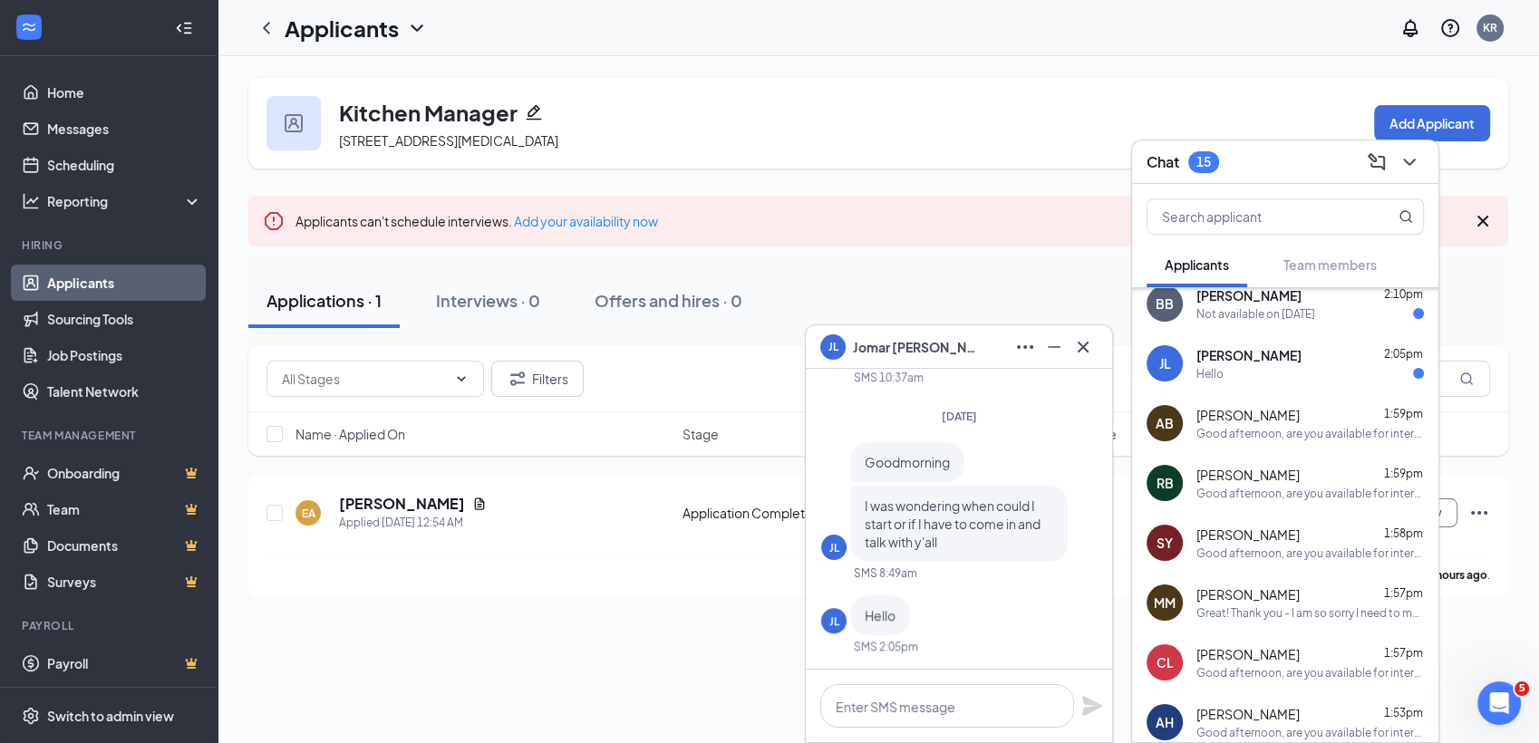
scroll to position [269, 0]
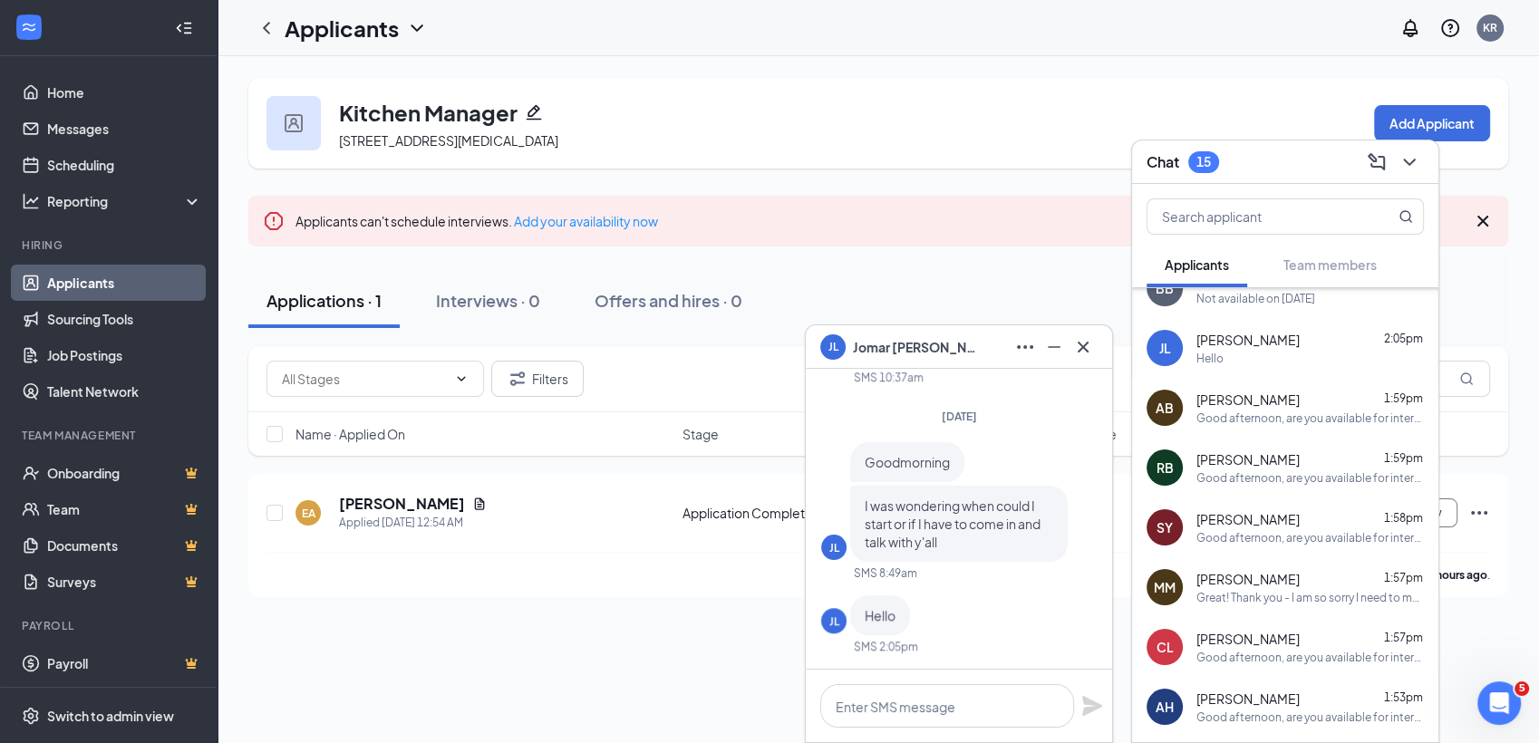
click at [1416, 146] on div "Chat 15" at bounding box center [1285, 163] width 306 height 44
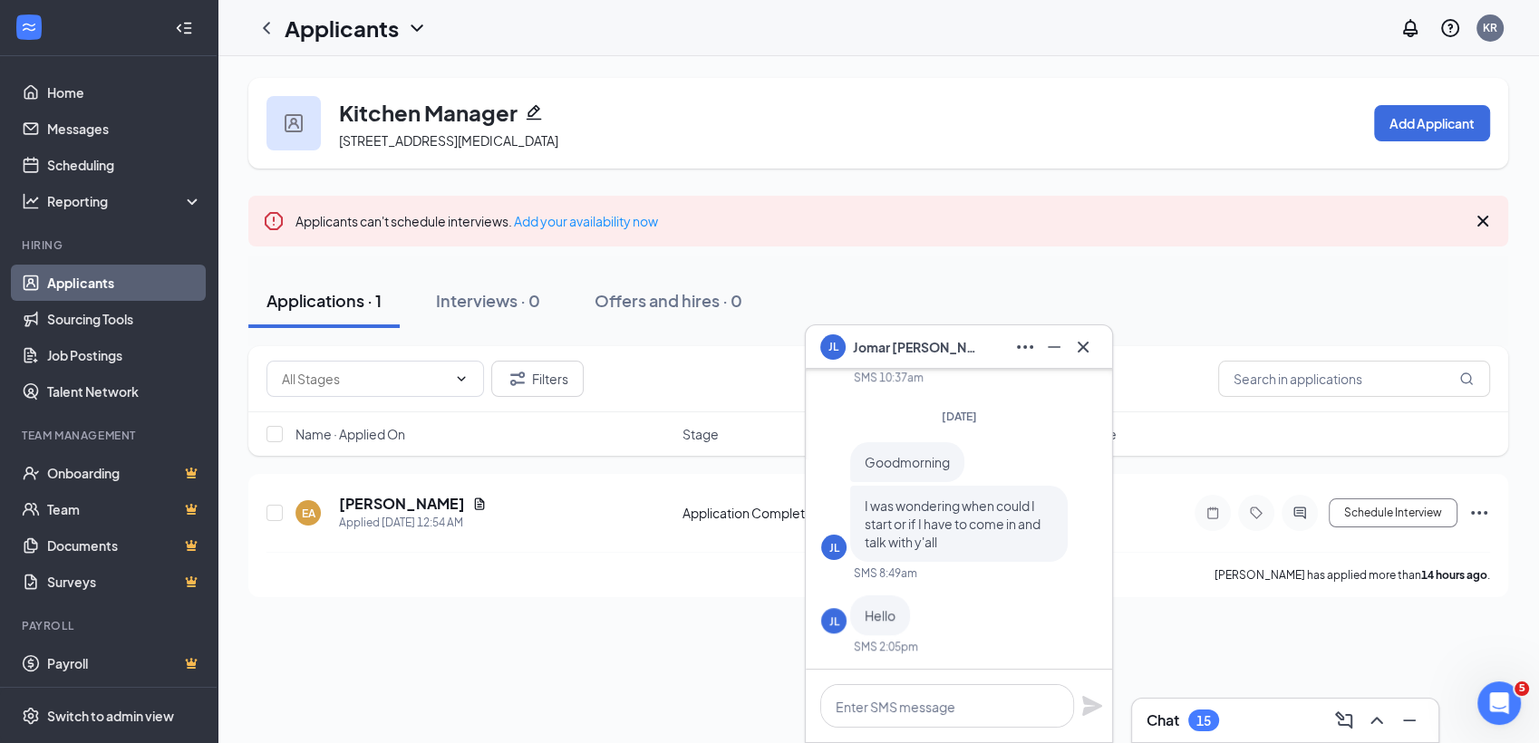
scroll to position [0, 0]
click at [1069, 345] on button at bounding box center [1083, 347] width 29 height 29
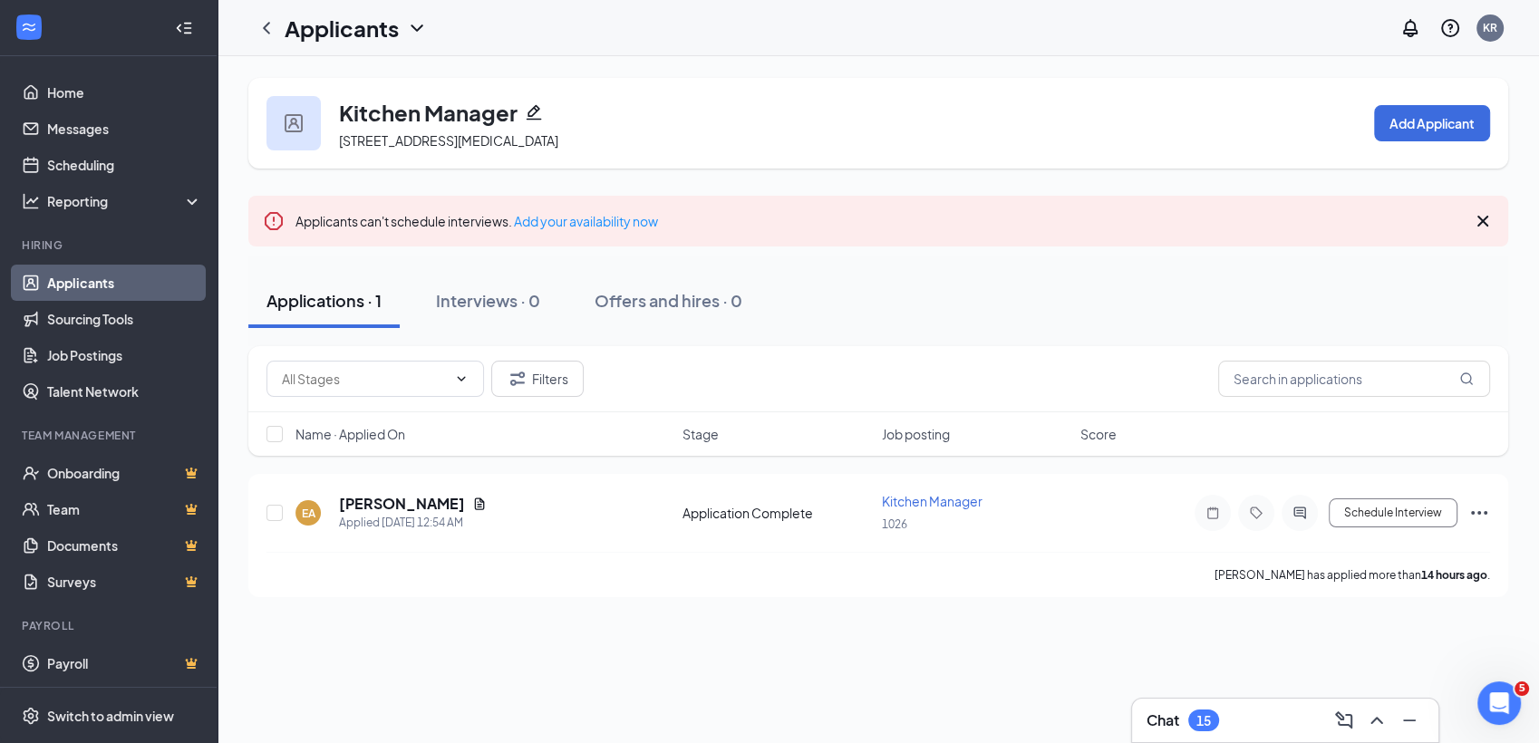
click at [1249, 713] on div "Chat 15" at bounding box center [1285, 720] width 277 height 29
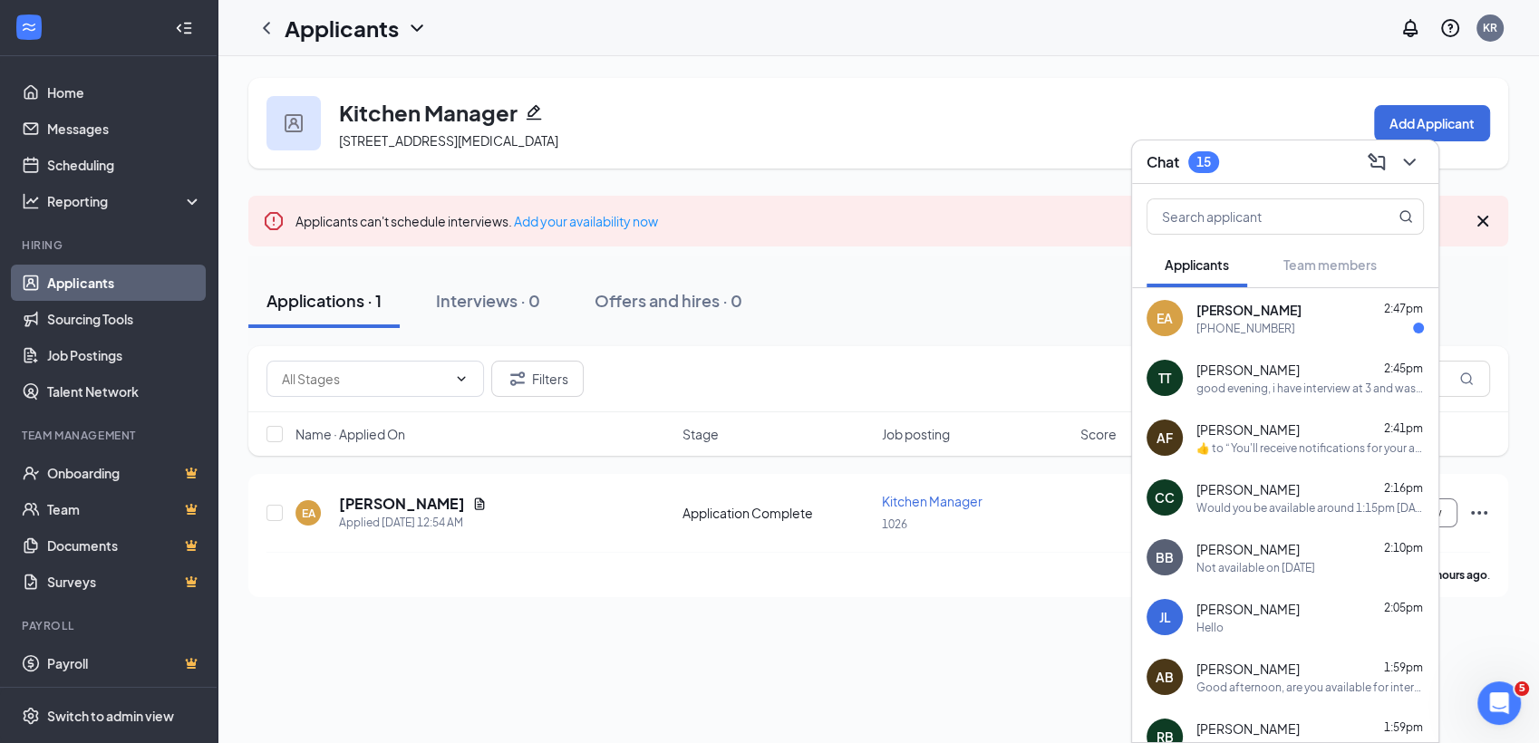
click at [1224, 309] on span "Encia Andrews" at bounding box center [1249, 310] width 105 height 18
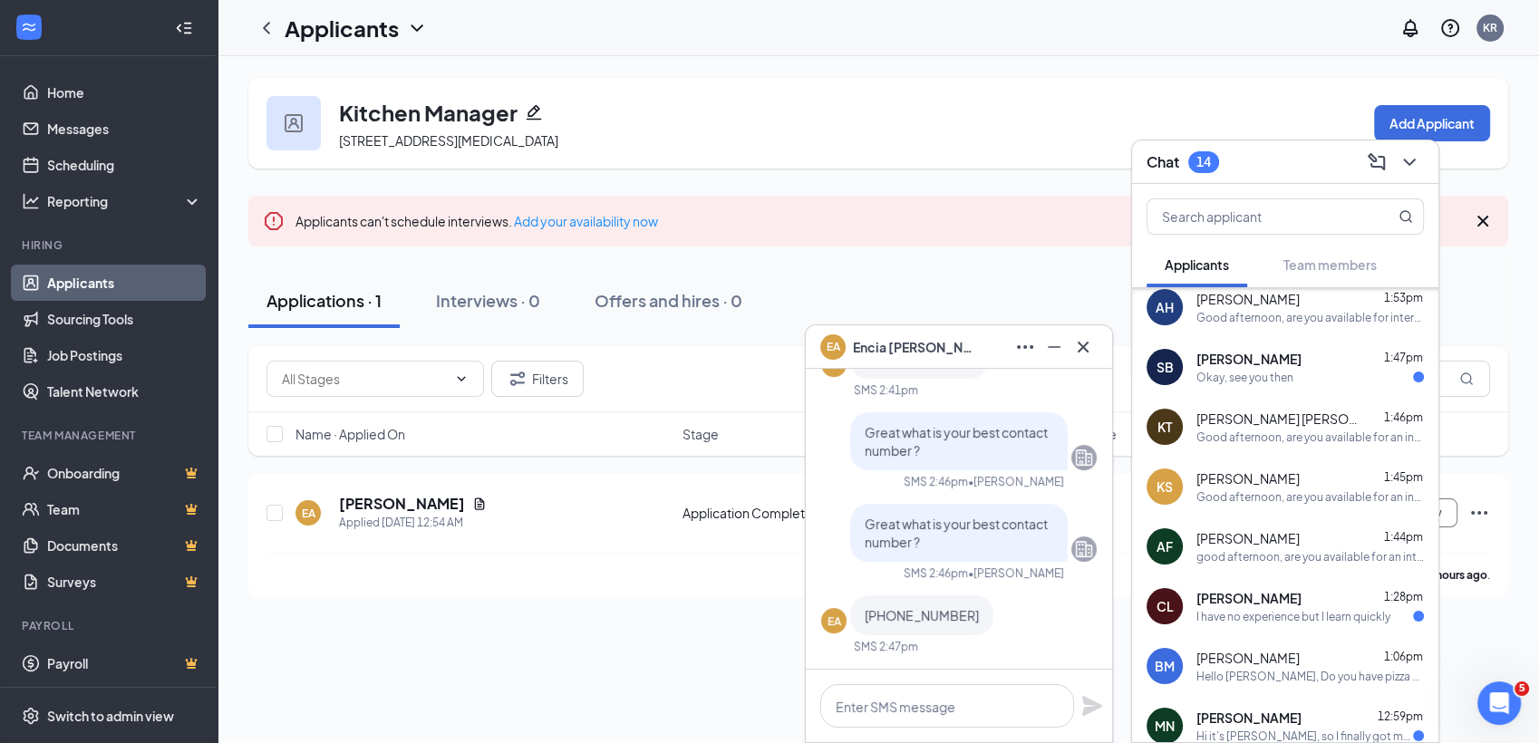
scroll to position [667, 0]
click at [1271, 358] on span "Stuart Barnett" at bounding box center [1249, 361] width 105 height 18
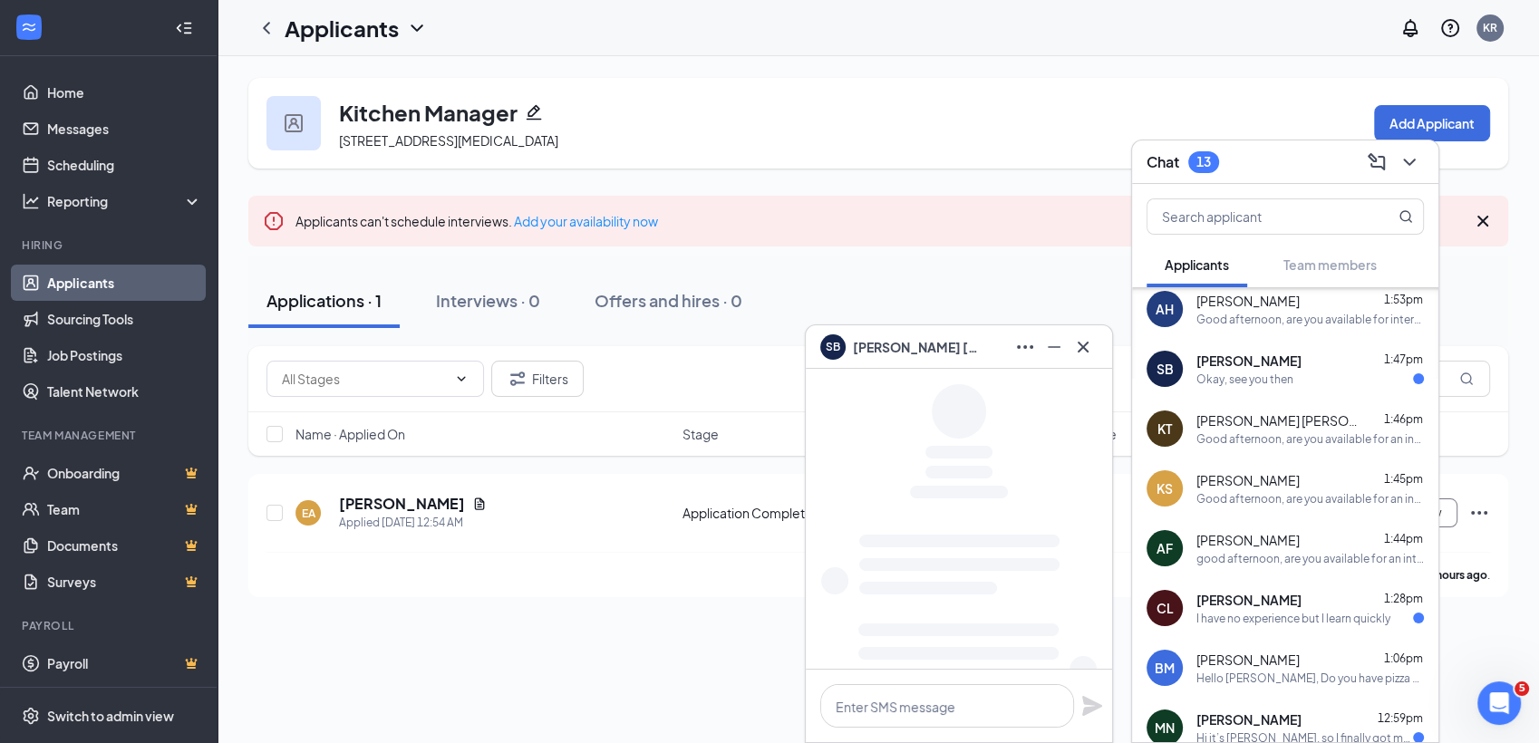
click at [1274, 591] on span "Cristian López" at bounding box center [1249, 600] width 105 height 18
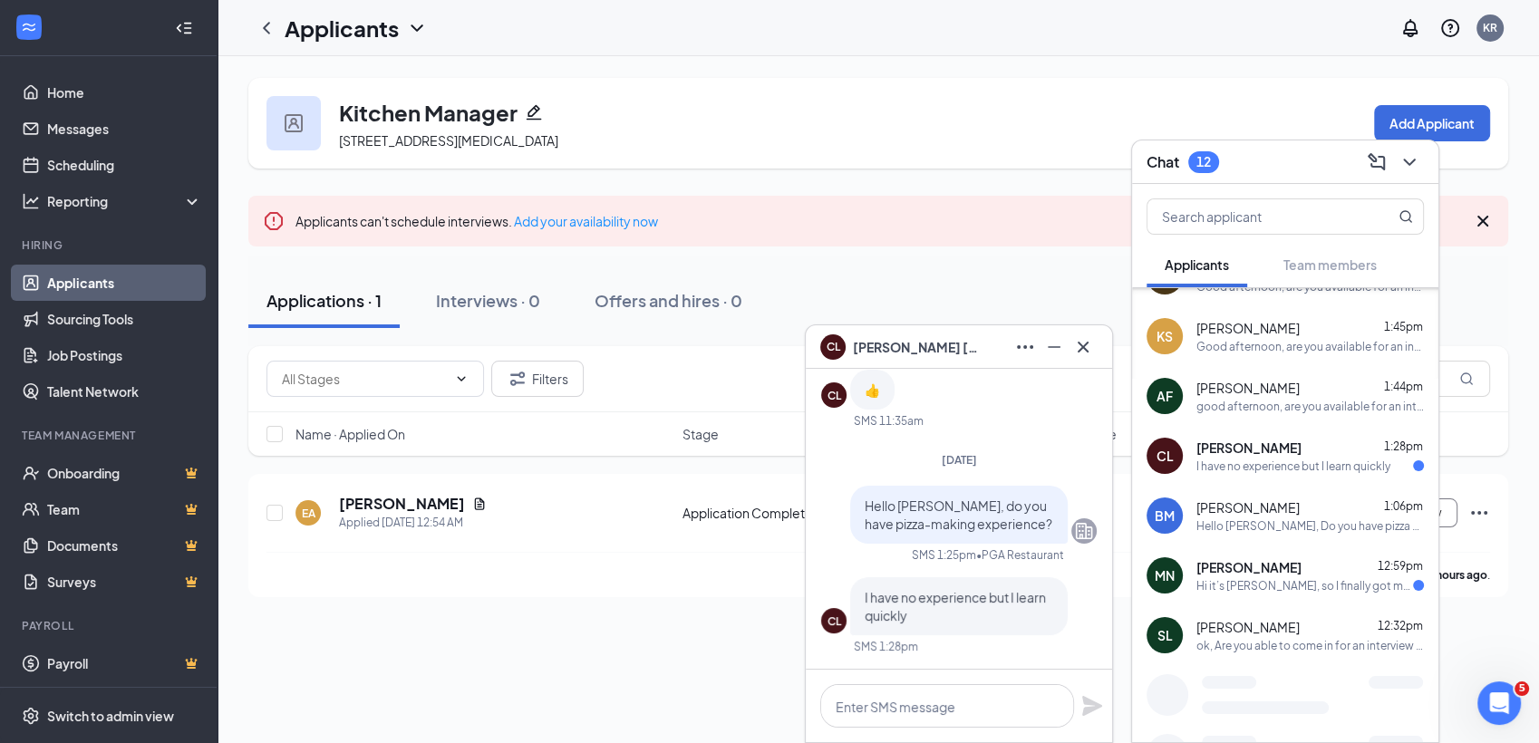
scroll to position [836, 0]
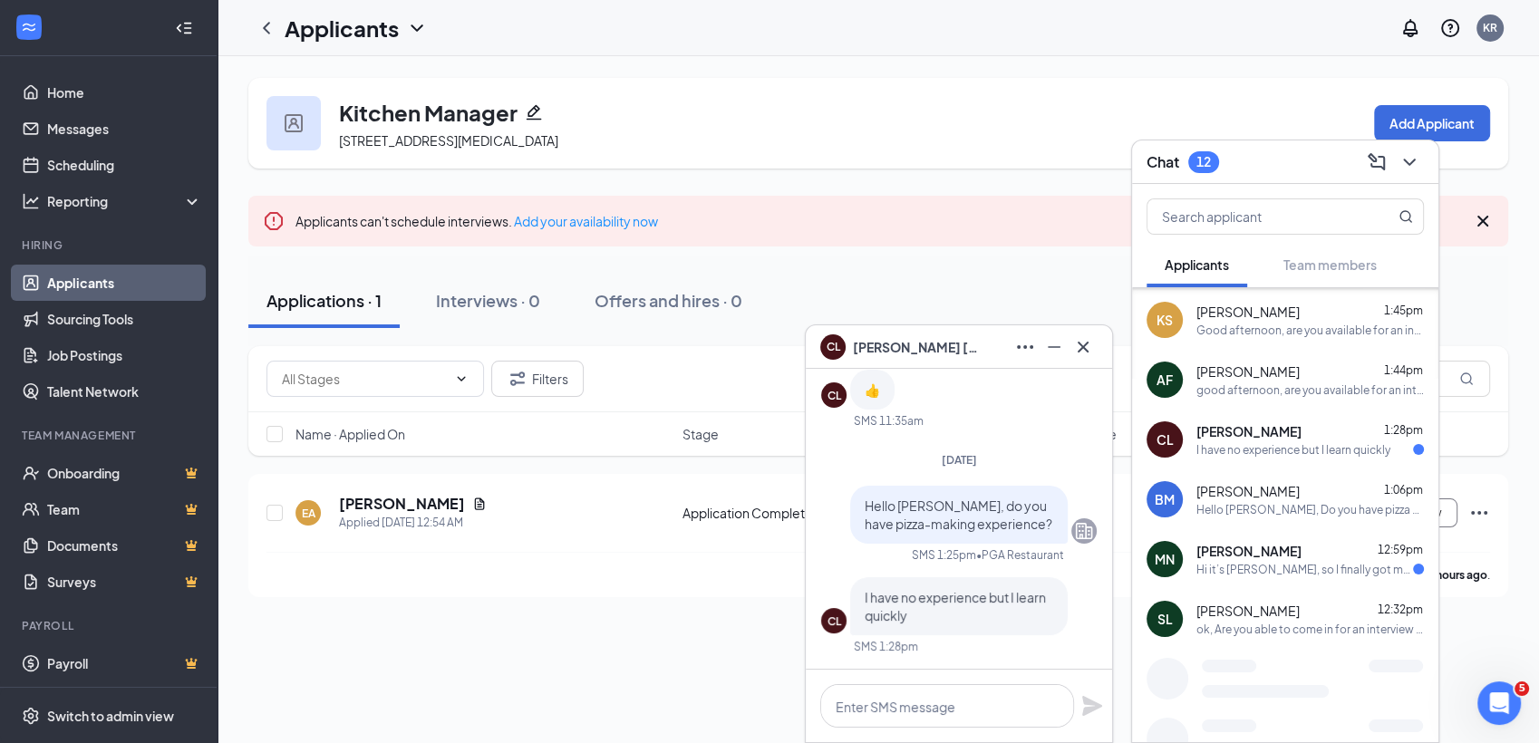
click at [1278, 552] on span "Michael Northern" at bounding box center [1249, 551] width 105 height 18
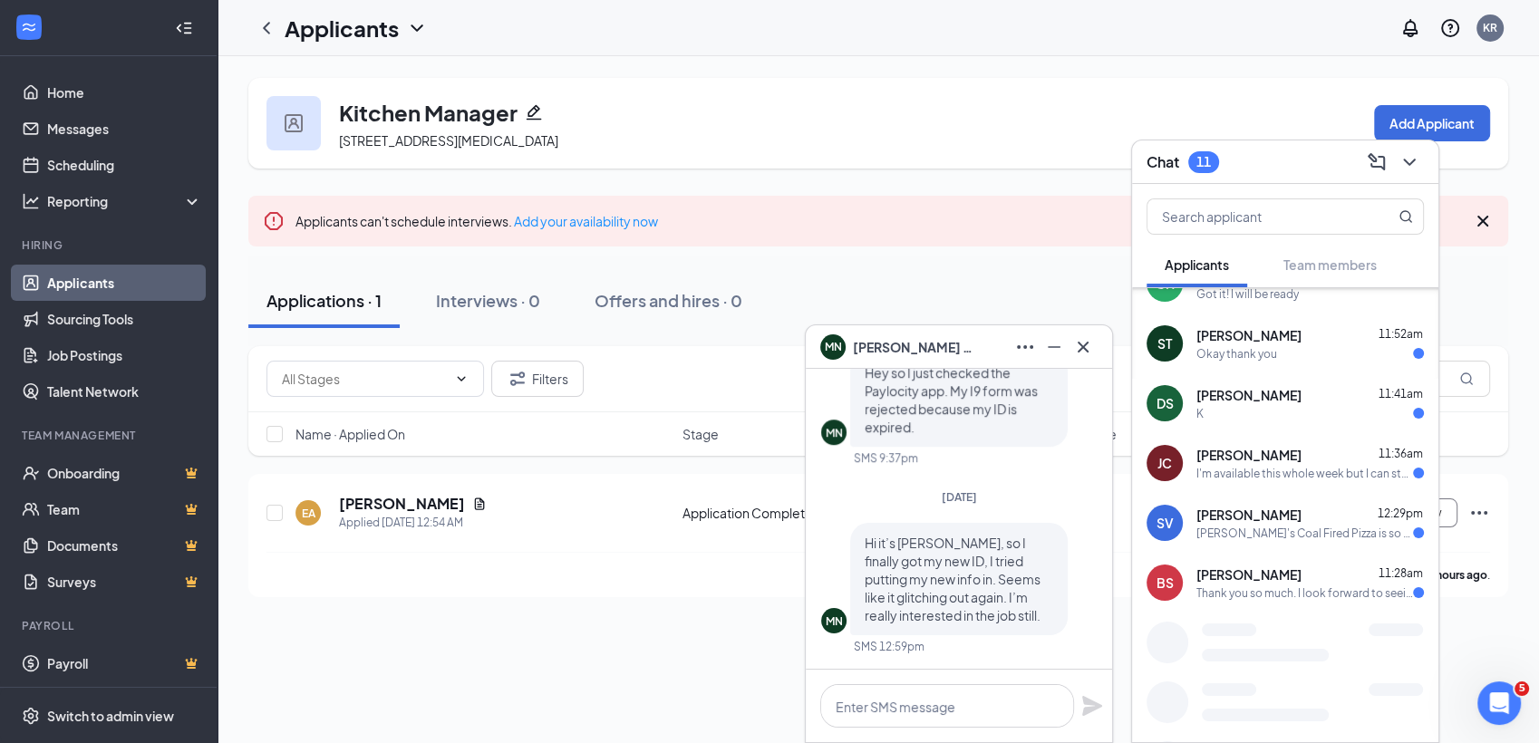
scroll to position [1471, 0]
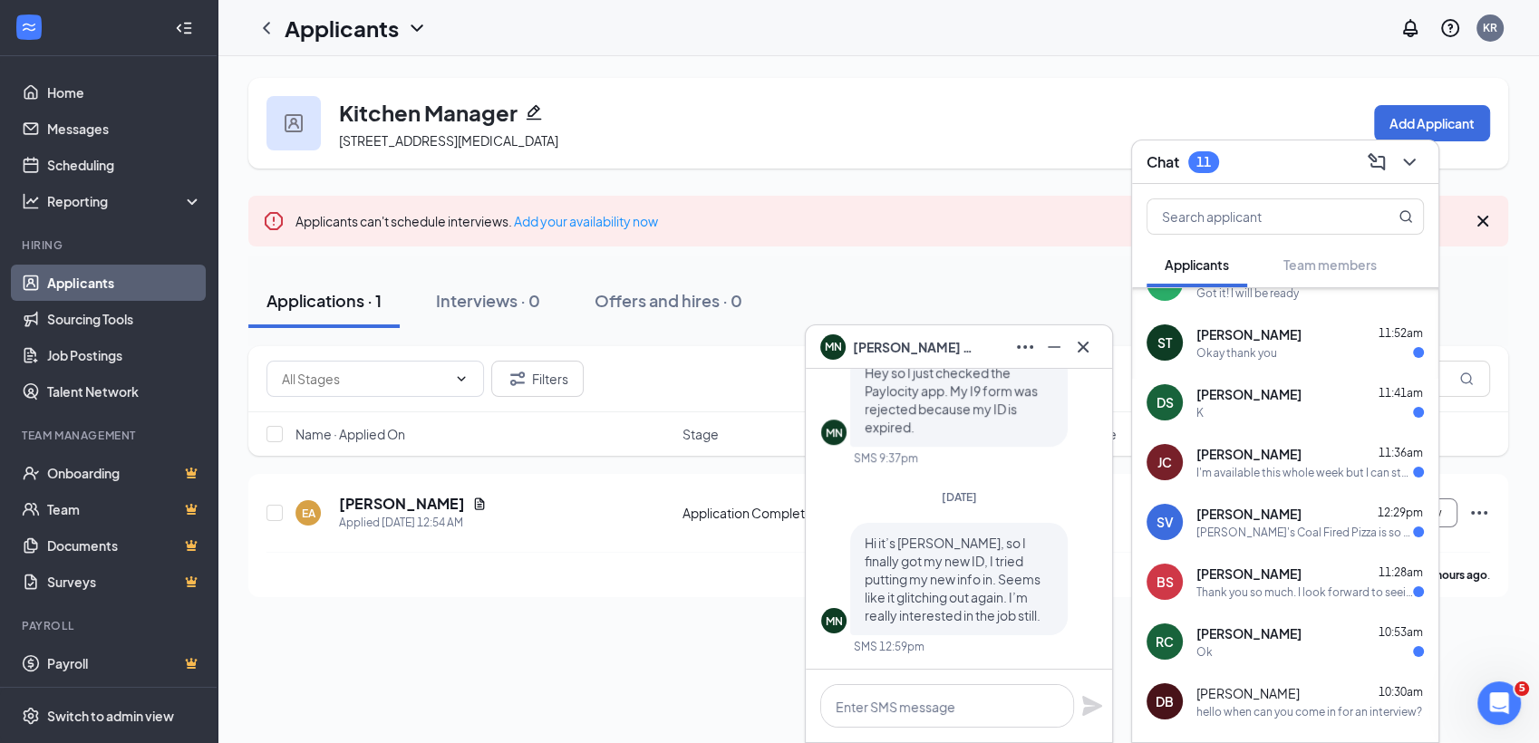
click at [1287, 337] on div "Sean Tumblin 11:52am" at bounding box center [1311, 334] width 228 height 18
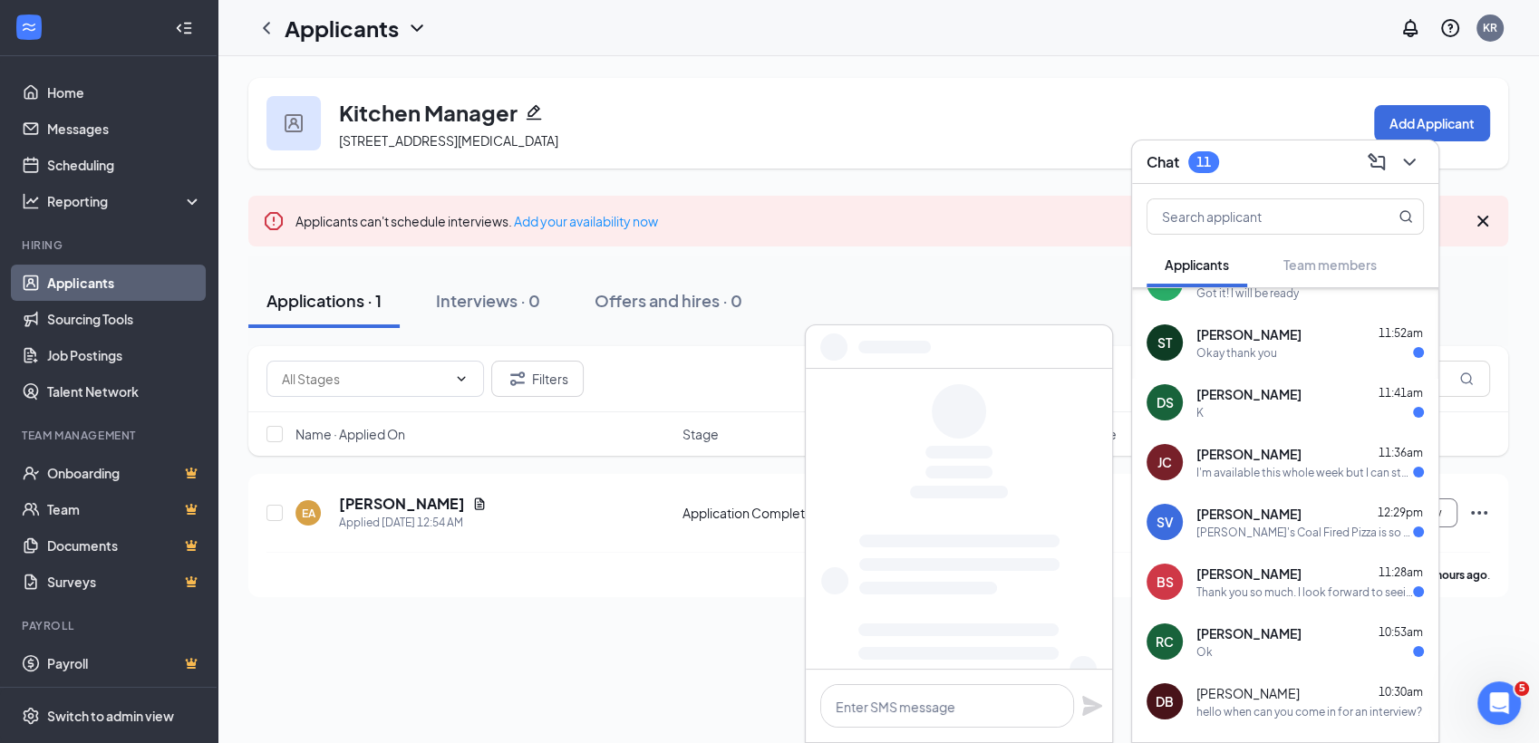
click at [1289, 401] on span "Deangelo SMITH" at bounding box center [1249, 394] width 105 height 18
click at [1284, 458] on span "jaylianna cagle" at bounding box center [1249, 454] width 105 height 18
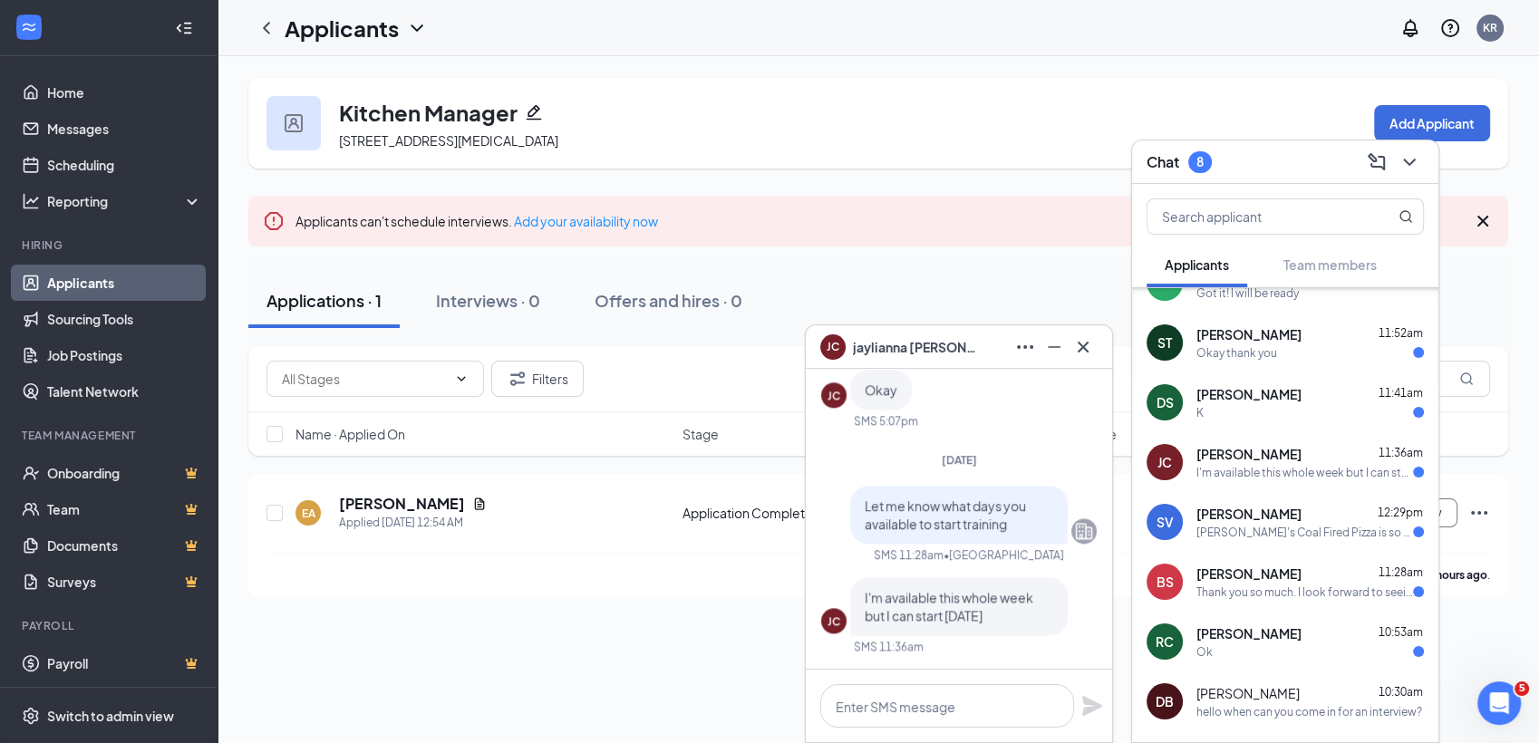
click at [1280, 509] on span "sienna varricchio" at bounding box center [1249, 514] width 105 height 18
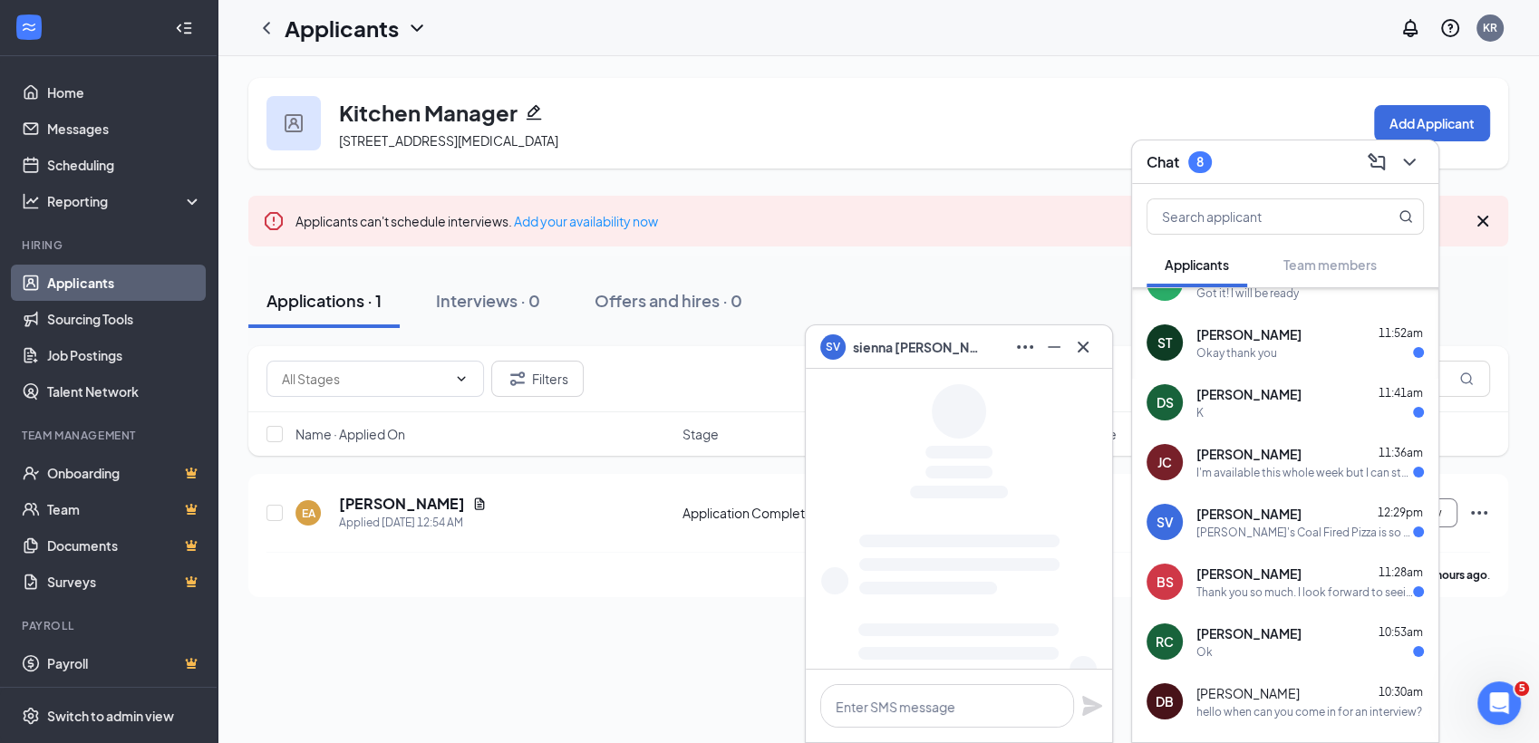
click at [1264, 585] on div "Thank you so much. I look forward to seeing you." at bounding box center [1305, 592] width 217 height 15
click at [1251, 645] on div "Ok" at bounding box center [1311, 652] width 228 height 15
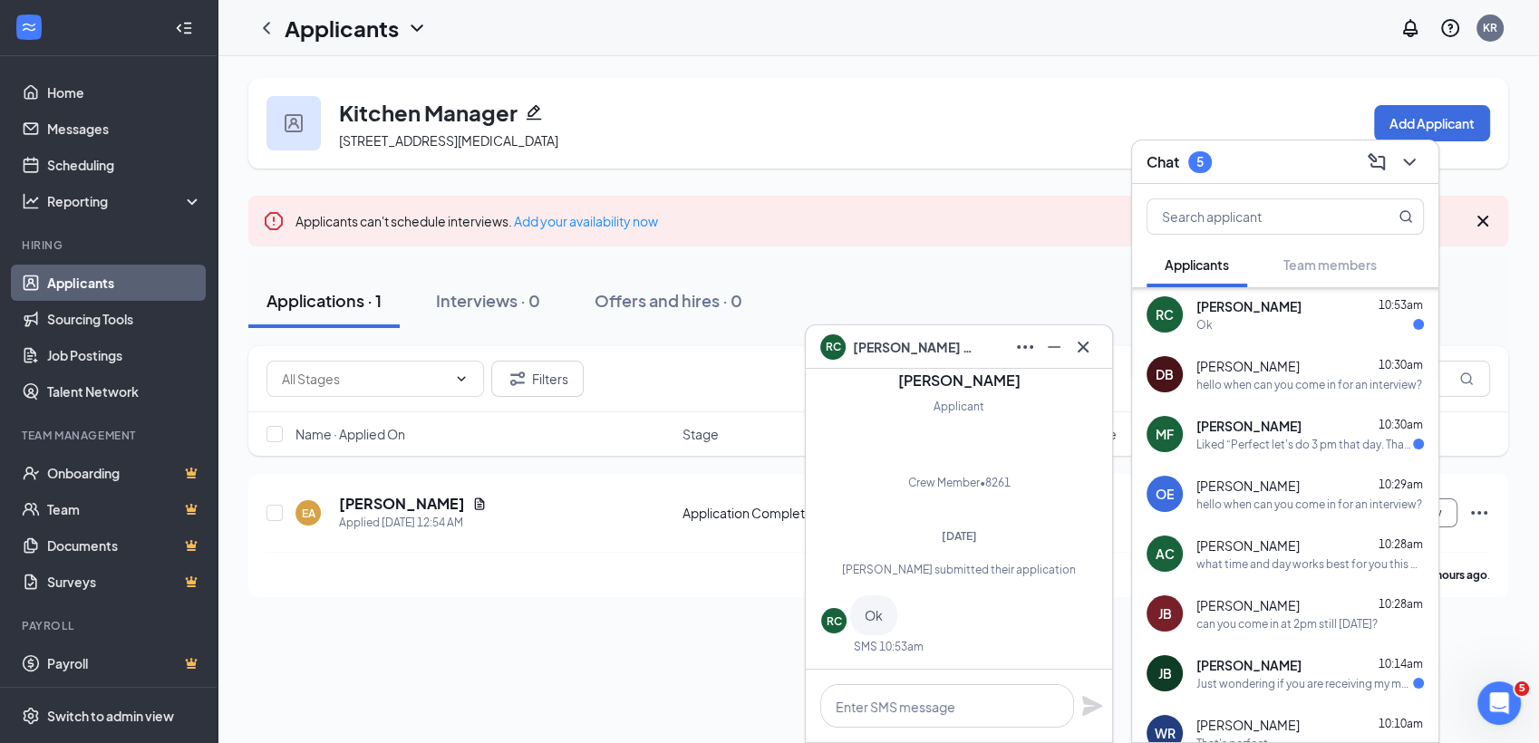
scroll to position [1811, 0]
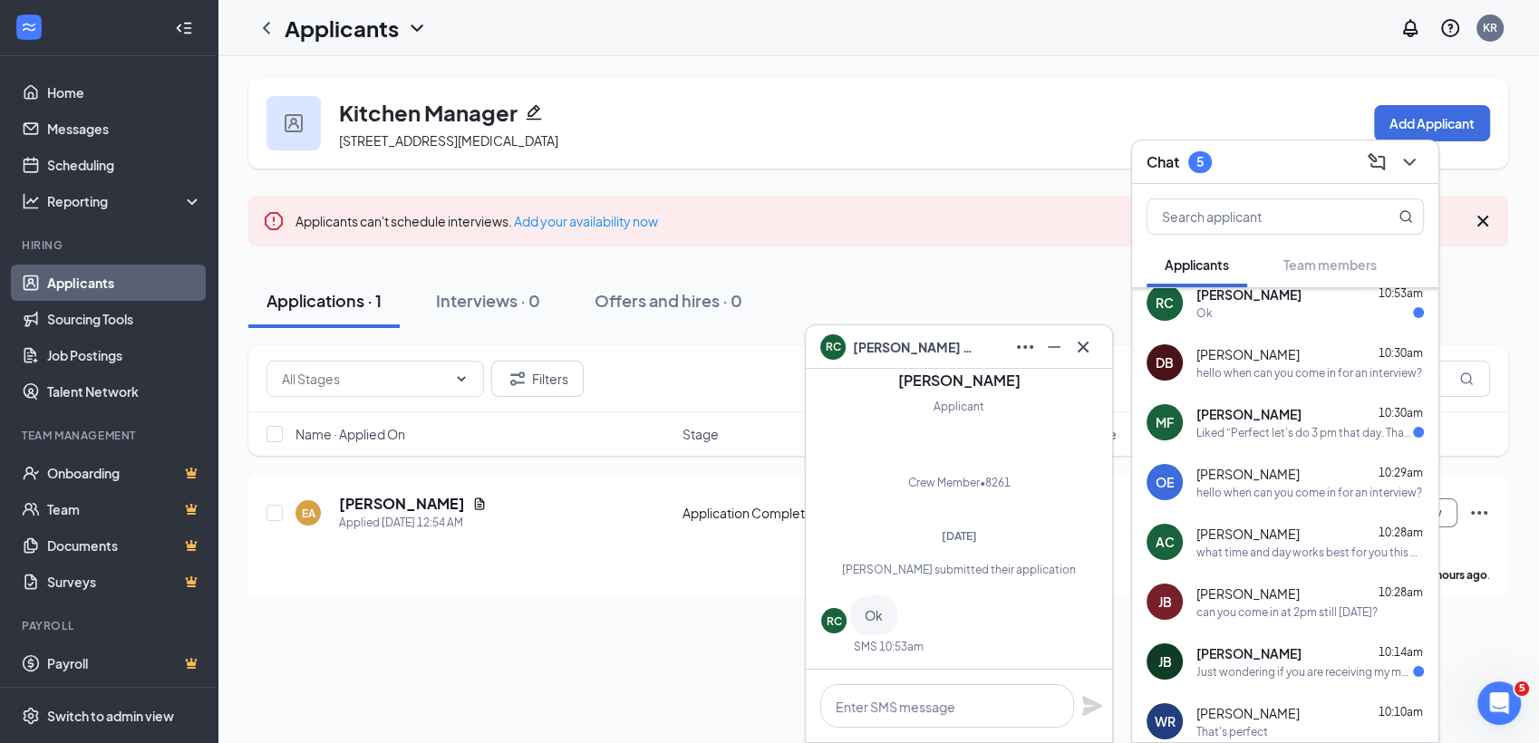
click at [1258, 410] on span "Makenzie Fortna" at bounding box center [1249, 414] width 105 height 18
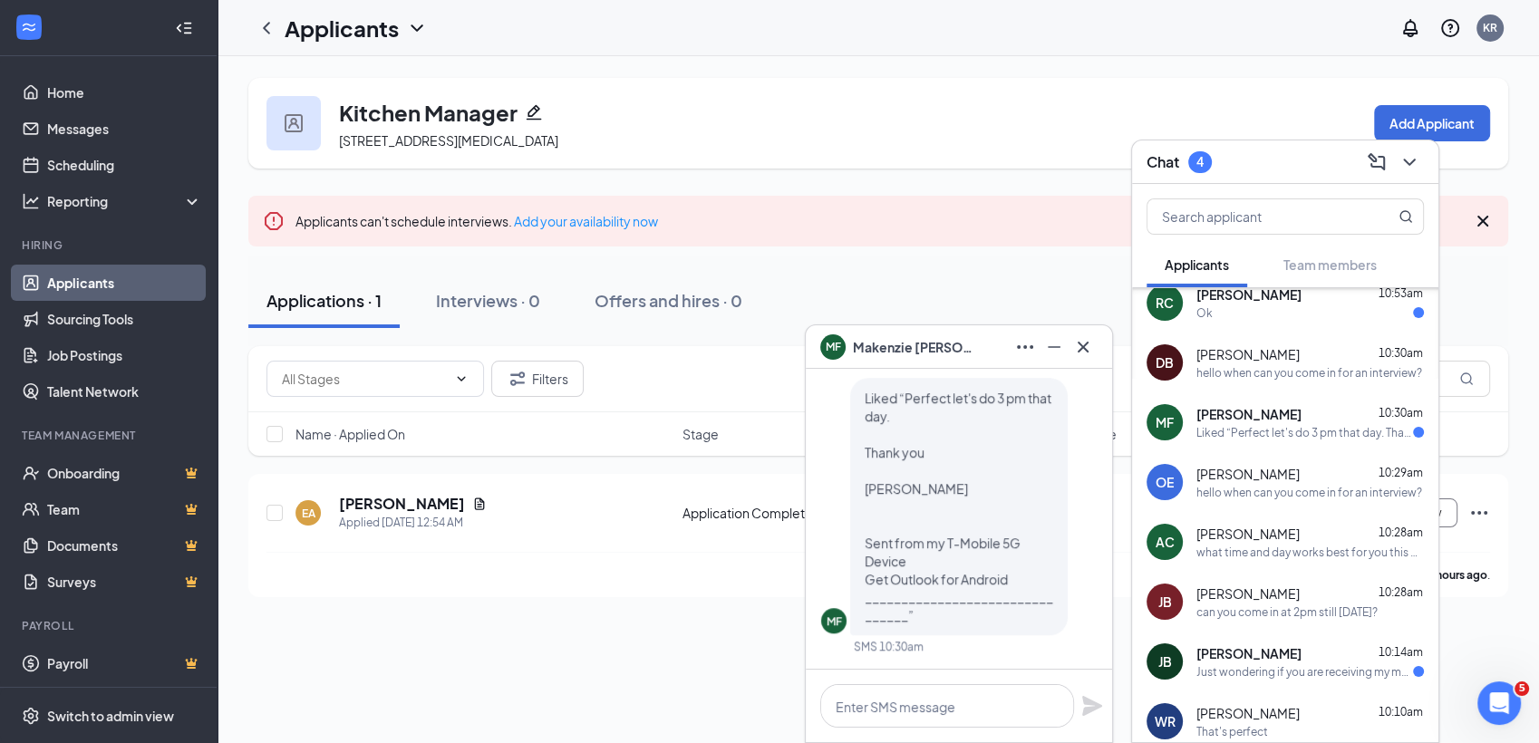
click at [1260, 646] on span "Jessica Brooks" at bounding box center [1249, 654] width 105 height 18
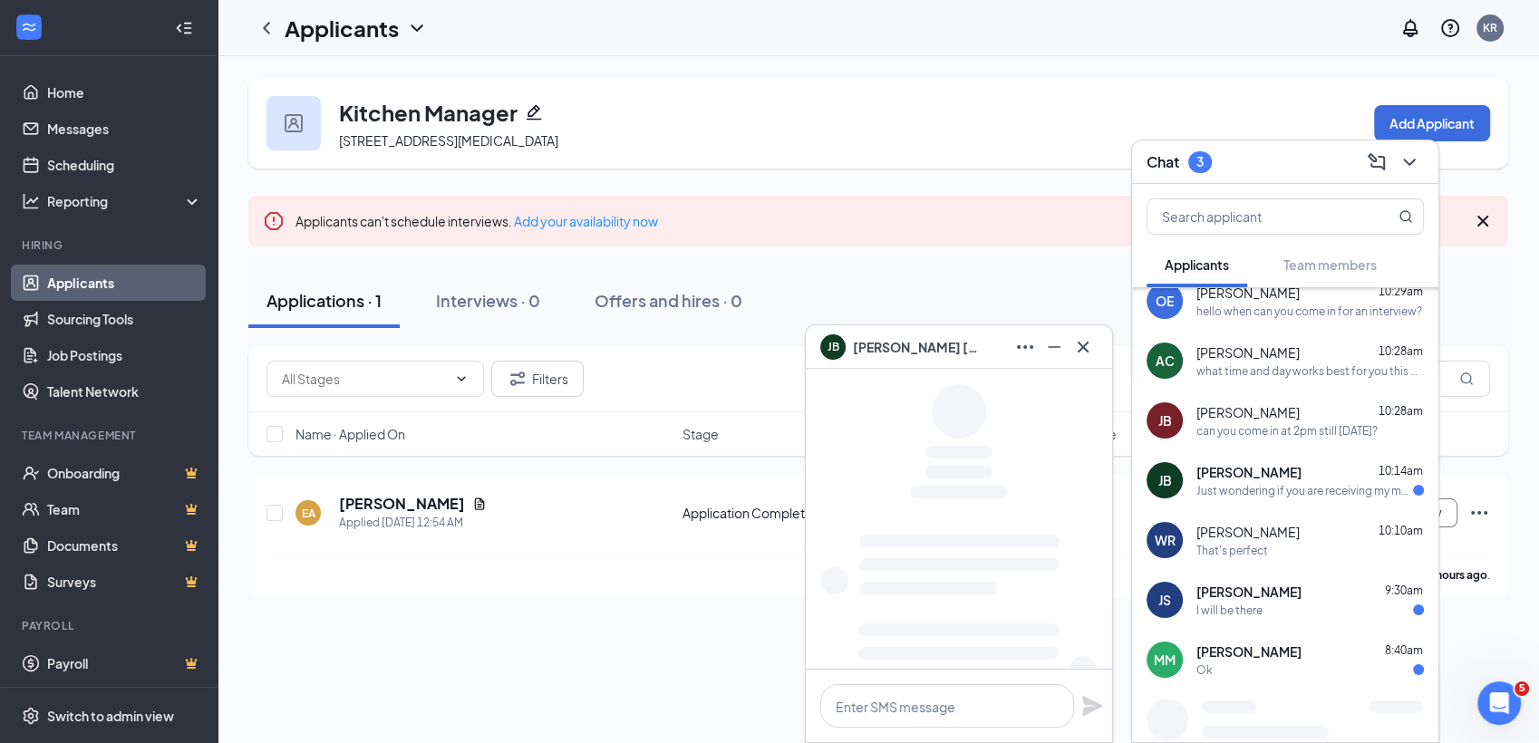
scroll to position [2044, 0]
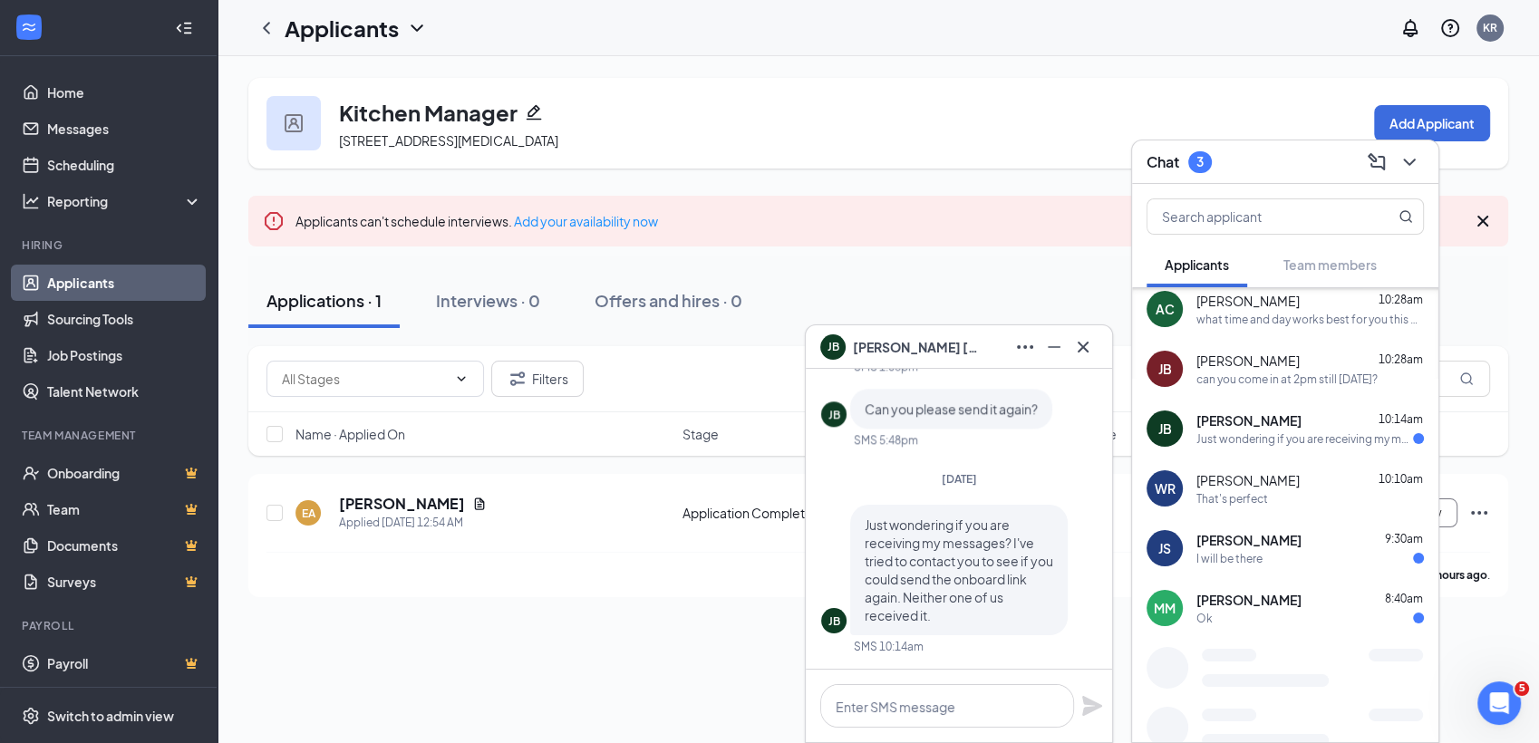
click at [1266, 541] on span "Jessica Sawyer" at bounding box center [1249, 540] width 105 height 18
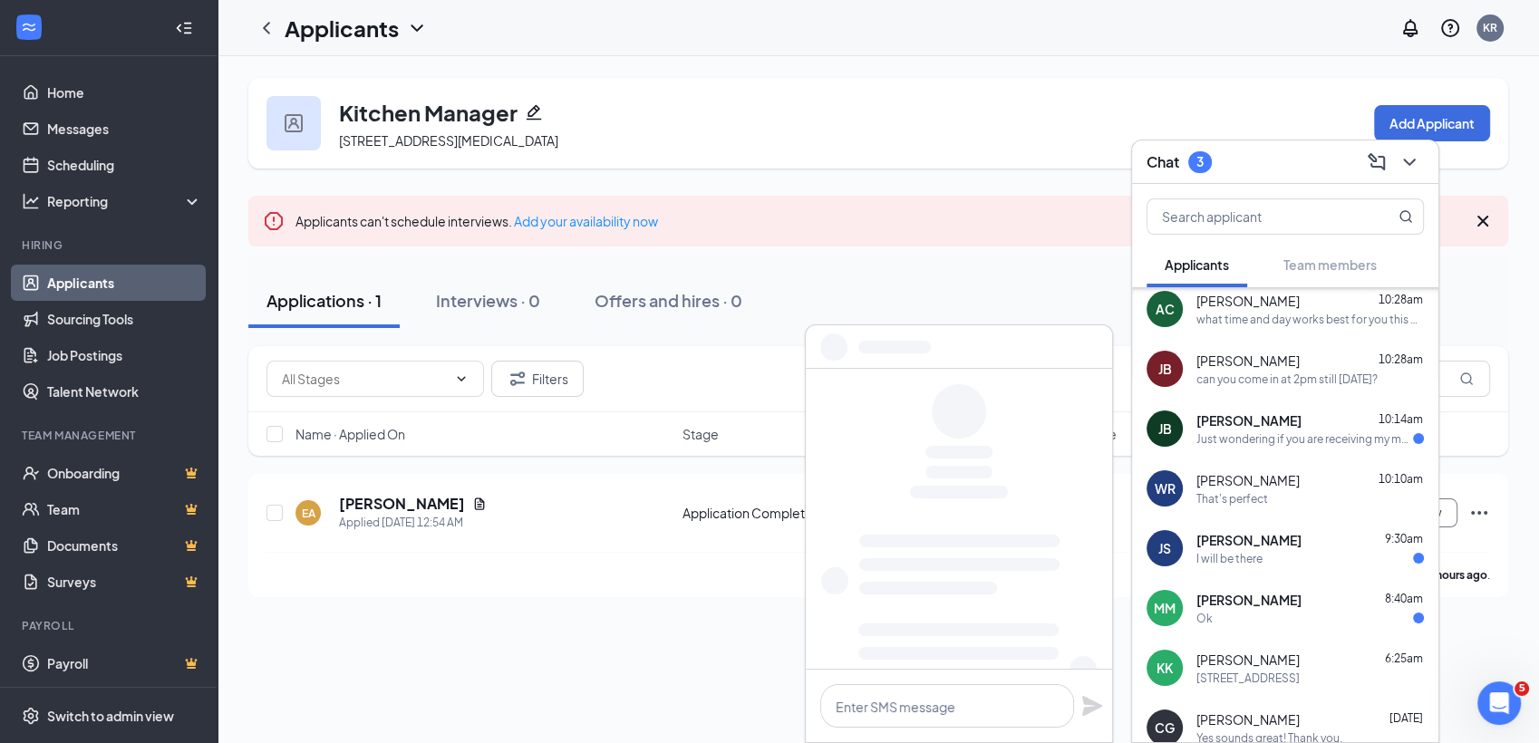
click at [1267, 607] on span "Manuel Martinez-Canaan" at bounding box center [1249, 600] width 105 height 18
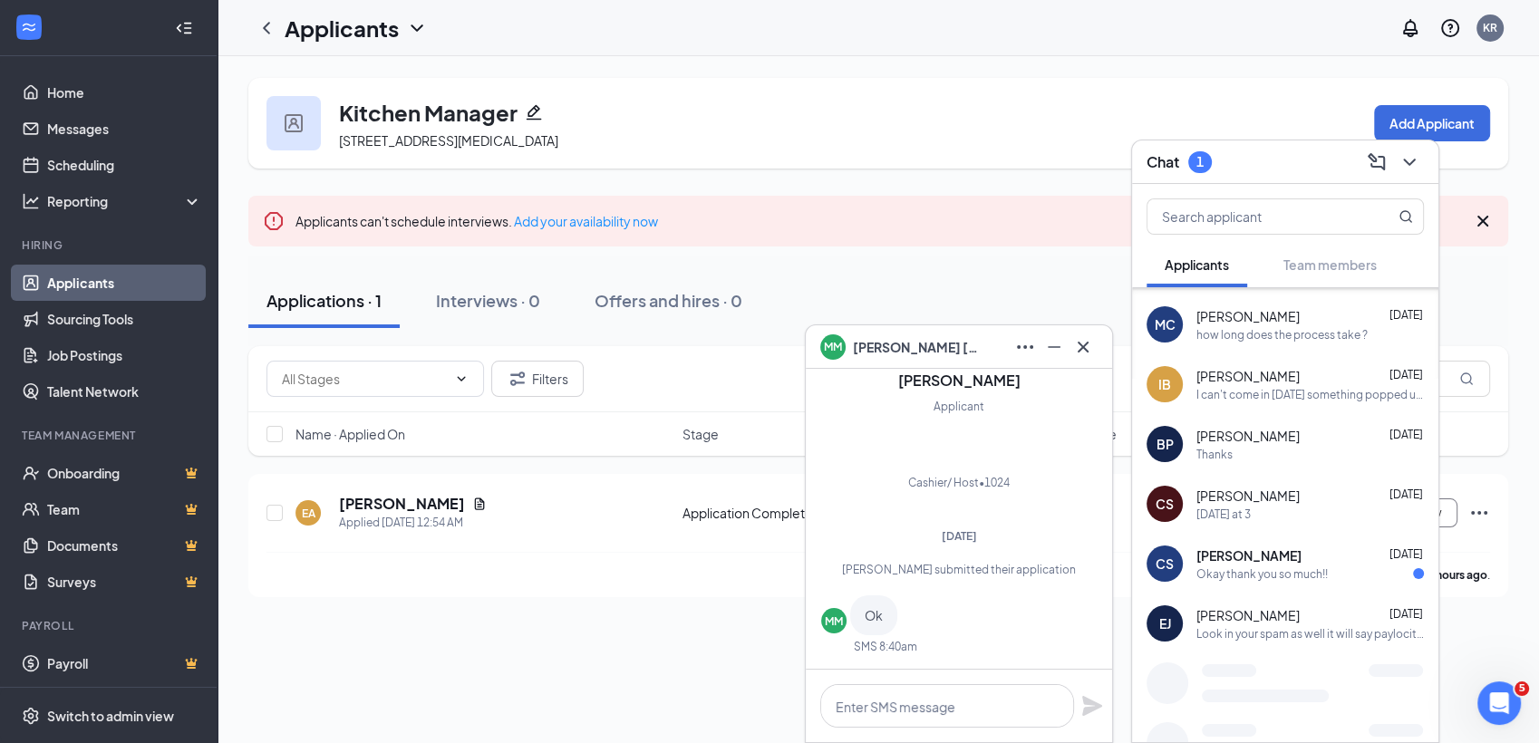
scroll to position [2625, 0]
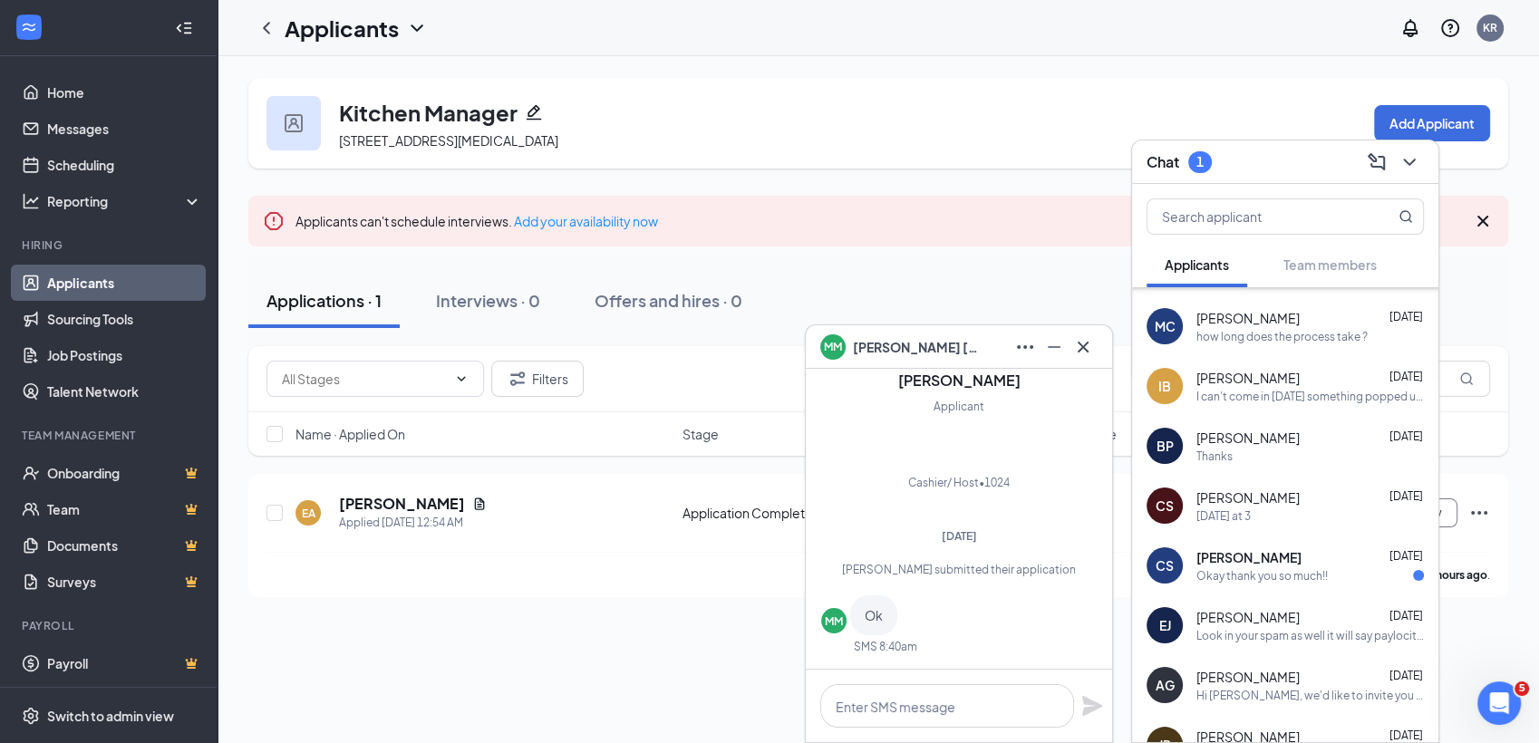
click at [1277, 576] on div "Okay thank you so much!!" at bounding box center [1262, 575] width 131 height 15
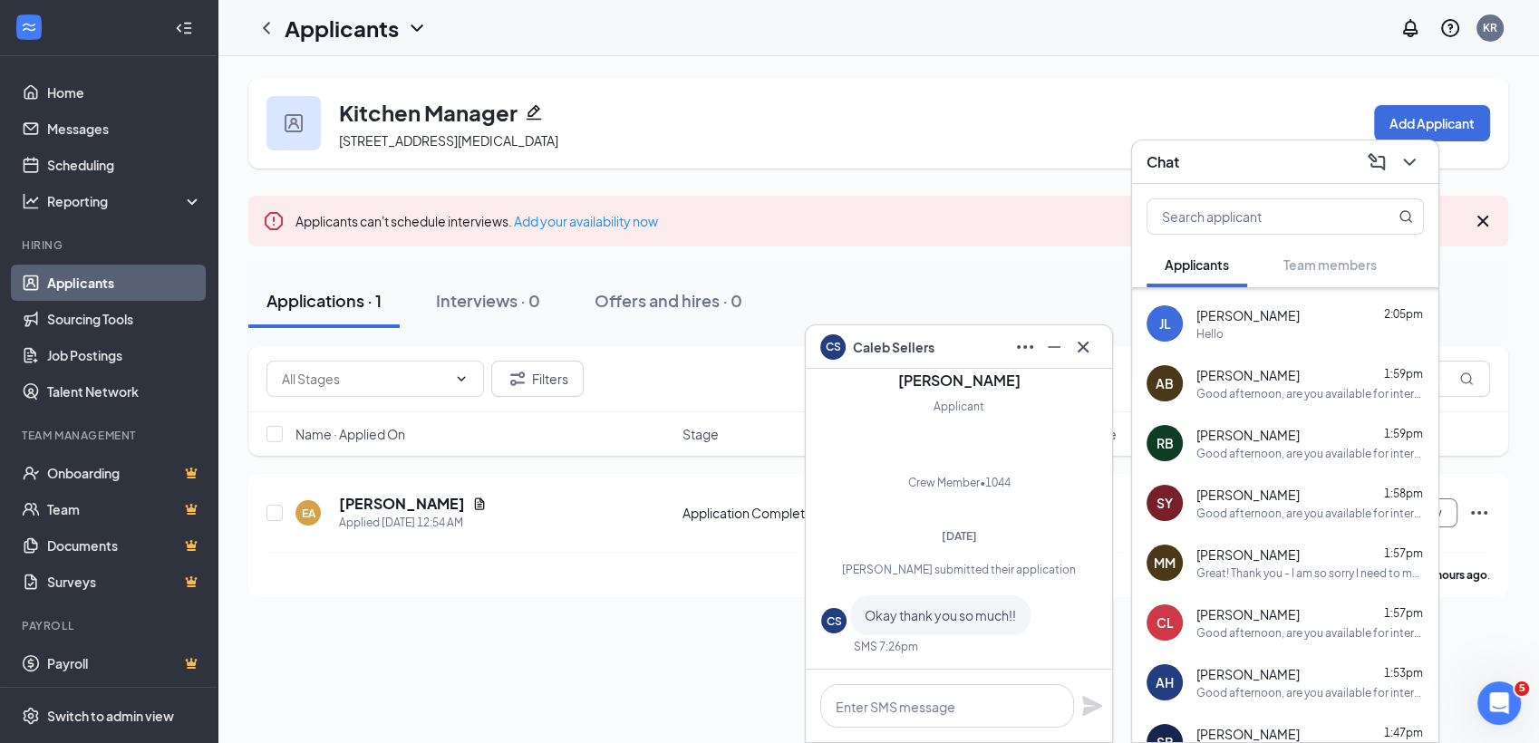
scroll to position [350, 0]
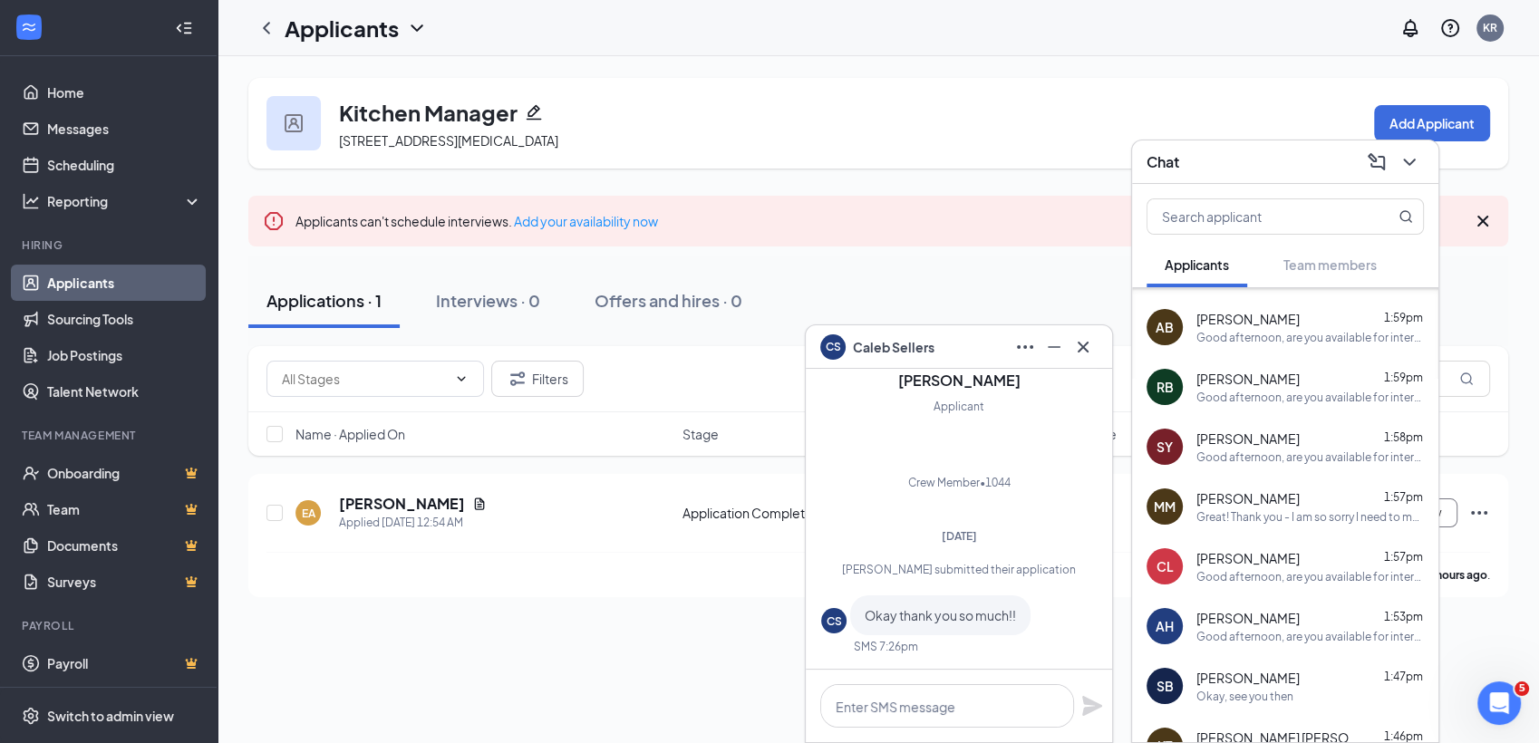
click at [1277, 502] on span "Melissa mcintyre" at bounding box center [1248, 499] width 103 height 18
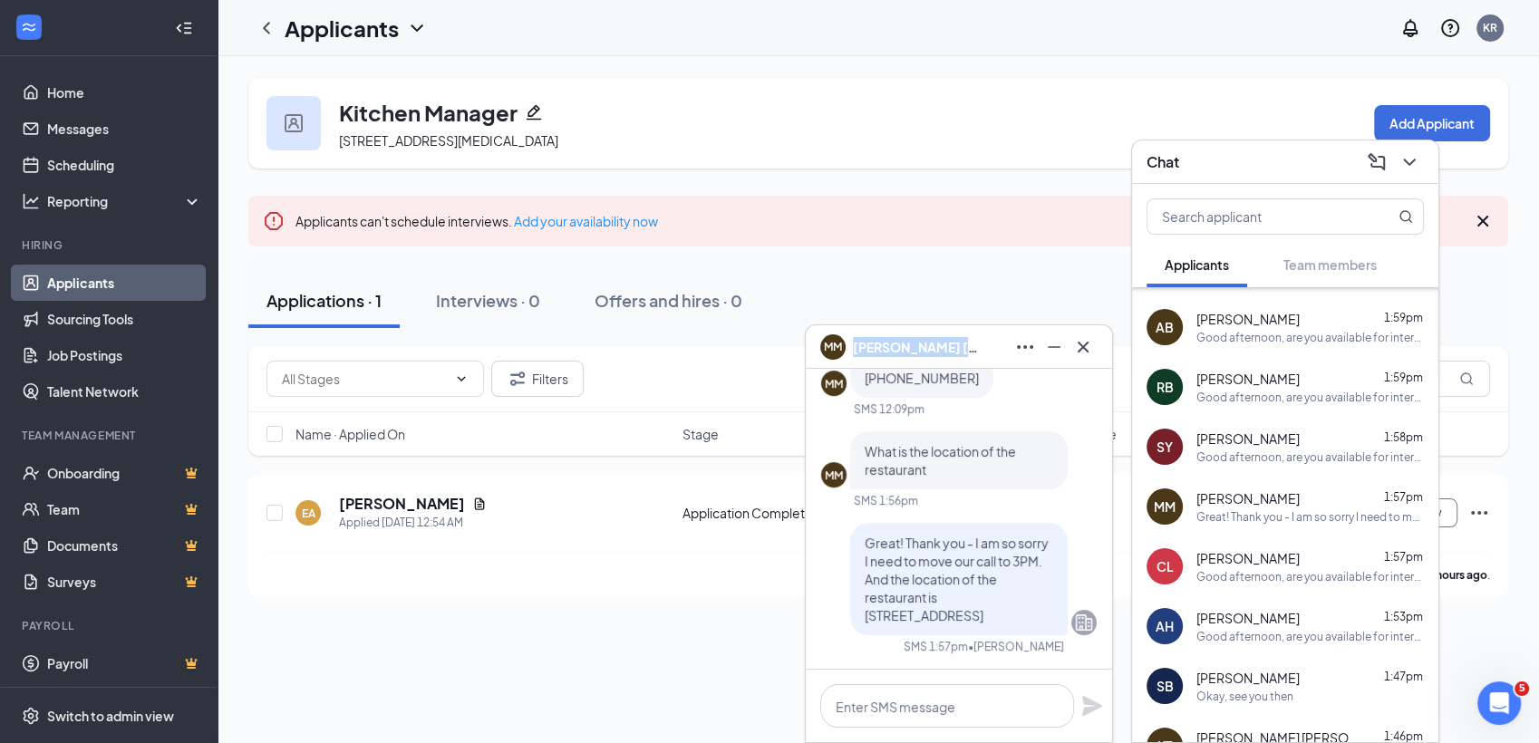
drag, startPoint x: 965, startPoint y: 346, endPoint x: 855, endPoint y: 348, distance: 109.7
click at [855, 348] on div "MM Melissa mcintyre" at bounding box center [958, 347] width 277 height 29
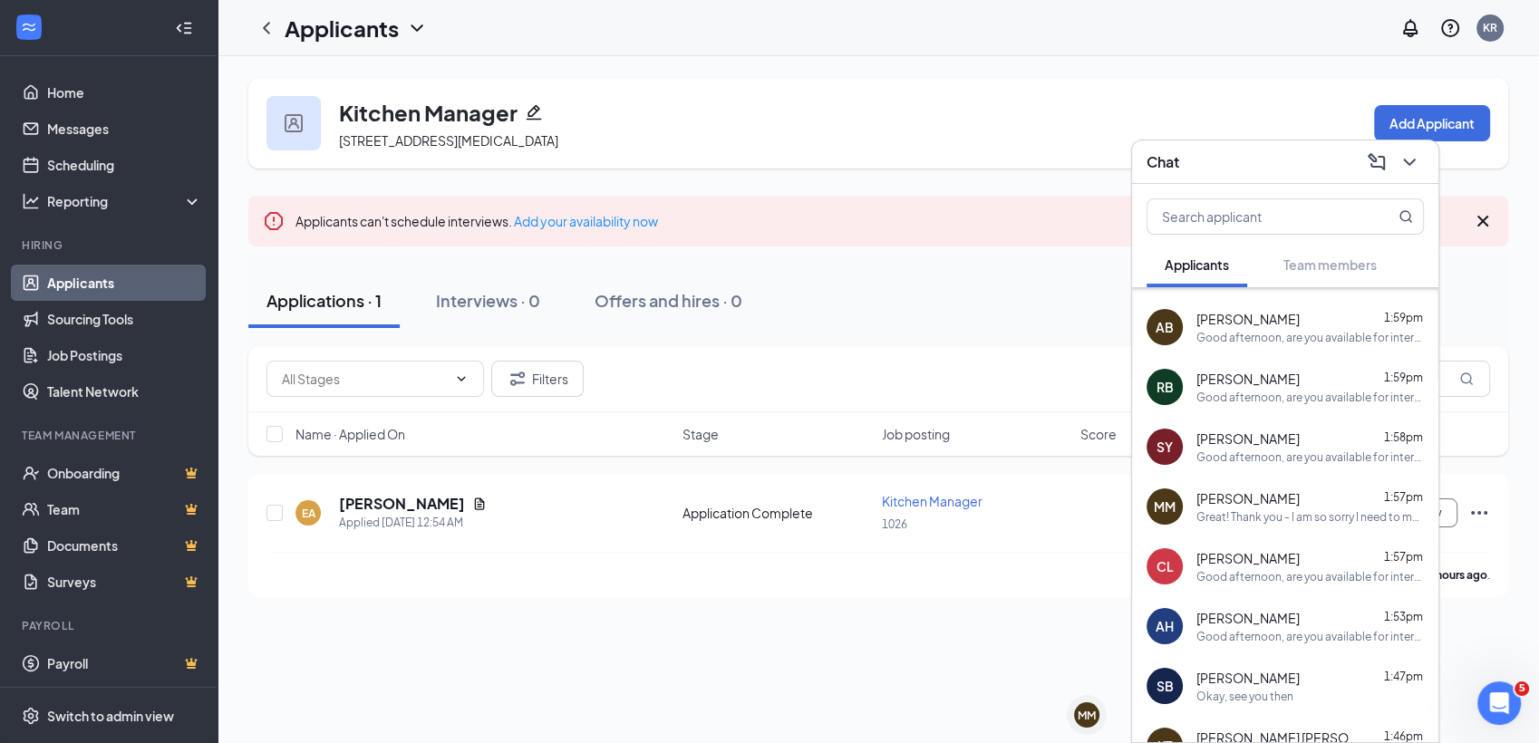
copy span "Melissa mcintyre"
click at [897, 247] on div "Kitchen Manager 2801 NW 87th Ave unit 1, Doral, FL 33172, USA Add Applicant App…" at bounding box center [878, 337] width 1260 height 519
click at [1422, 169] on button at bounding box center [1409, 162] width 29 height 29
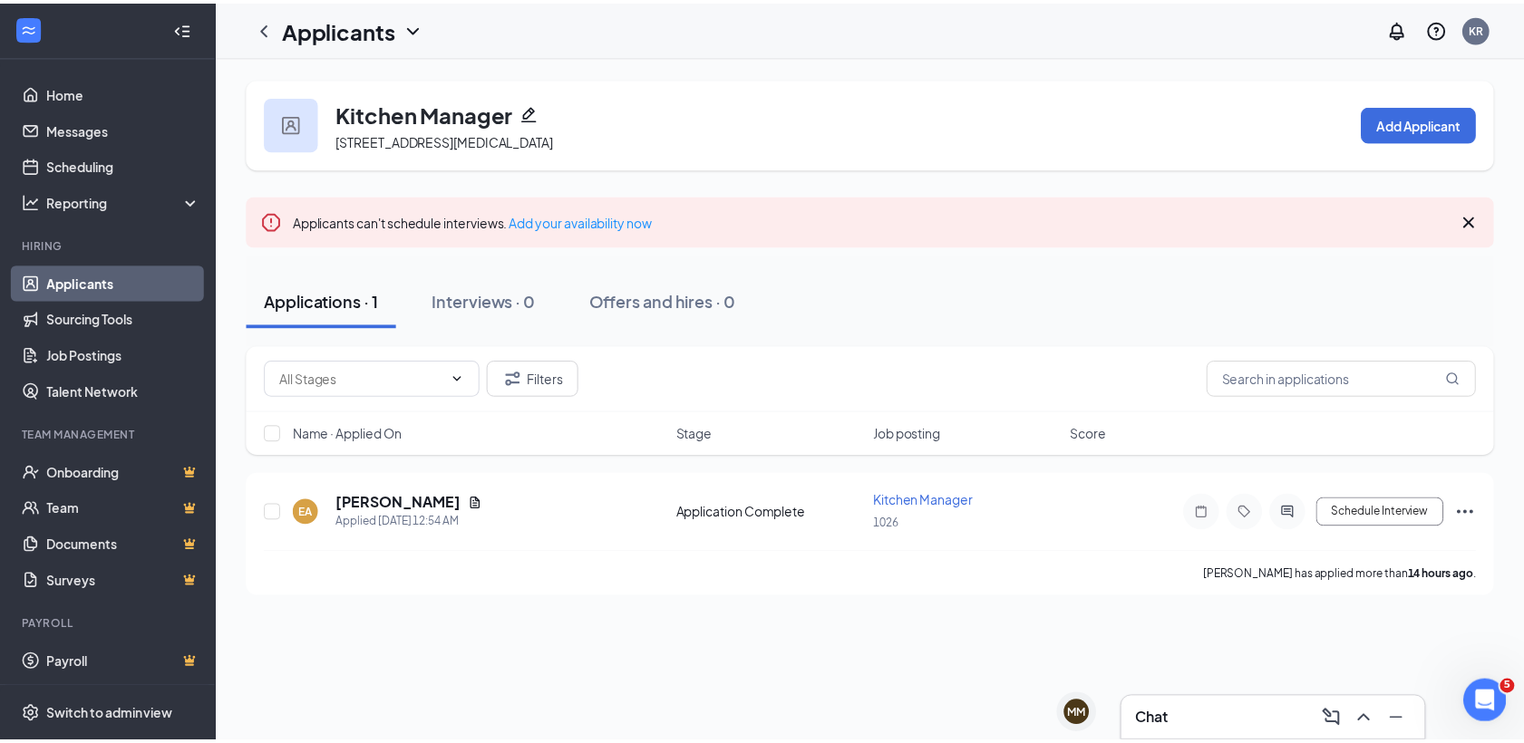
scroll to position [0, 0]
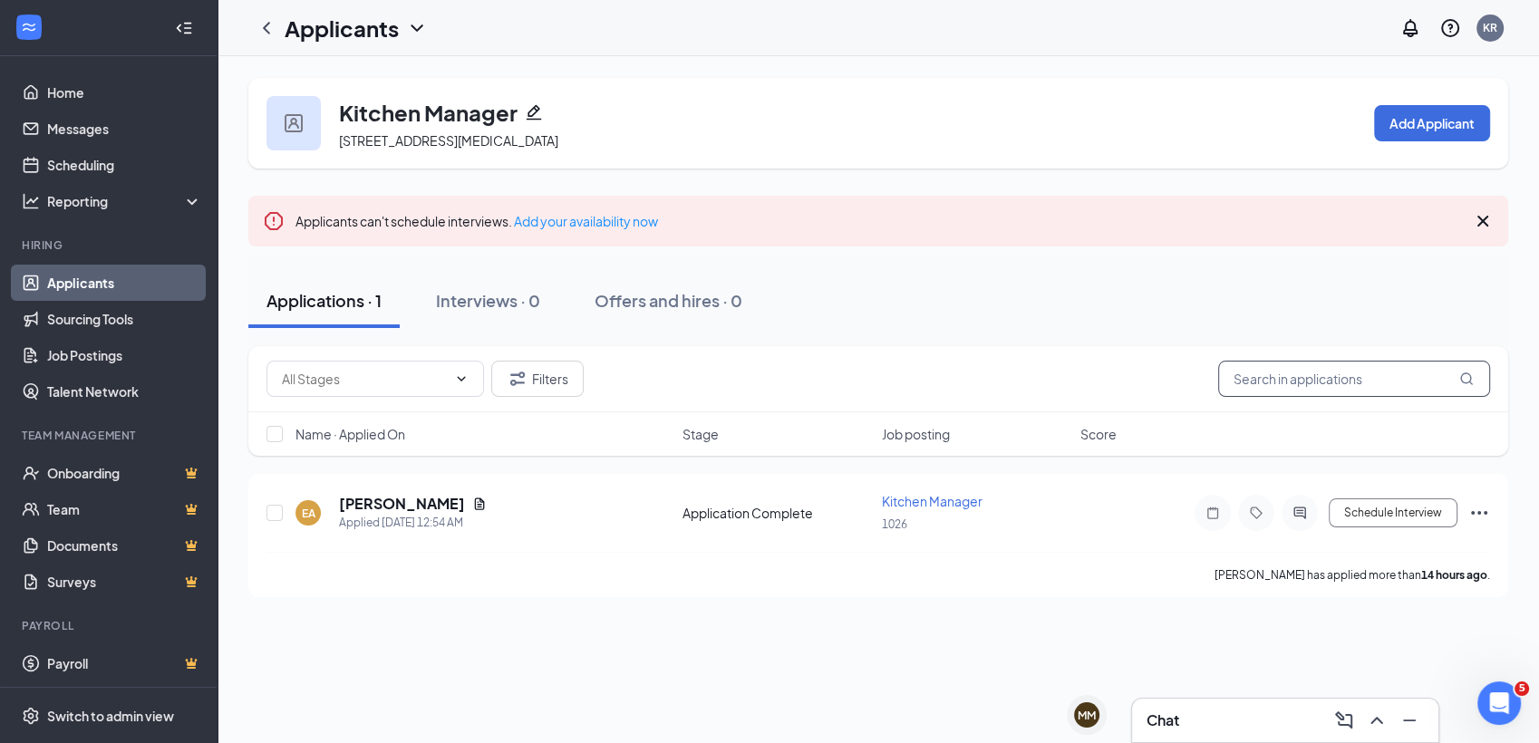
click at [1369, 377] on input "text" at bounding box center [1355, 379] width 272 height 36
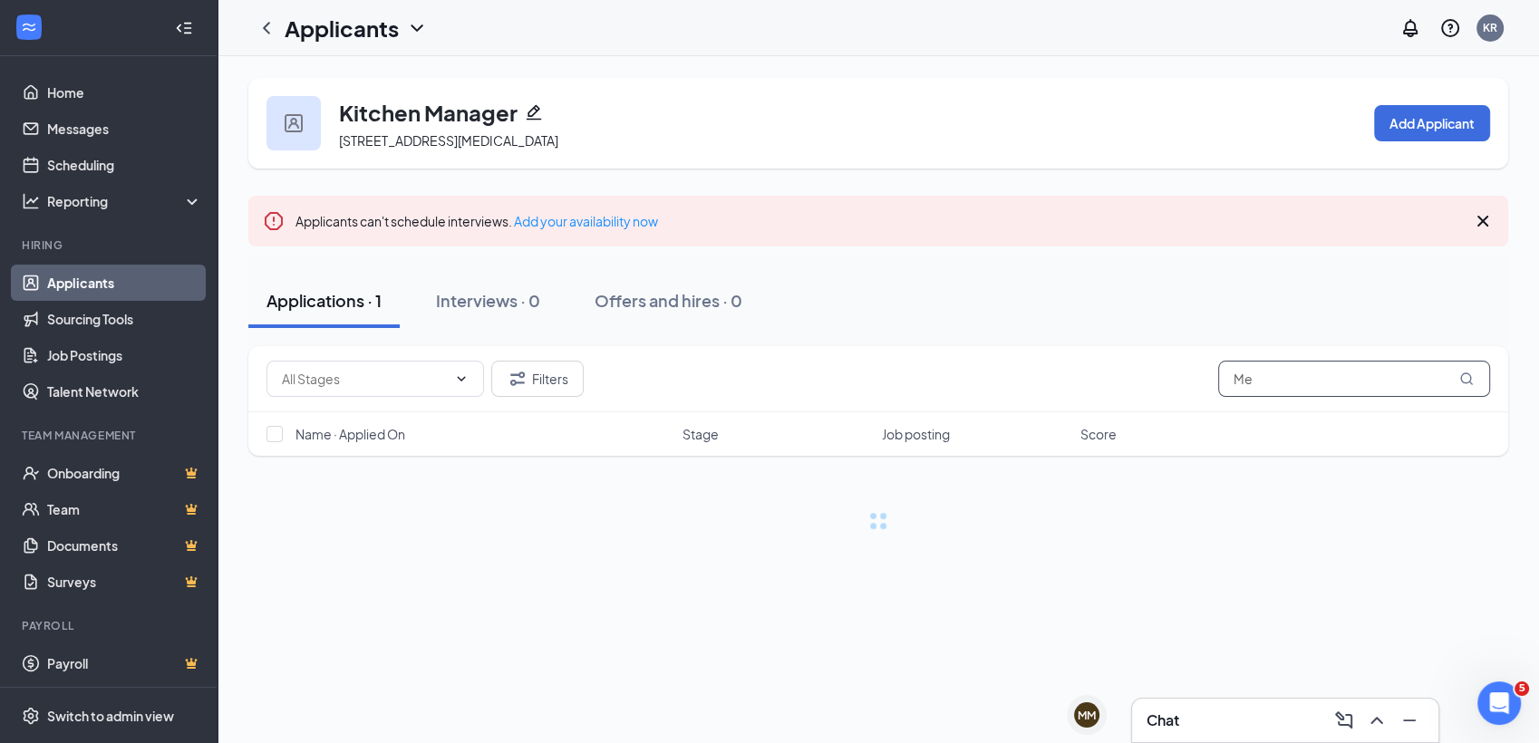
type input "M"
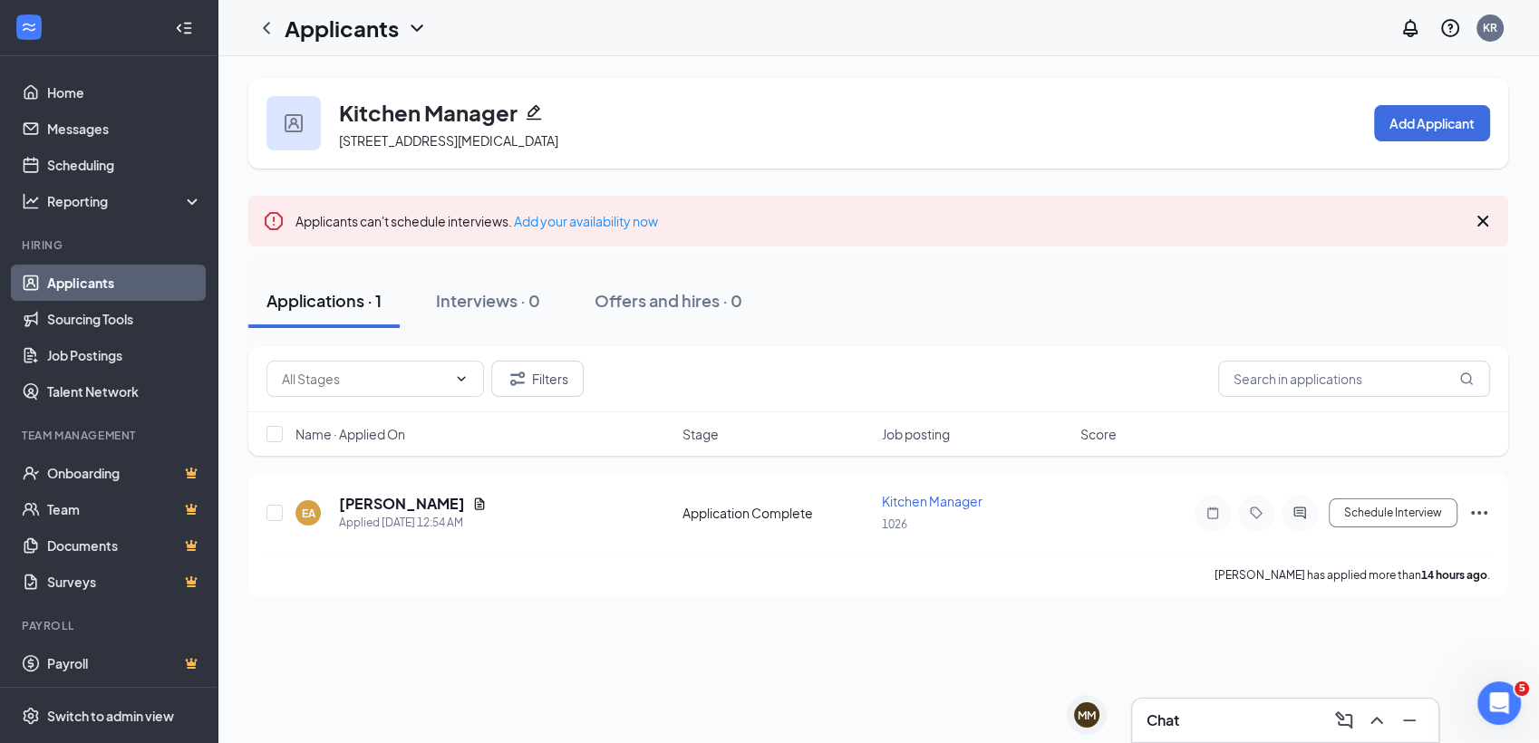
click at [107, 286] on link "Applicants" at bounding box center [124, 283] width 155 height 36
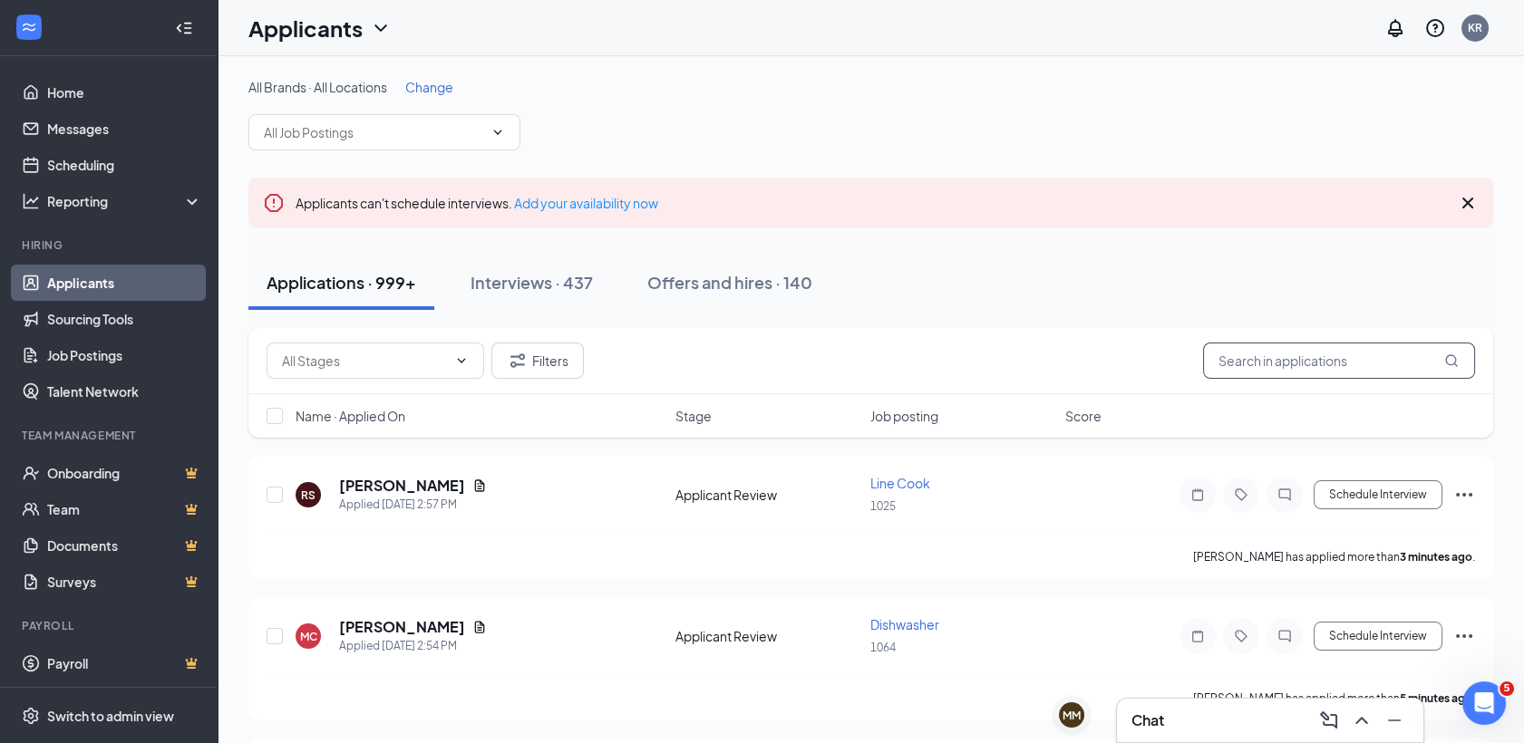
click at [1277, 366] on input "text" at bounding box center [1339, 361] width 272 height 36
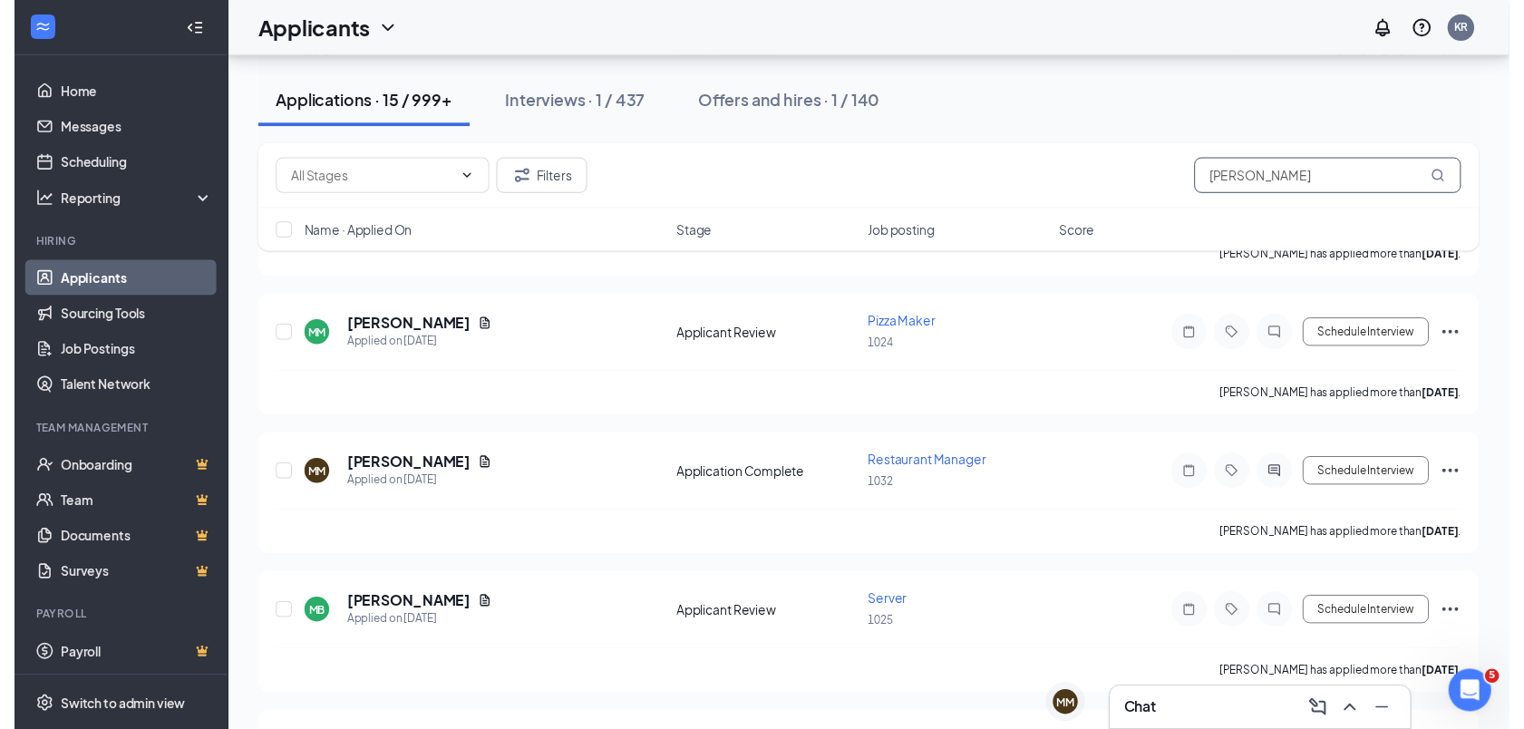
scroll to position [1025, 0]
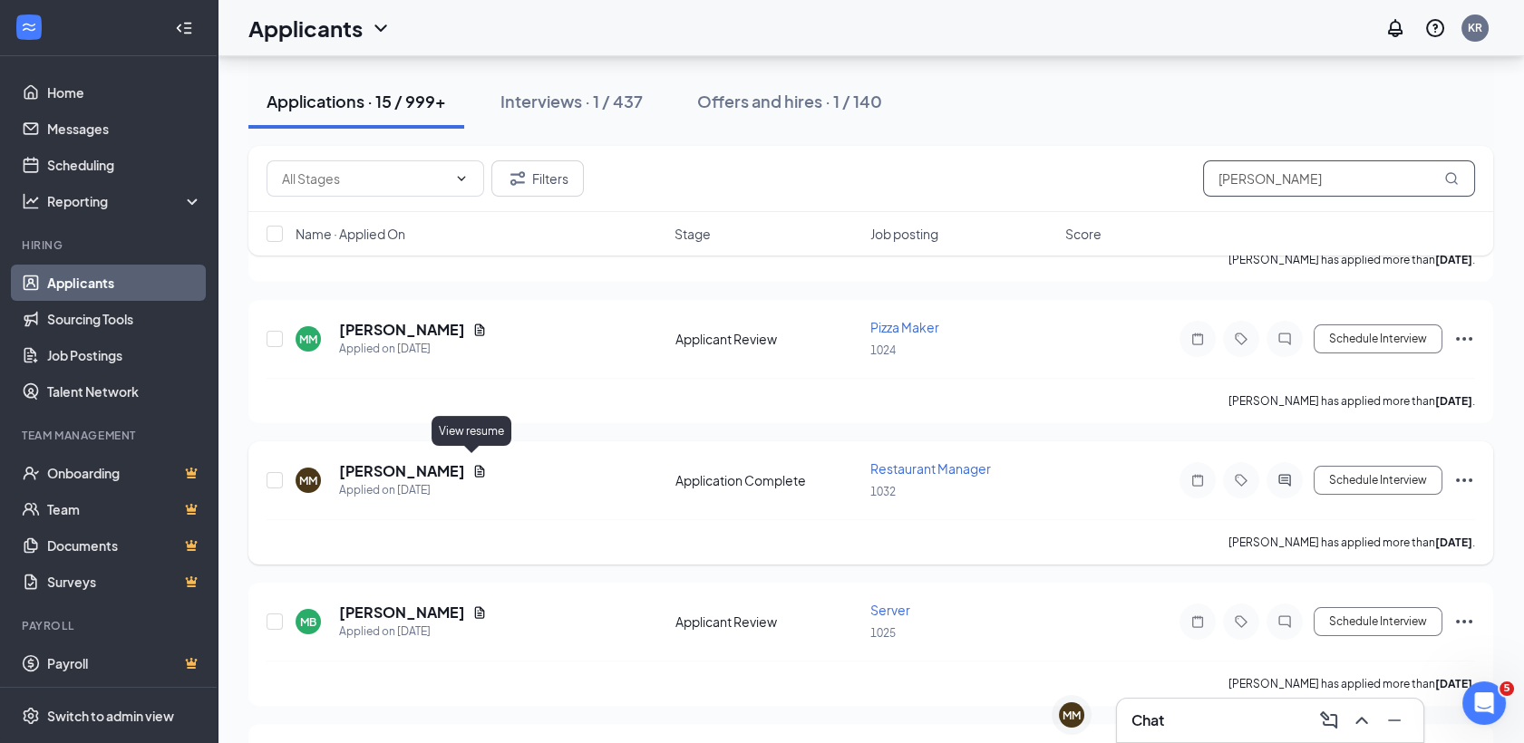
type input "melissa"
click at [475, 466] on icon "Document" at bounding box center [480, 472] width 10 height 12
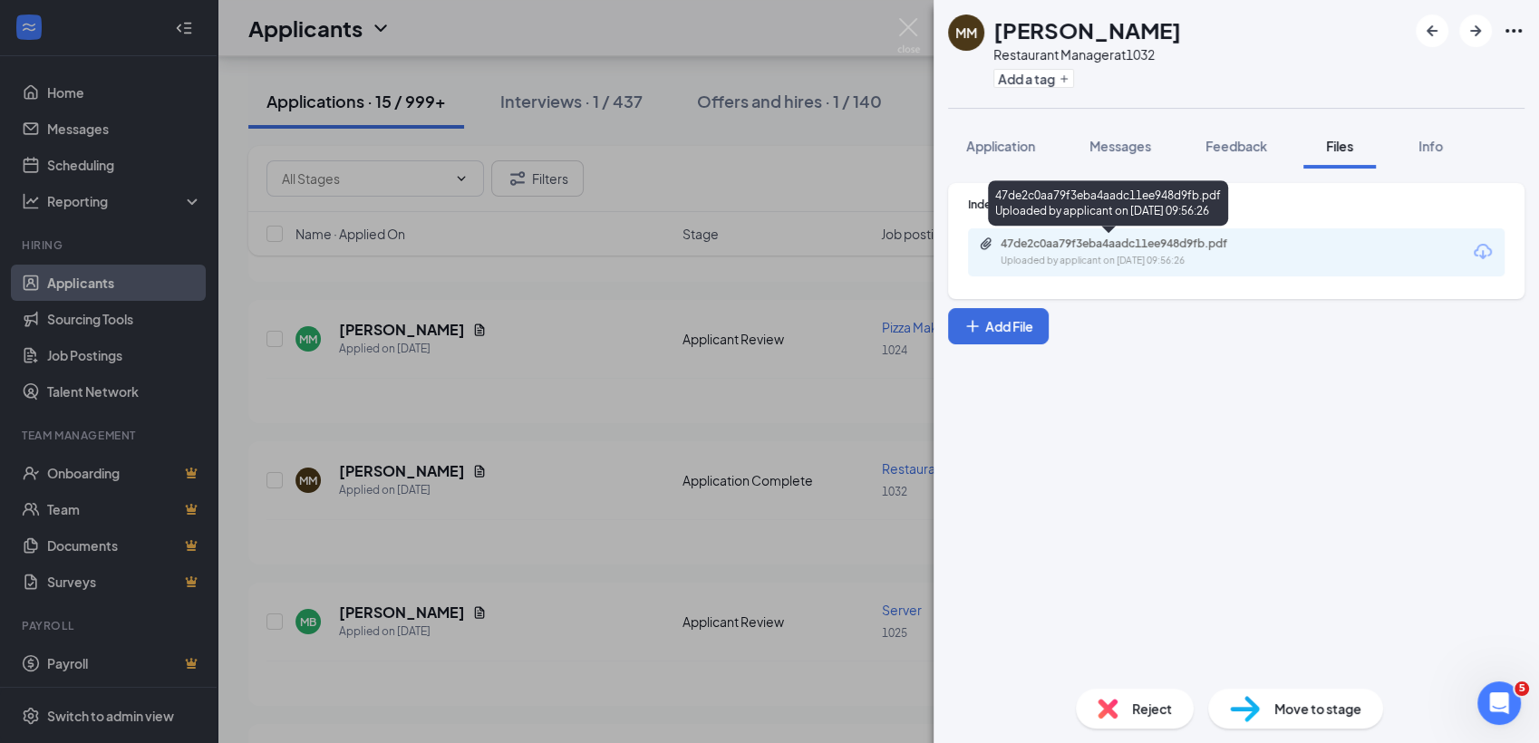
click at [1112, 254] on div "Uploaded by applicant on Aug 23, 2025 at 09:56:26" at bounding box center [1137, 261] width 272 height 15
click at [660, 388] on div "MM Melissa mcintyre Restaurant Manager at 1032 Add a tag Application Messages F…" at bounding box center [769, 371] width 1539 height 743
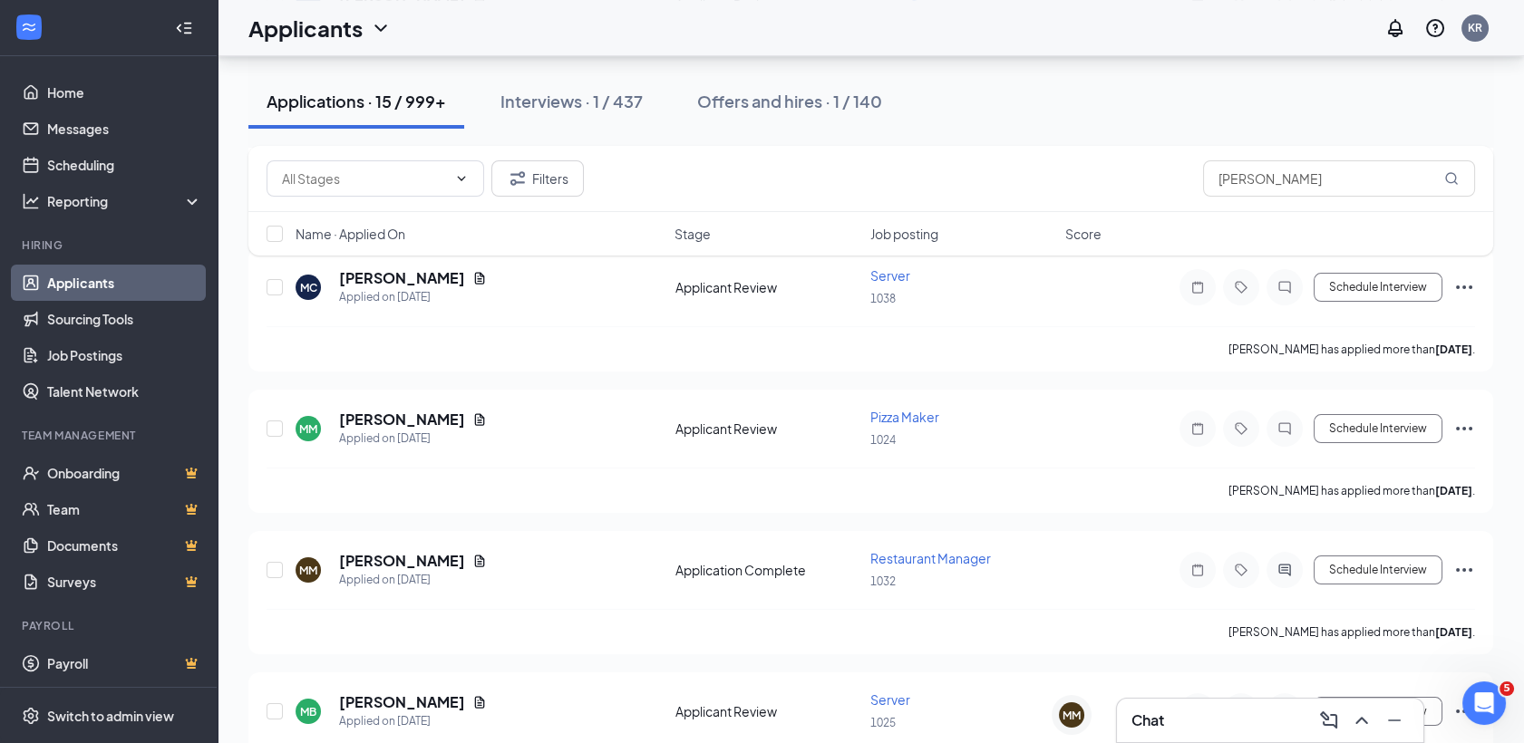
scroll to position [936, 0]
click at [1463, 559] on icon "Ellipses" at bounding box center [1464, 570] width 22 height 22
click at [1128, 599] on div "MM Melissa mcintyre Applied on Aug 23 Application Complete Restaurant Manager 1…" at bounding box center [871, 579] width 1209 height 60
click at [899, 555] on span "Restaurant Manager" at bounding box center [930, 558] width 121 height 16
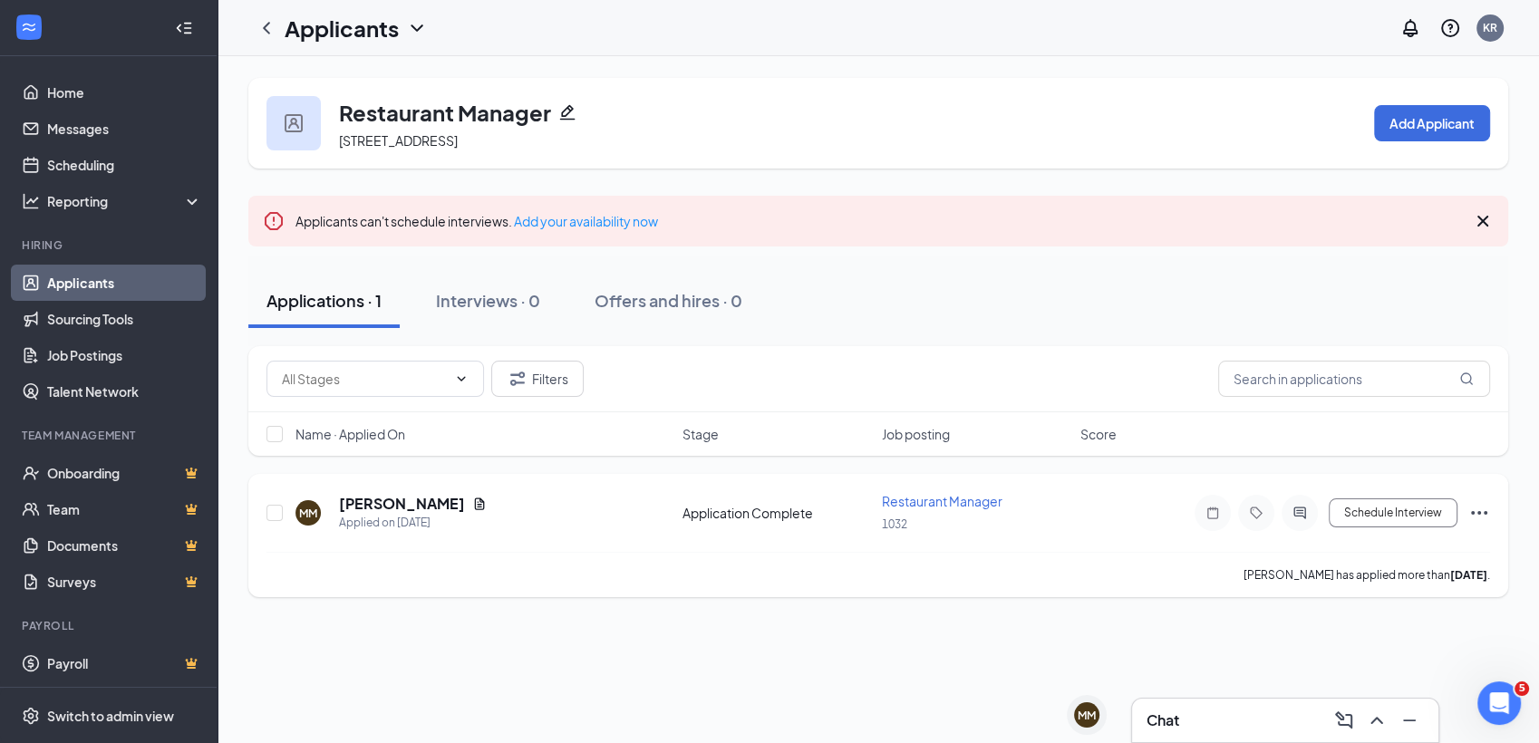
click at [1476, 510] on icon "Ellipses" at bounding box center [1480, 513] width 22 height 22
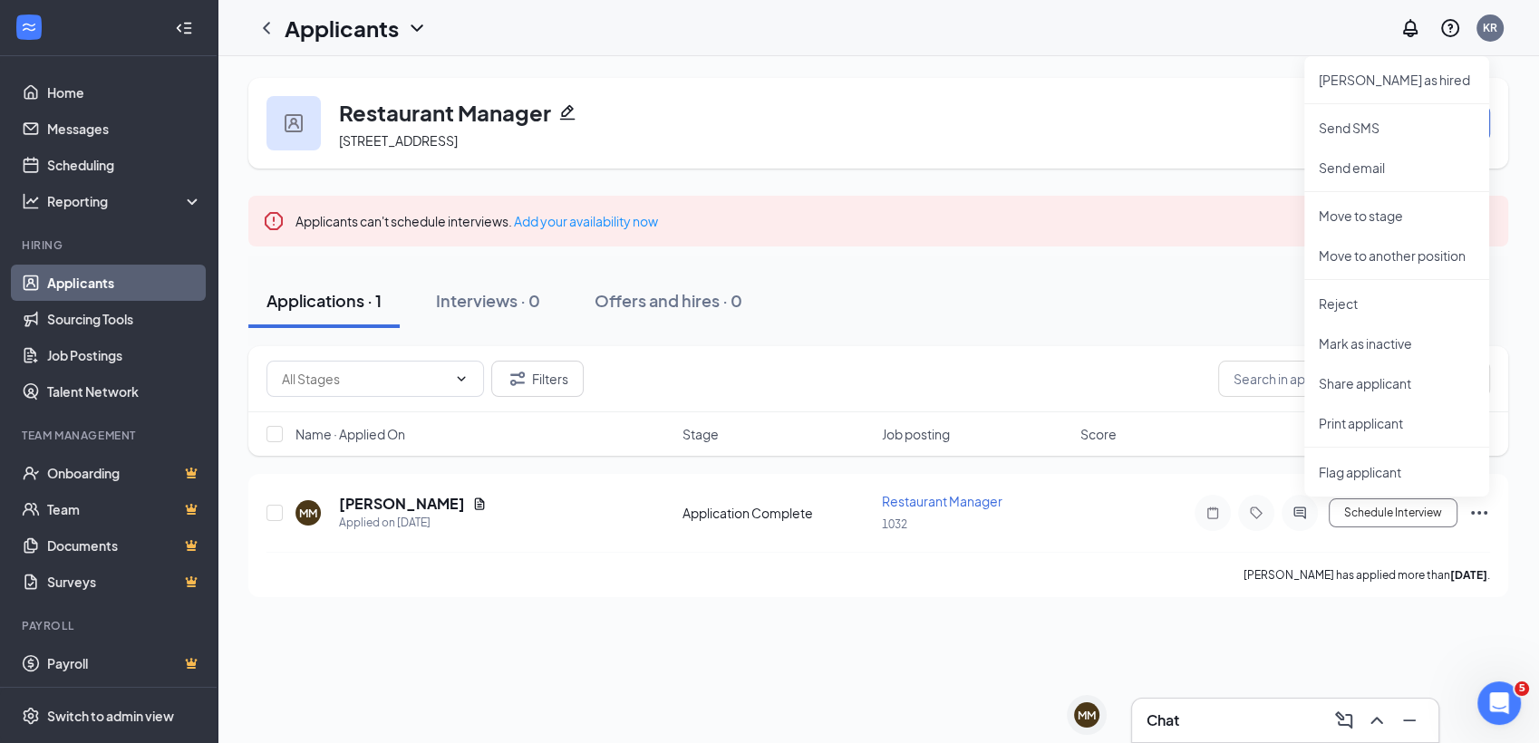
drag, startPoint x: 1177, startPoint y: 280, endPoint x: 1138, endPoint y: 258, distance: 44.6
click at [1138, 258] on div "Applications · 1 Interviews · 0 Offers and hires · 0" at bounding box center [878, 301] width 1260 height 91
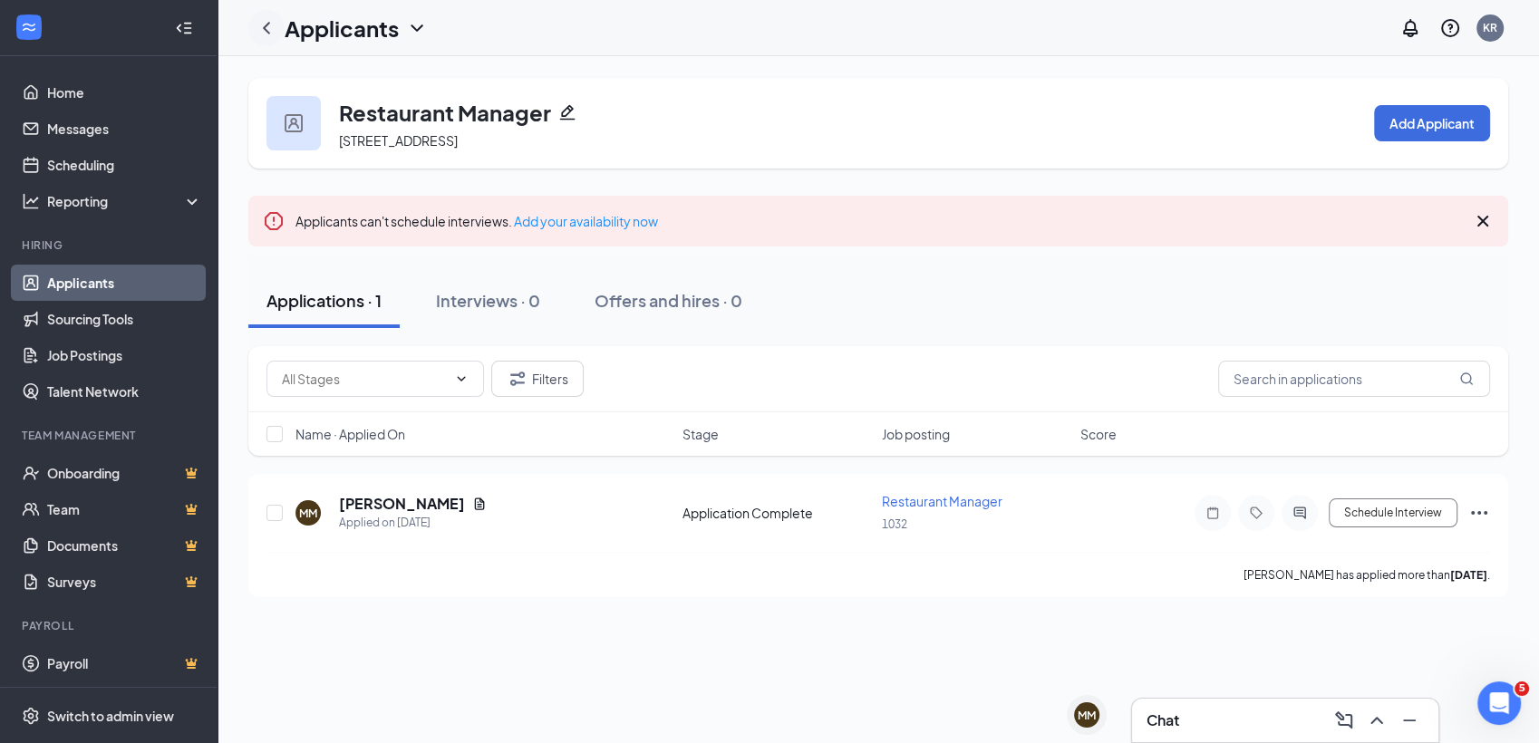
click at [268, 33] on icon "ChevronLeft" at bounding box center [266, 28] width 7 height 12
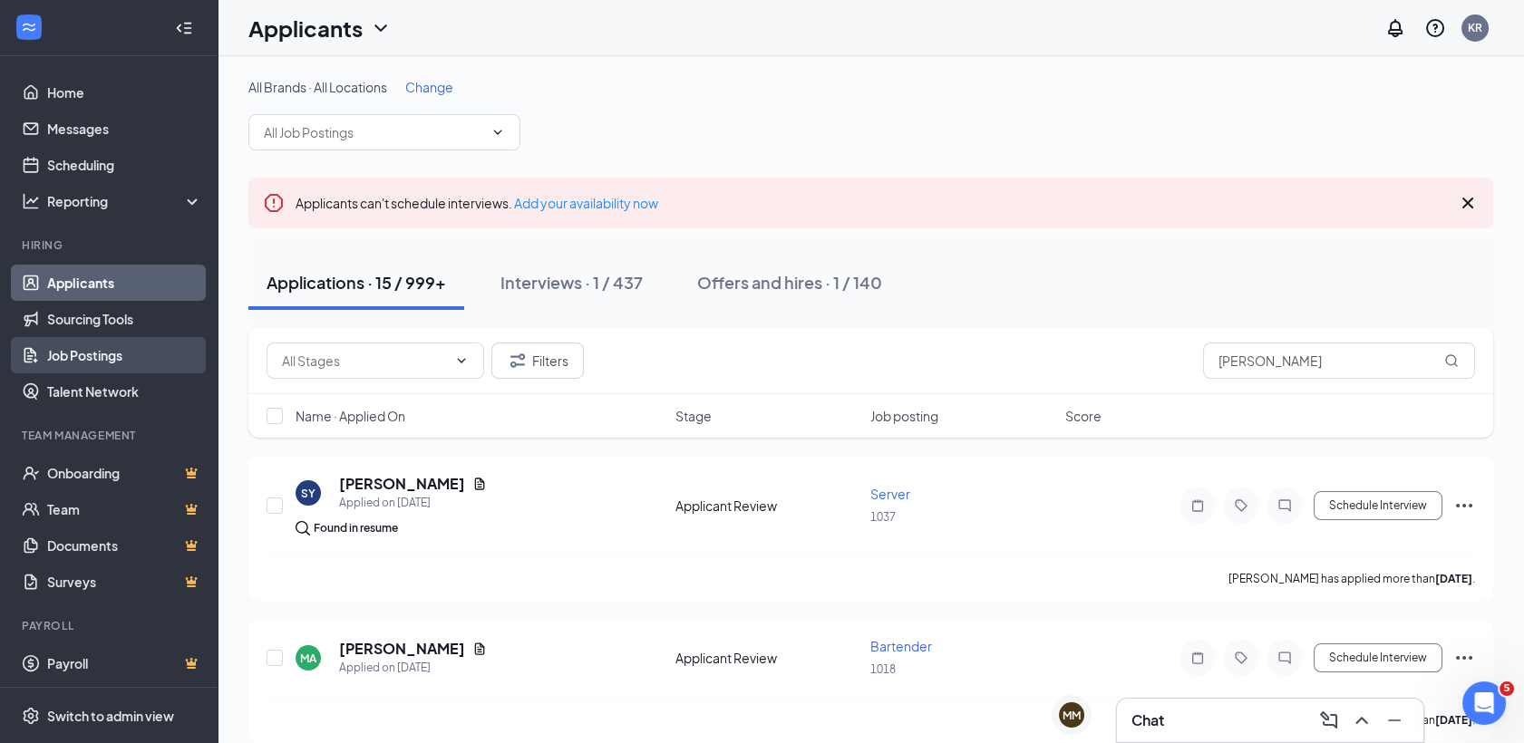
click at [158, 356] on link "Job Postings" at bounding box center [124, 355] width 155 height 36
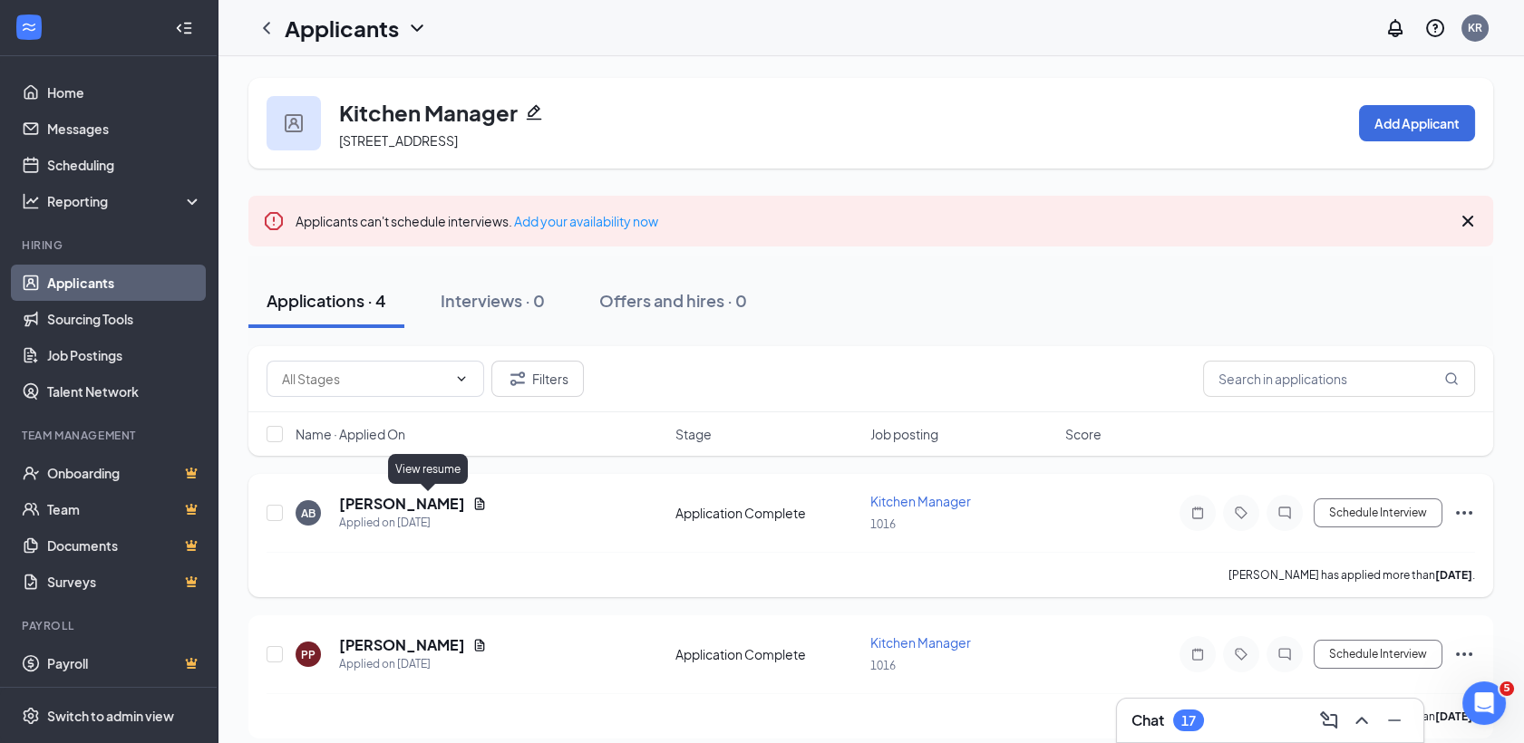
click at [475, 504] on icon "Document" at bounding box center [480, 504] width 10 height 12
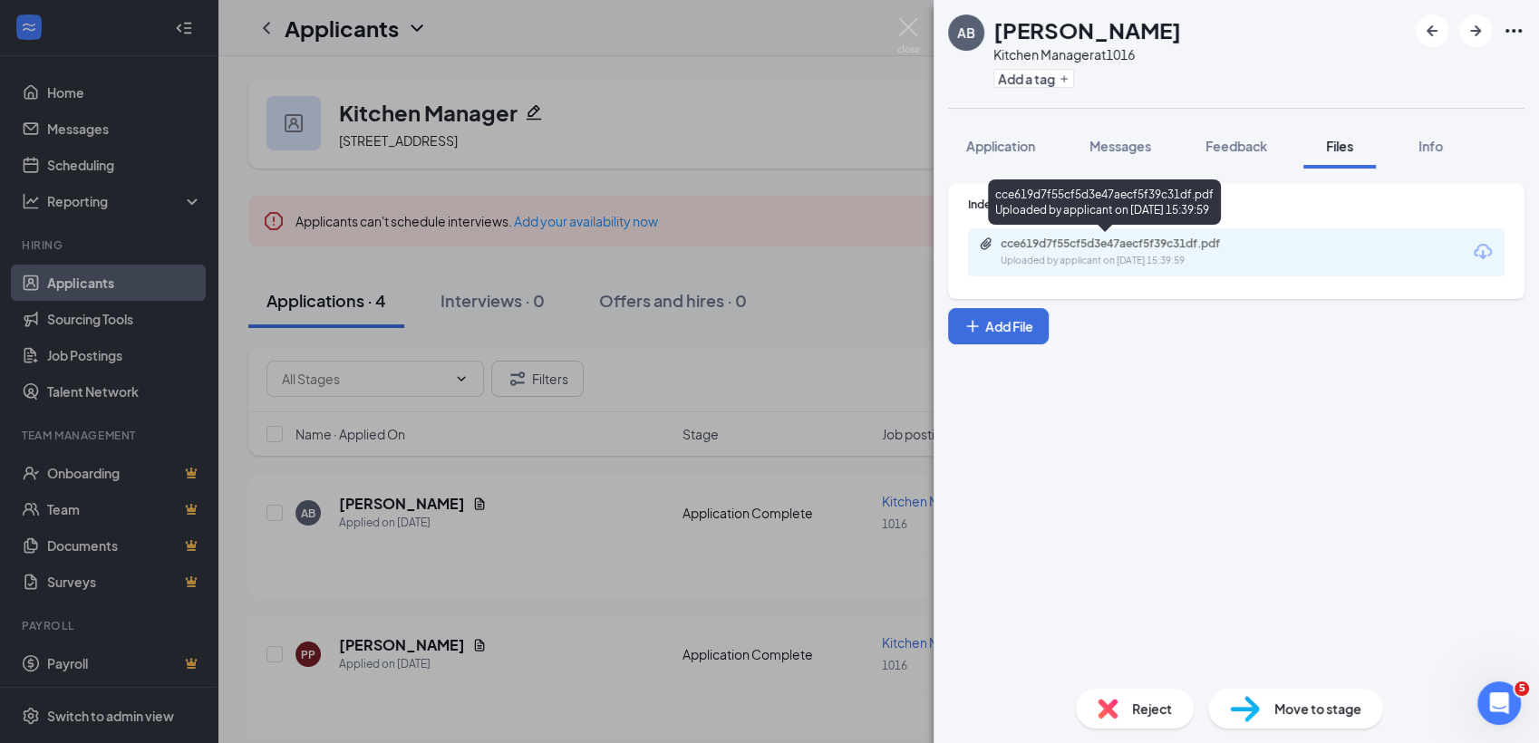
click at [1137, 248] on div "cce619d7f55cf5d3e47aecf5f39c31df.pdf" at bounding box center [1128, 244] width 254 height 15
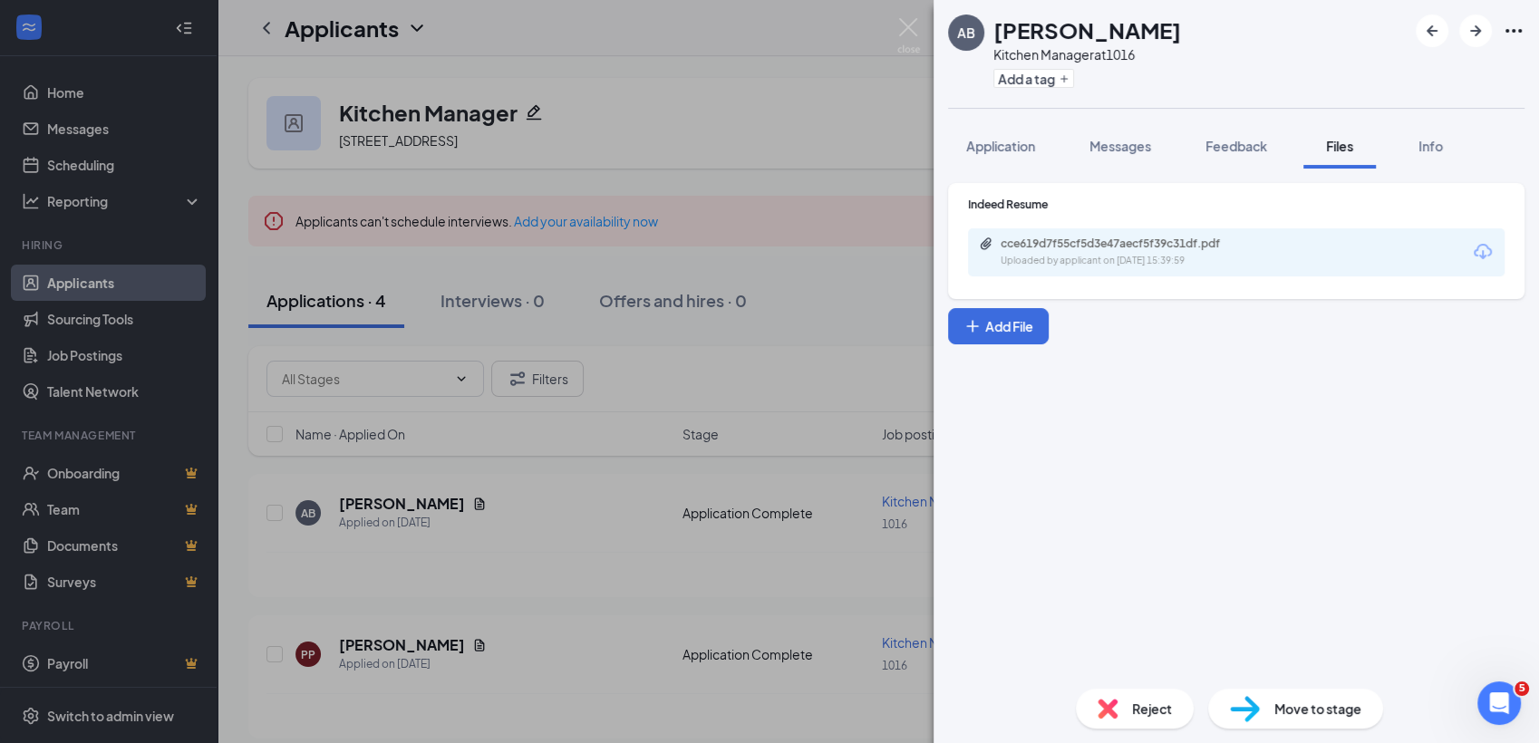
click at [608, 337] on div "AB [PERSON_NAME] Kitchen Manager at 1016 Add a tag Application Messages Feedbac…" at bounding box center [769, 371] width 1539 height 743
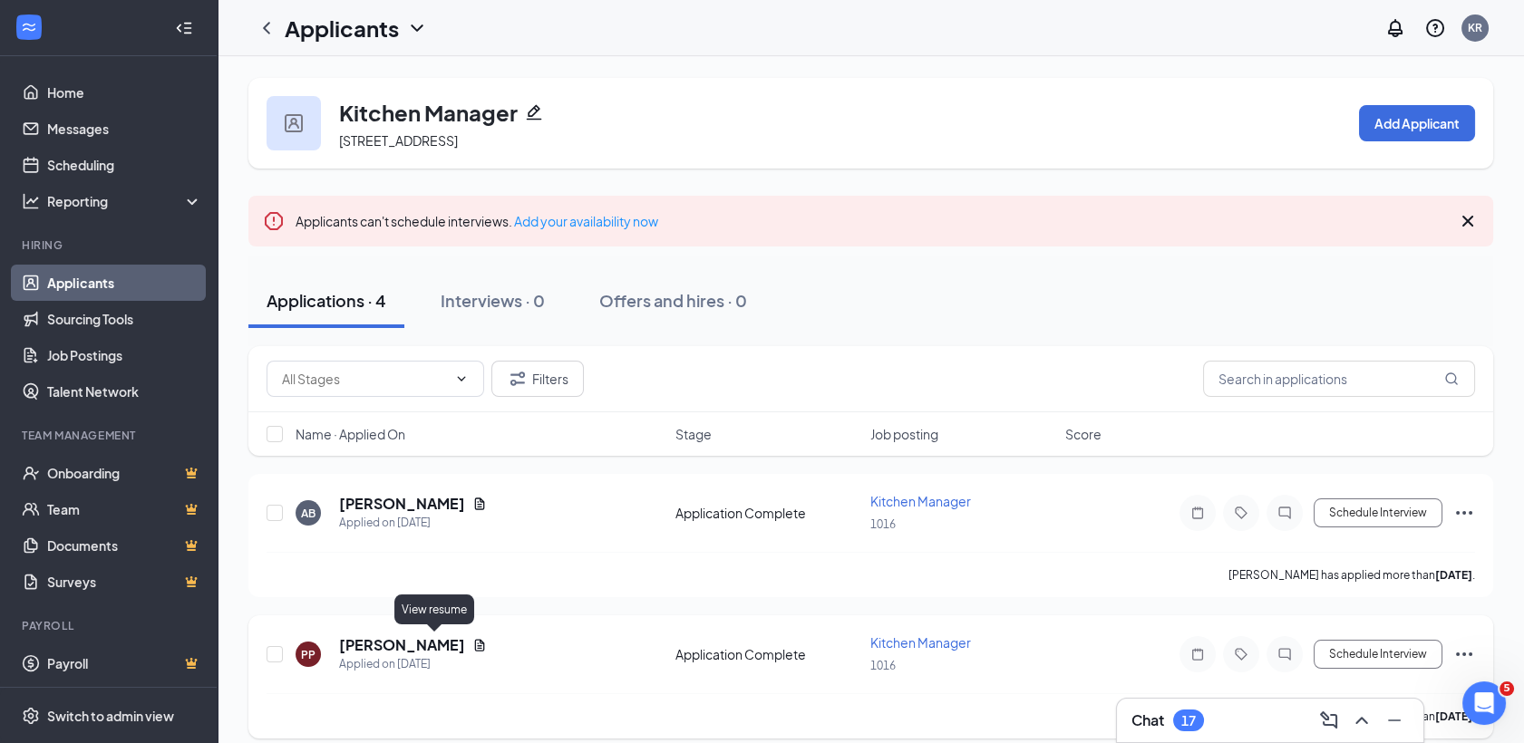
click at [472, 645] on icon "Document" at bounding box center [479, 645] width 15 height 15
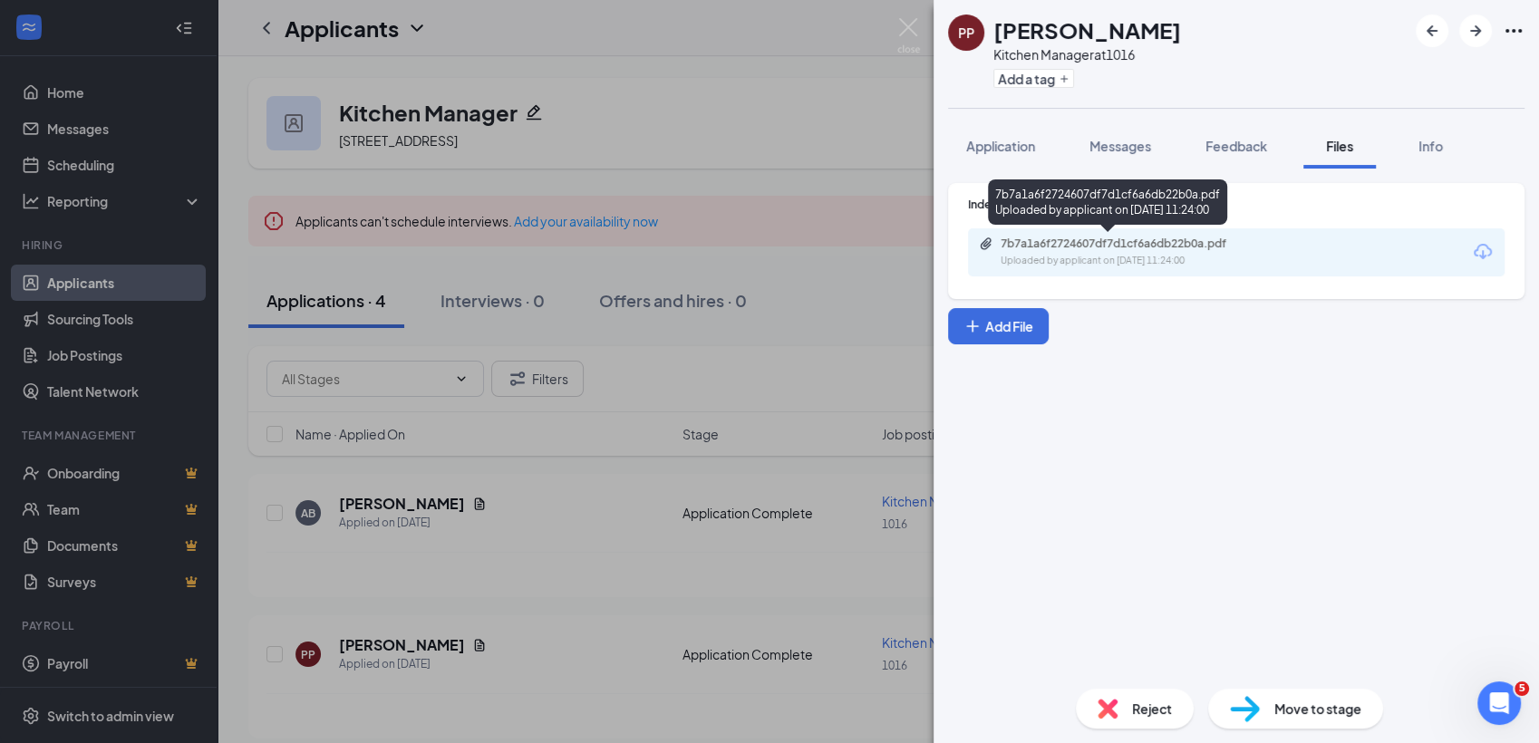
click at [1087, 243] on div "7b7a1a6f2724607df7d1cf6a6db22b0a.pdf" at bounding box center [1128, 244] width 254 height 15
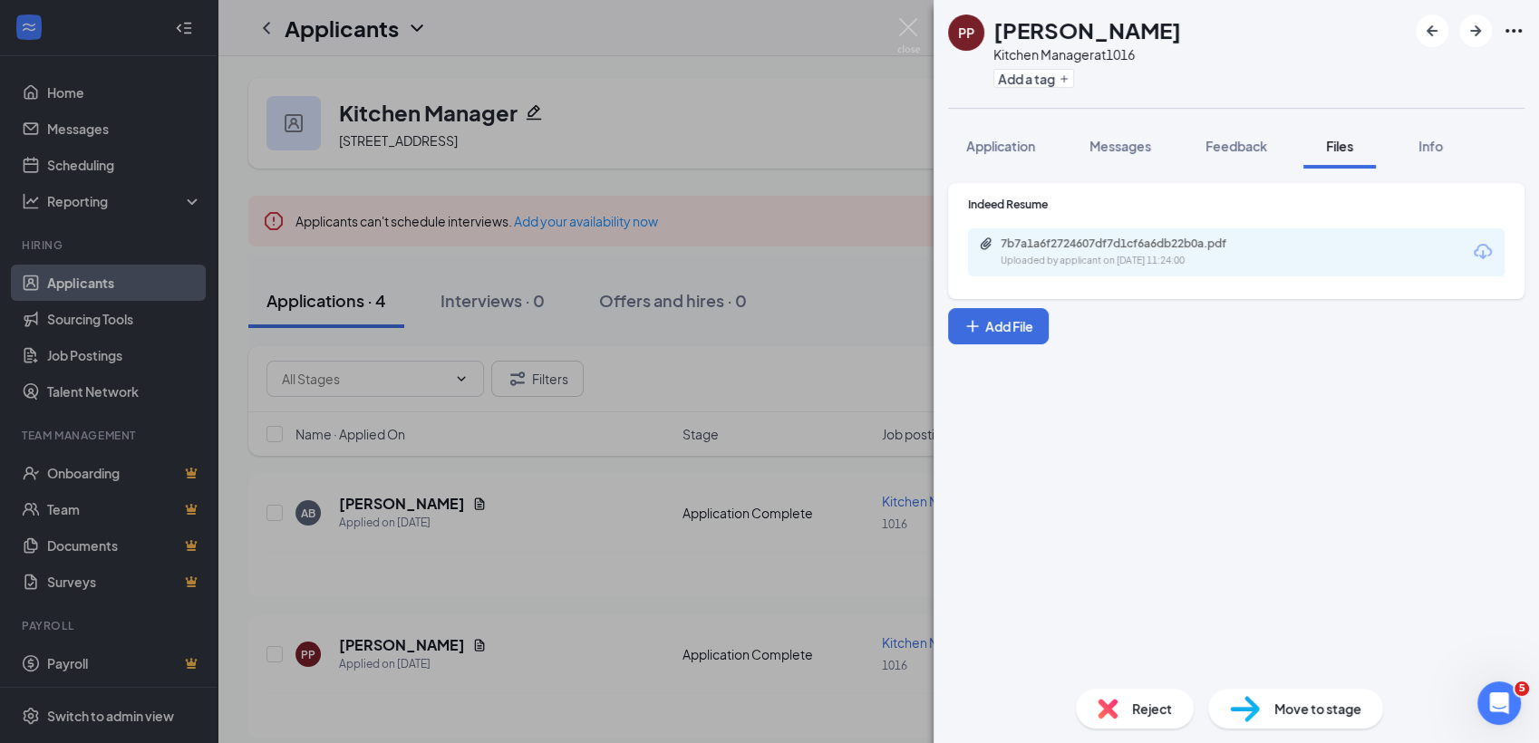
click at [1112, 696] on div "Reject" at bounding box center [1135, 709] width 118 height 40
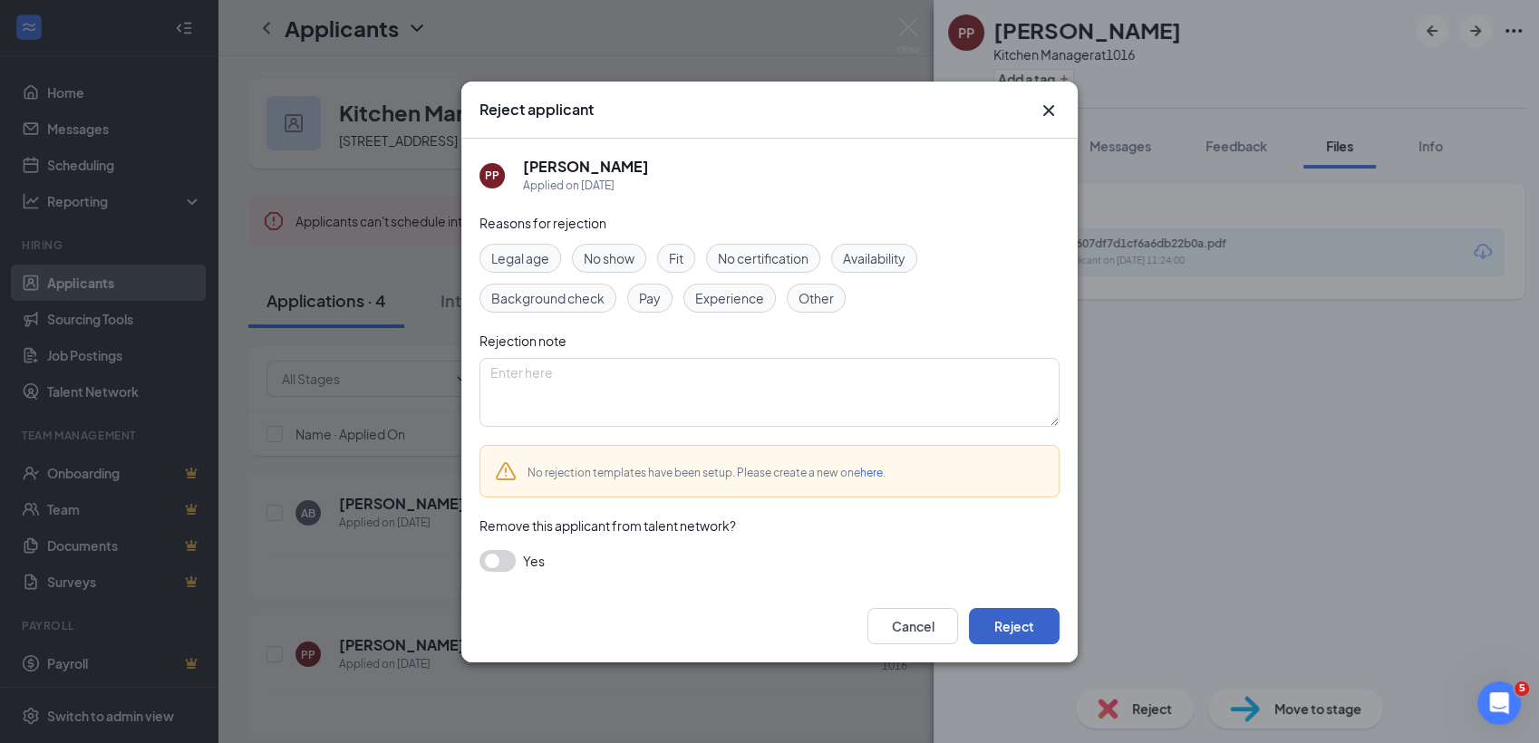
click at [1037, 614] on button "Reject" at bounding box center [1014, 626] width 91 height 36
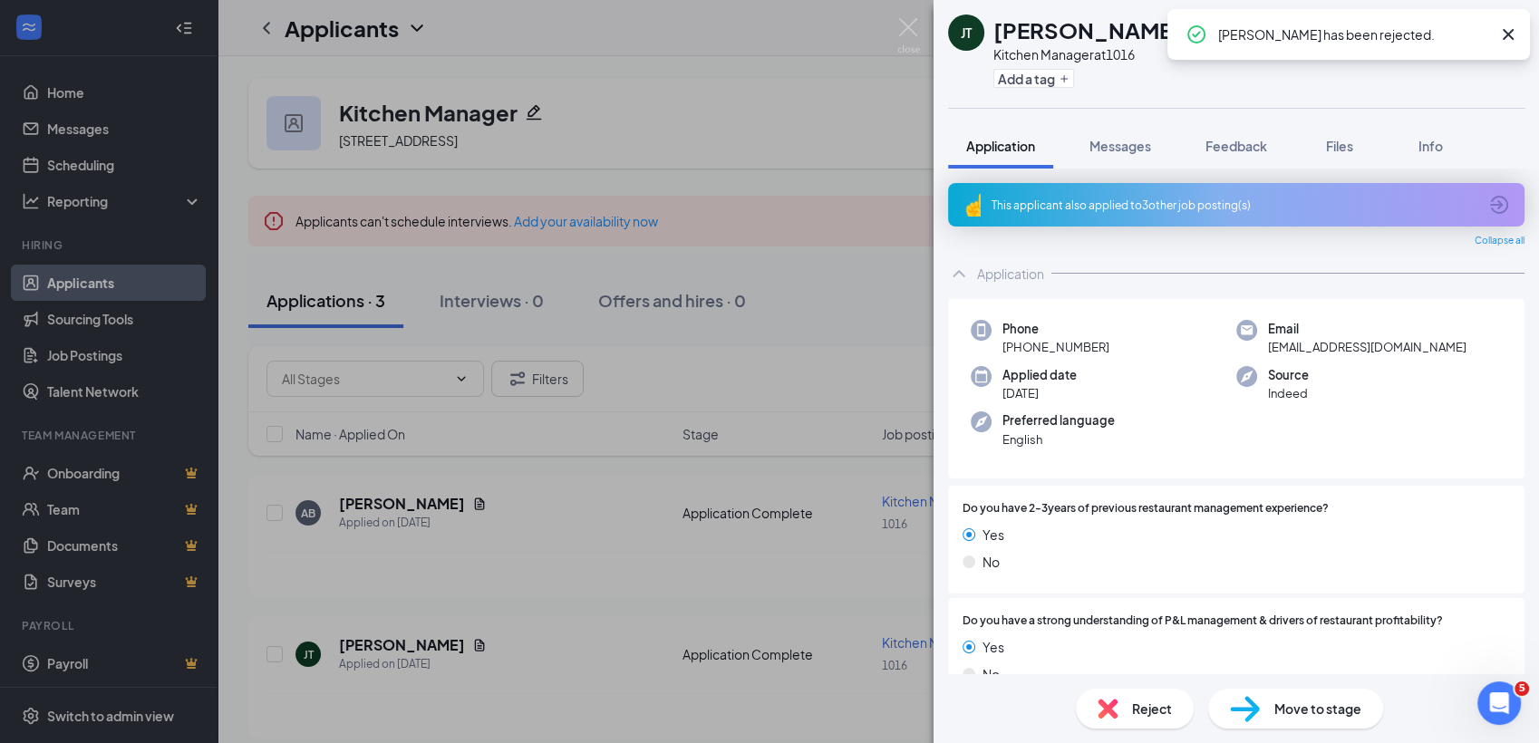
click at [666, 627] on div "JT Joshua Temple Kitchen Manager at 1016 Add a tag Application Messages Feedbac…" at bounding box center [769, 371] width 1539 height 743
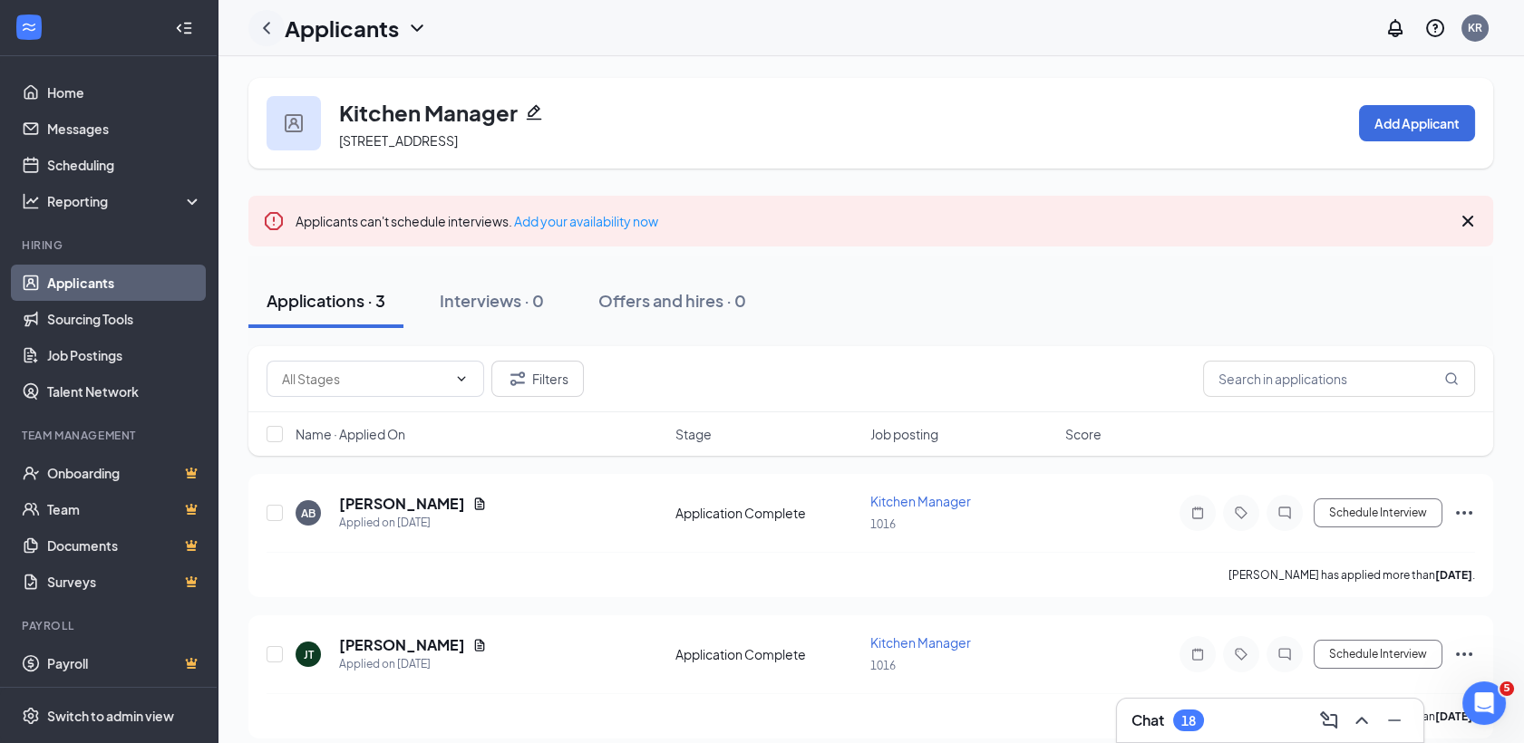
click at [261, 26] on icon "ChevronLeft" at bounding box center [267, 28] width 22 height 22
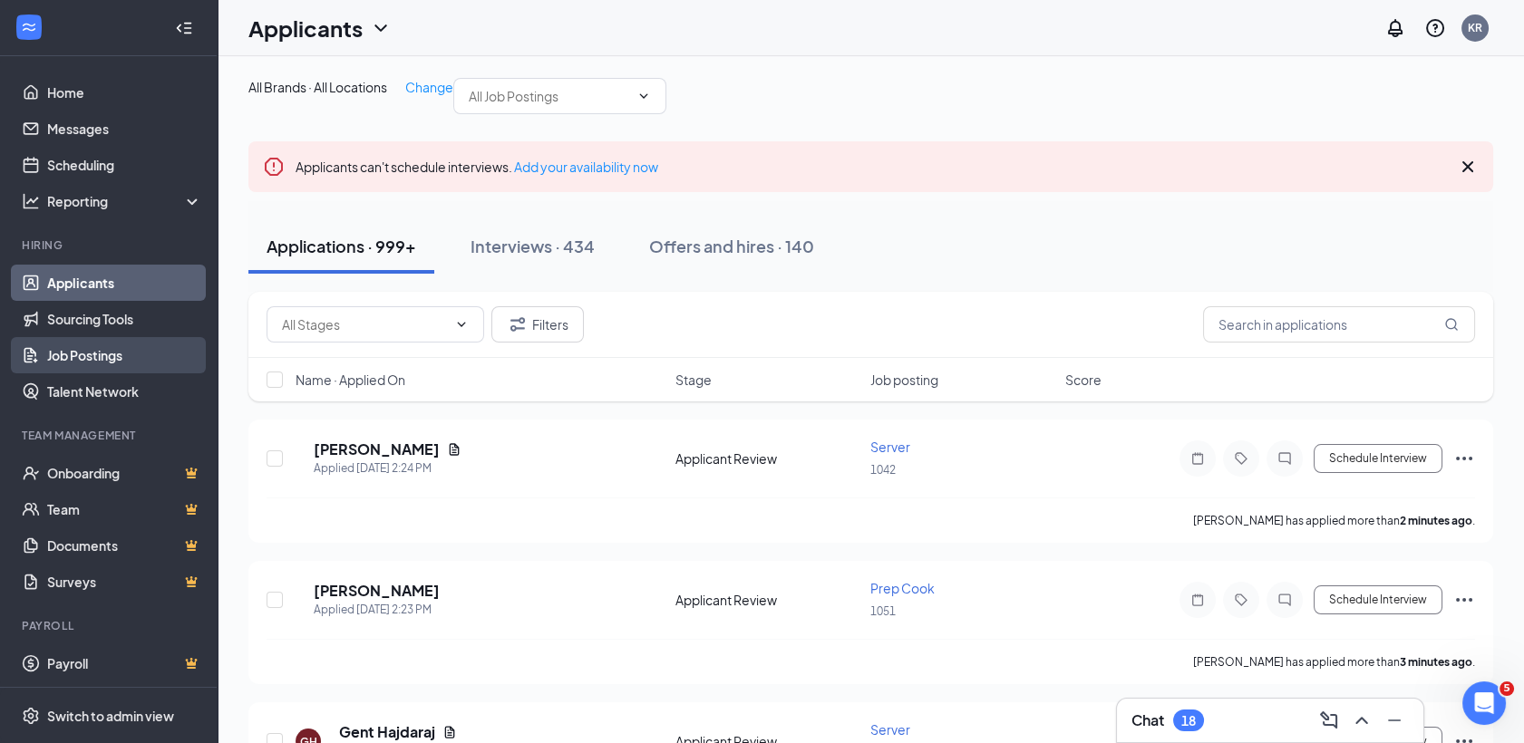
click at [70, 350] on link "Job Postings" at bounding box center [124, 355] width 155 height 36
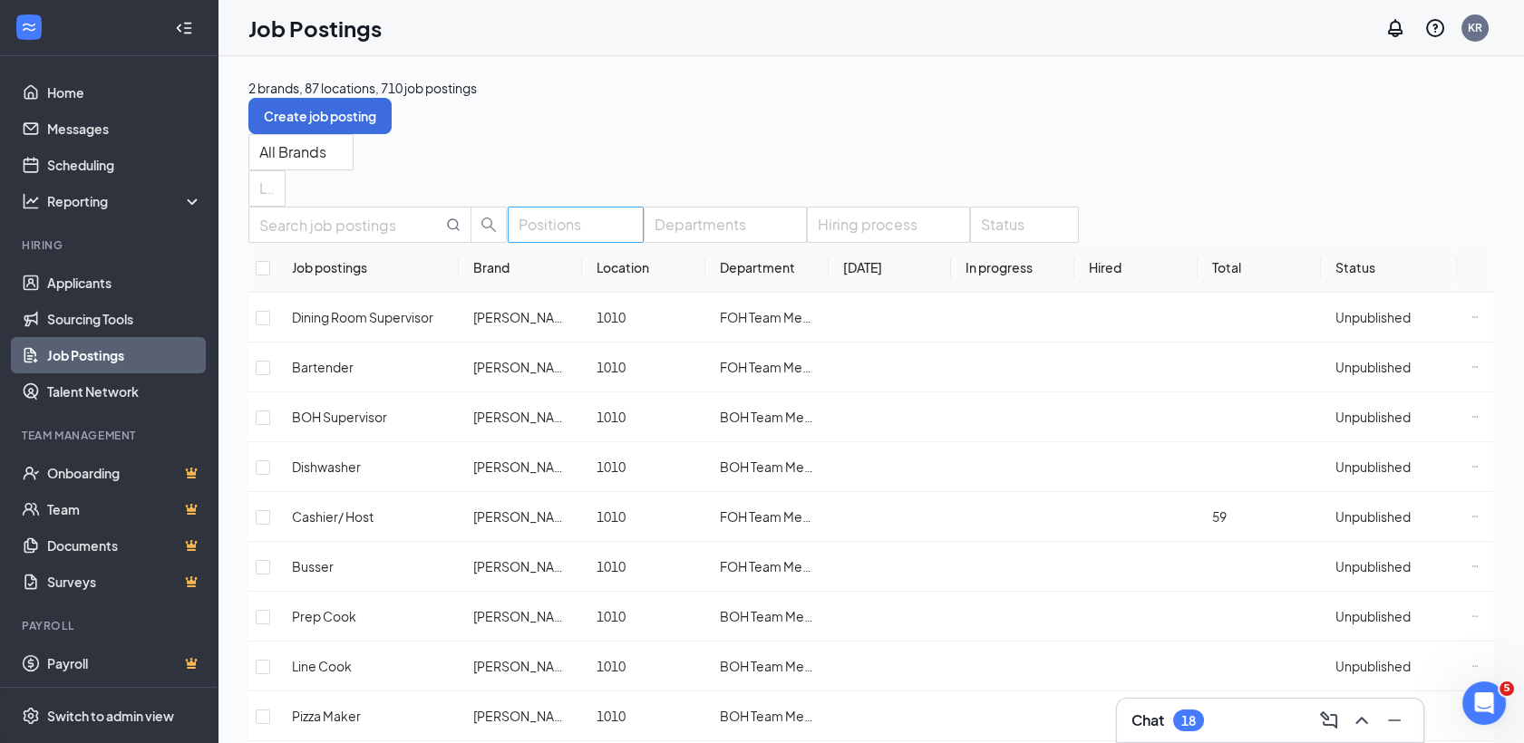
click at [587, 237] on div at bounding box center [566, 224] width 109 height 29
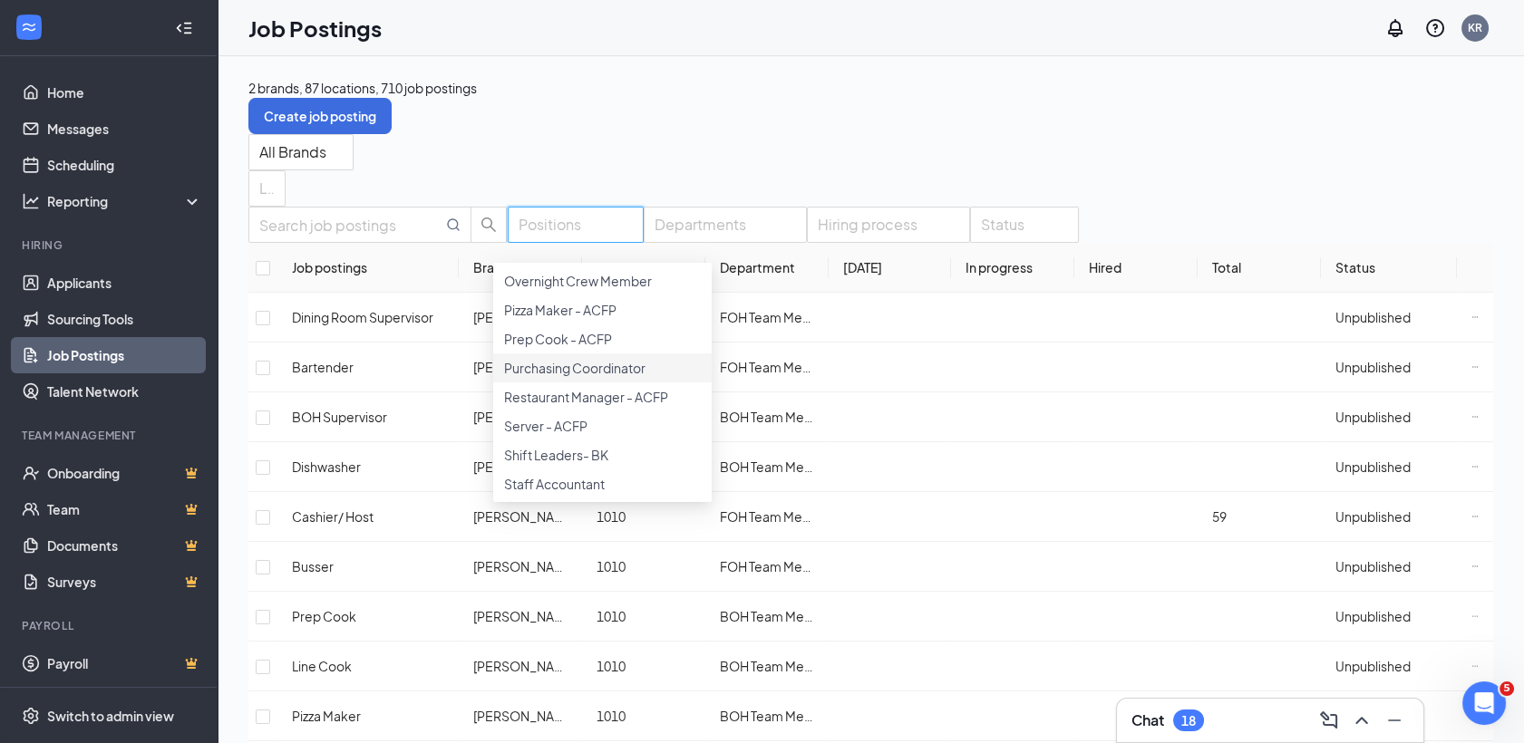
scroll to position [438, 0]
click at [610, 231] on span "Kitchen Manager - ACFP" at bounding box center [576, 223] width 144 height 16
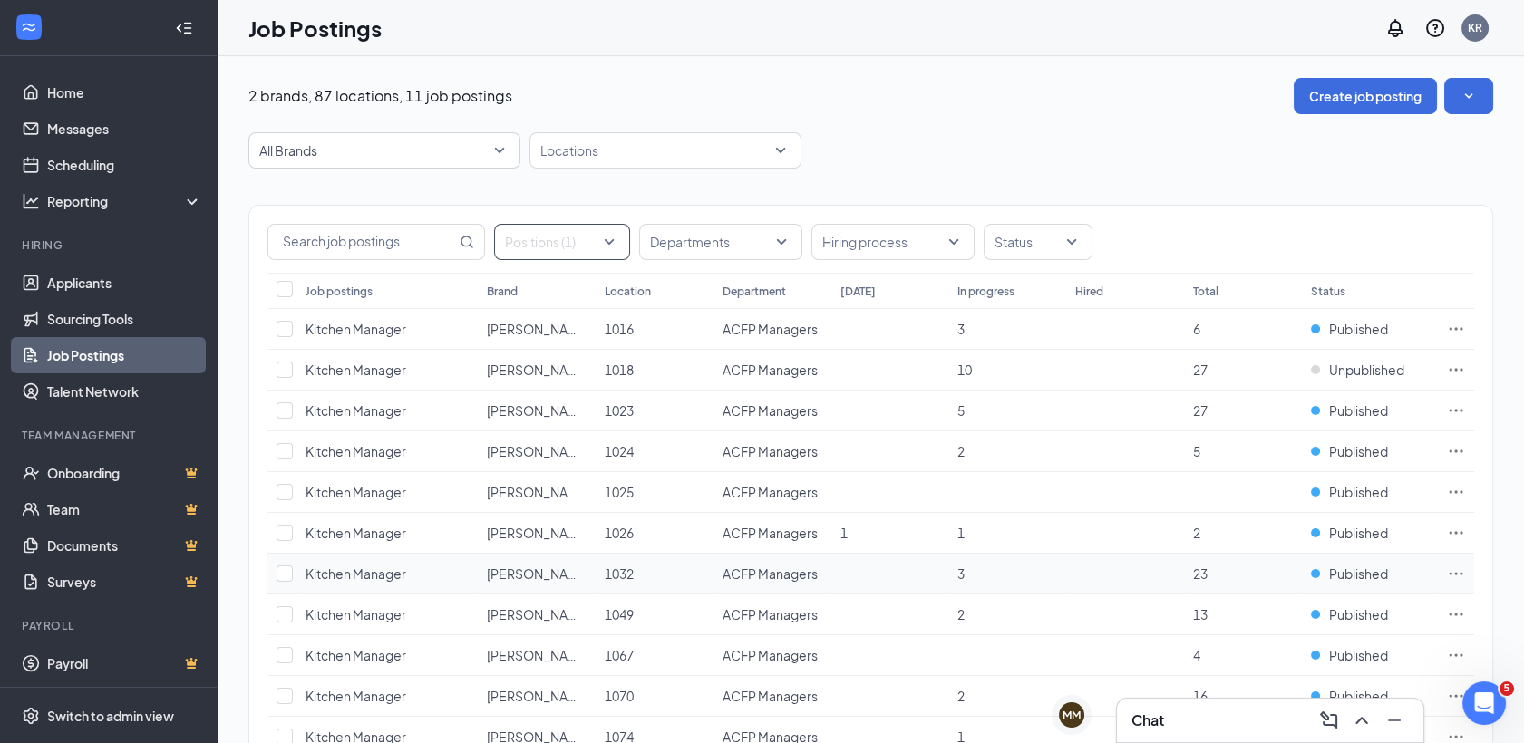
click at [1456, 572] on icon "Ellipses" at bounding box center [1457, 573] width 14 height 3
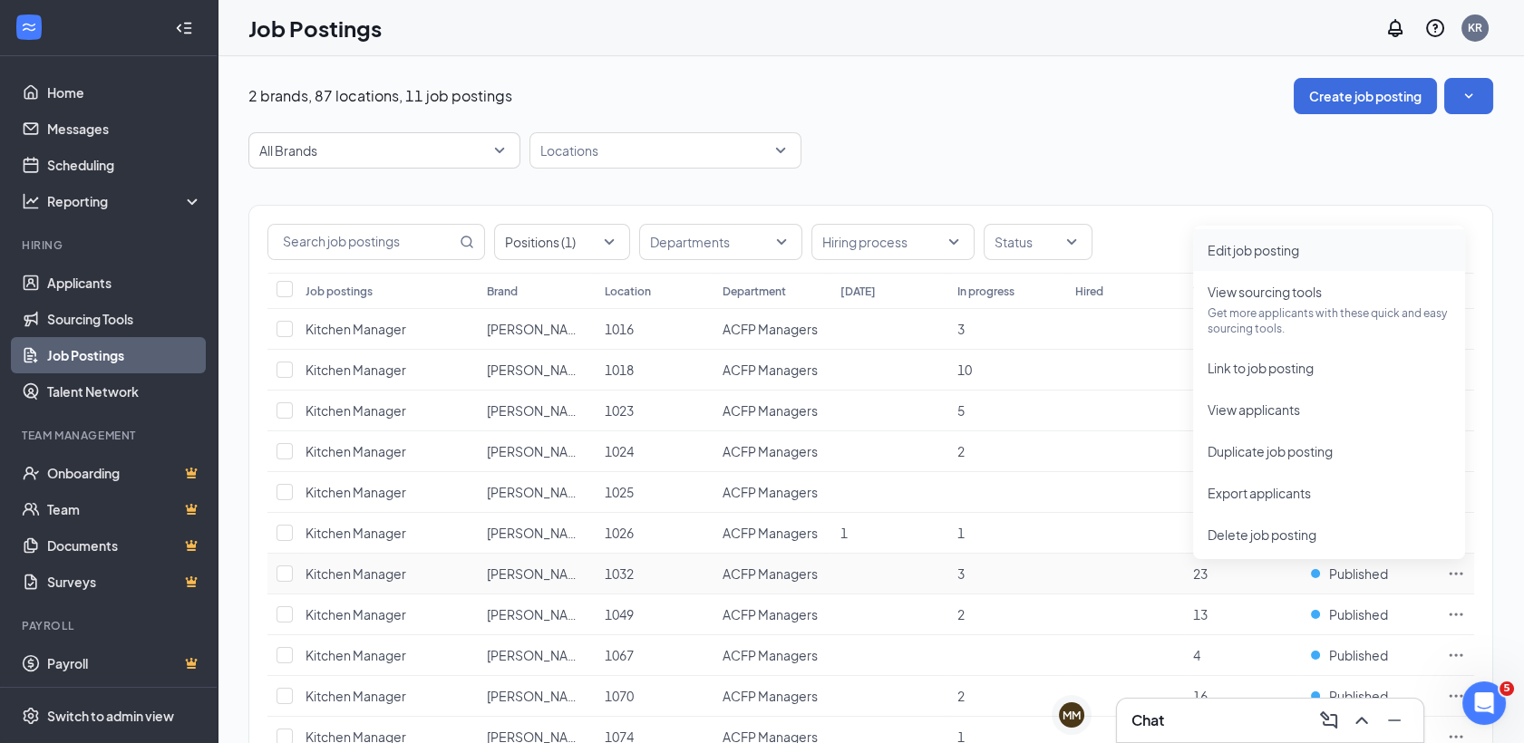
click at [1262, 263] on li "Edit job posting" at bounding box center [1329, 250] width 272 height 42
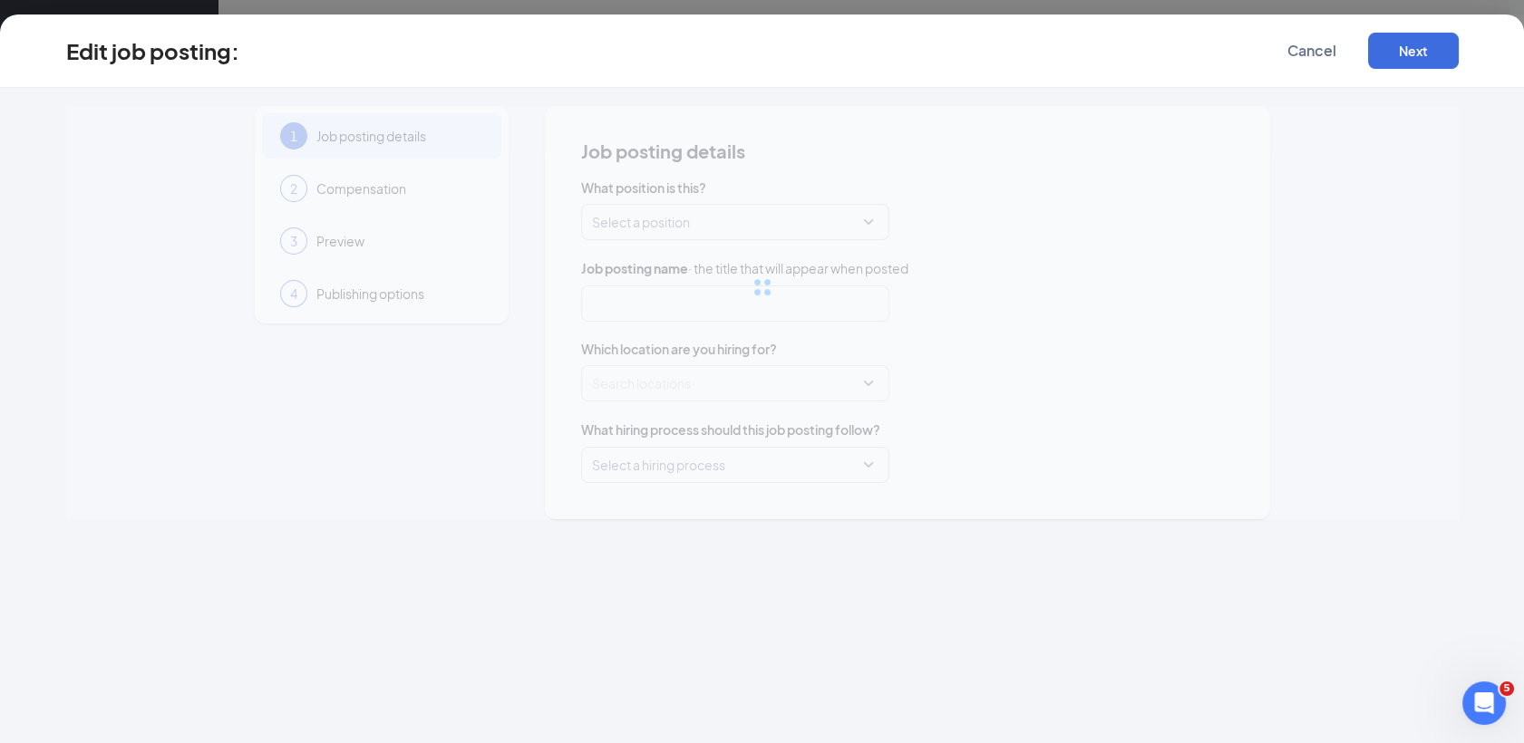
type input "Kitchen Manager"
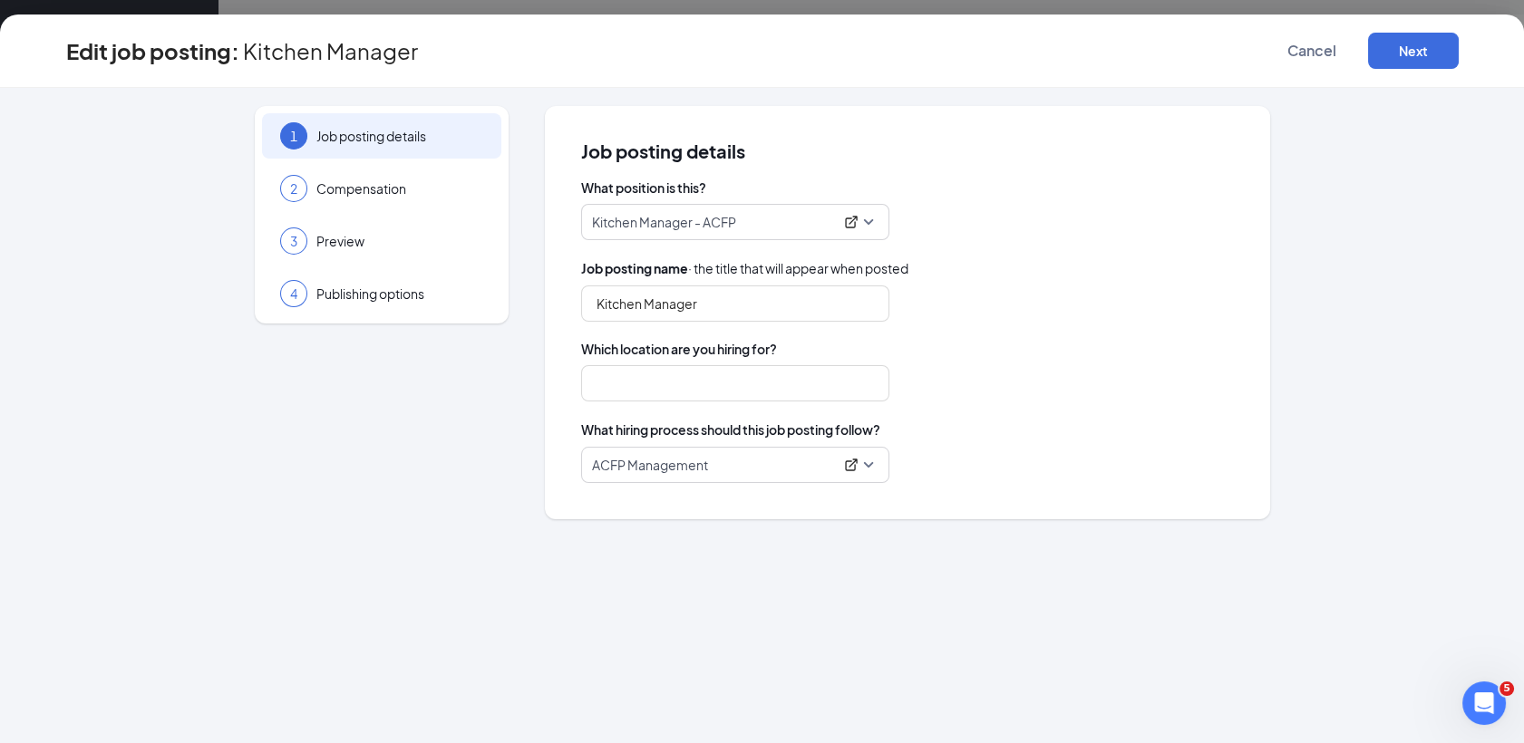
type input "1032"
click at [439, 193] on span "Compensation" at bounding box center [399, 189] width 167 height 18
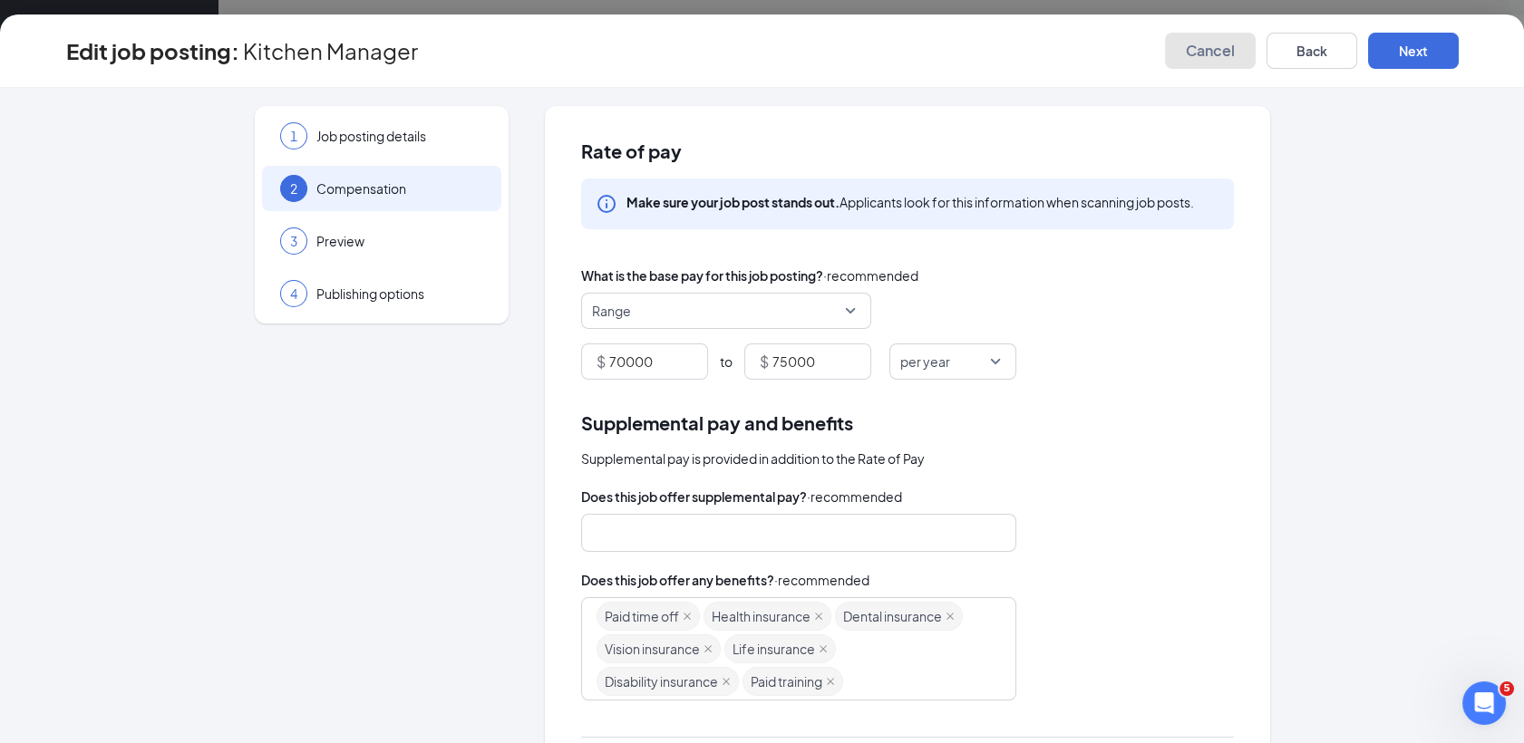
click at [1186, 58] on span "Cancel" at bounding box center [1210, 51] width 49 height 18
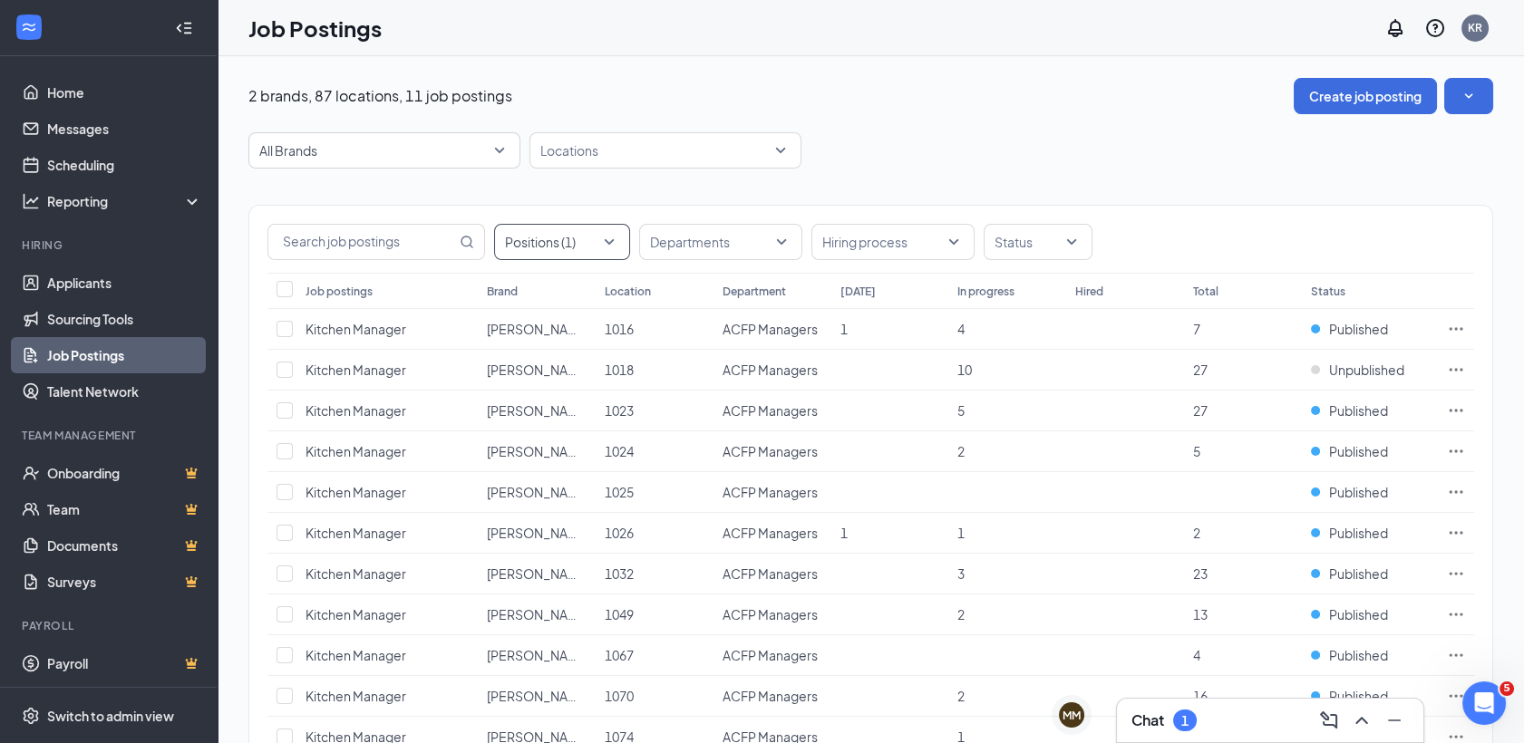
click at [602, 231] on div at bounding box center [553, 242] width 109 height 29
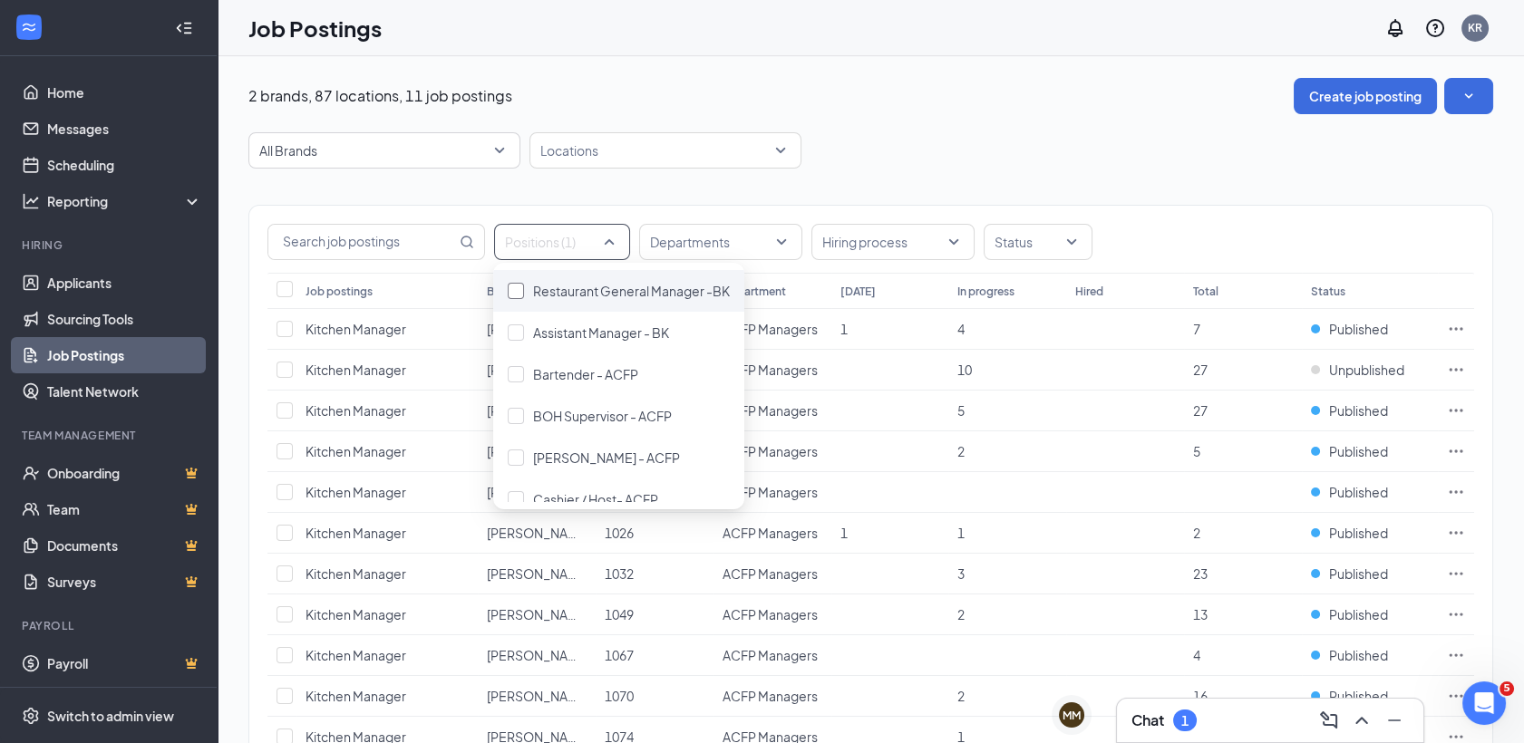
click at [608, 287] on span "Restaurant General Manager -BK" at bounding box center [631, 291] width 197 height 16
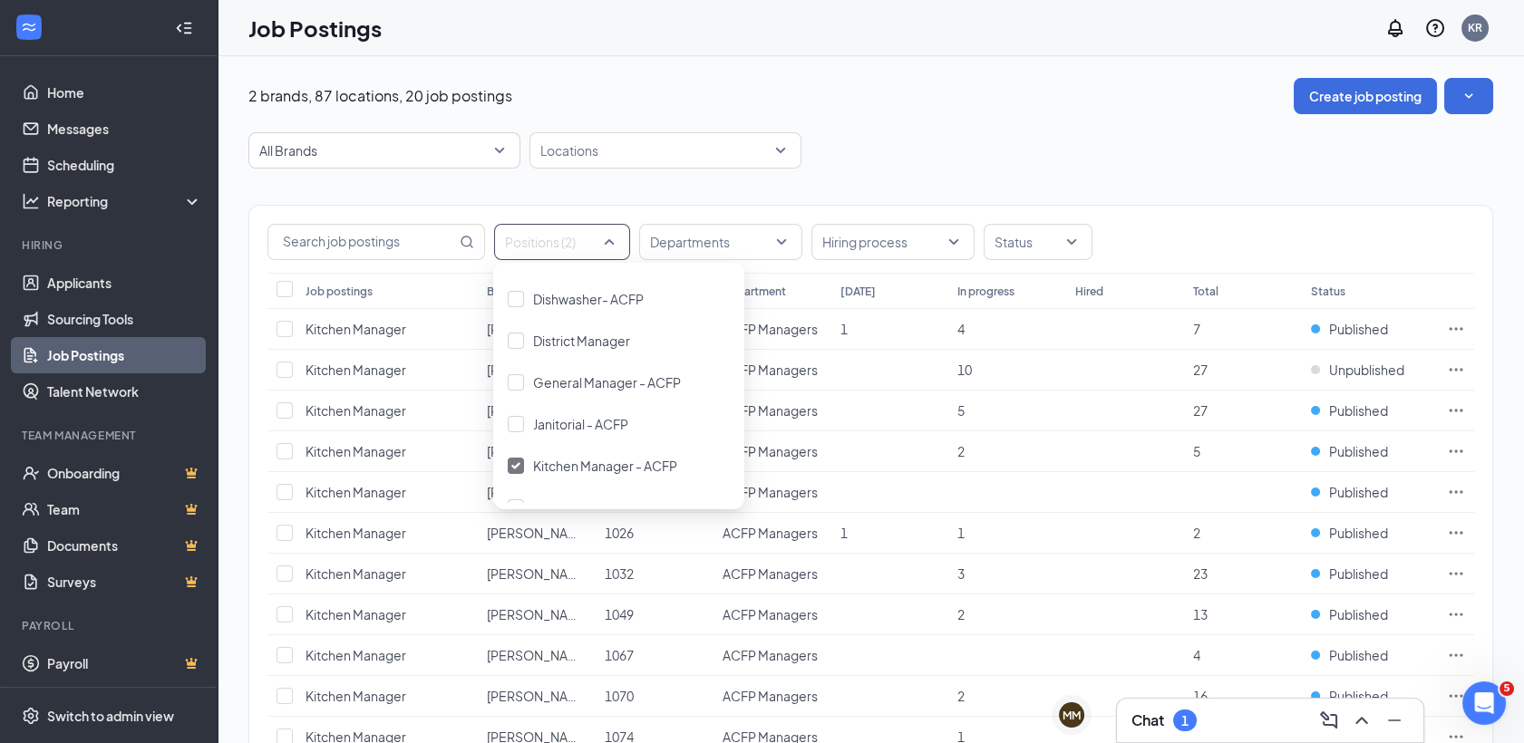
scroll to position [348, 0]
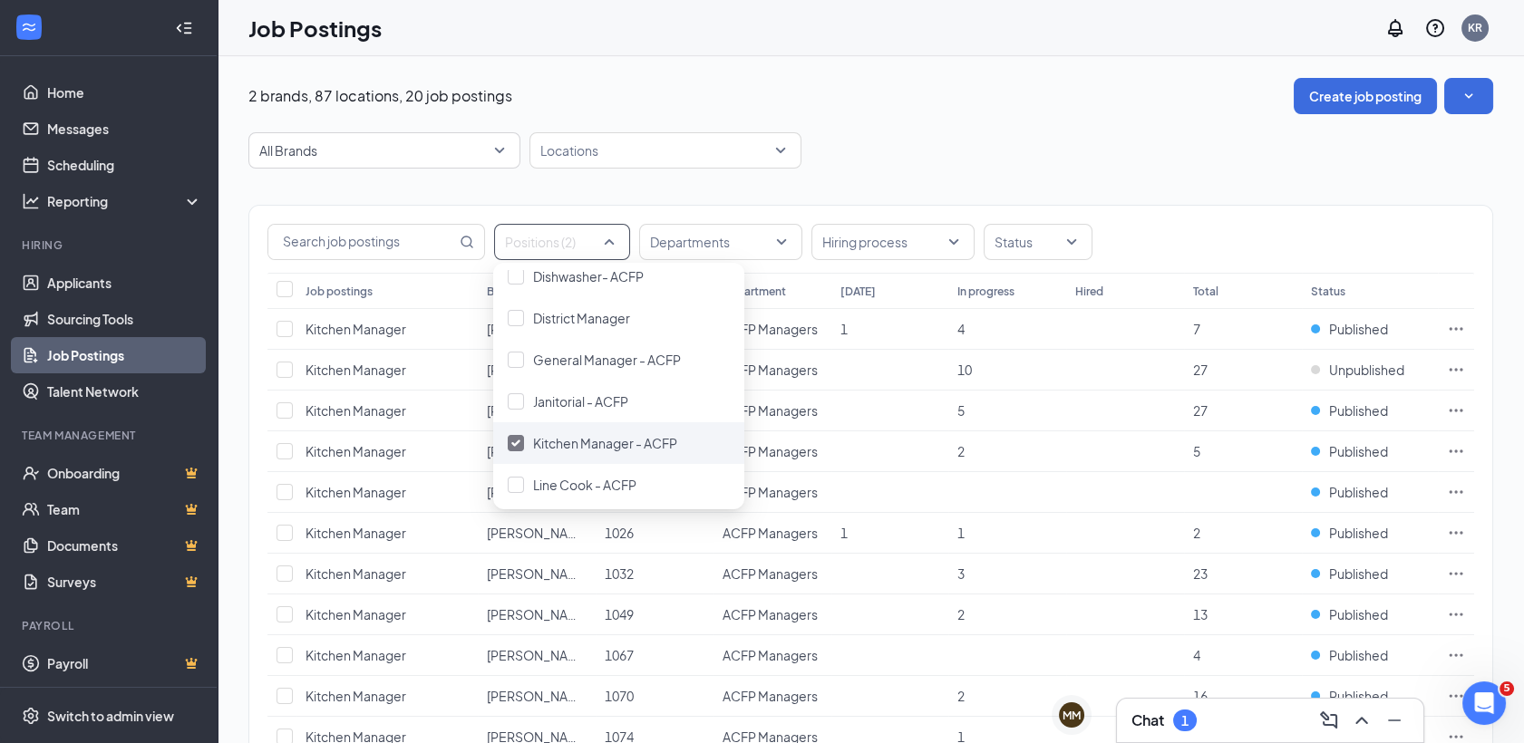
click at [599, 442] on span "Kitchen Manager - ACFP" at bounding box center [605, 443] width 144 height 16
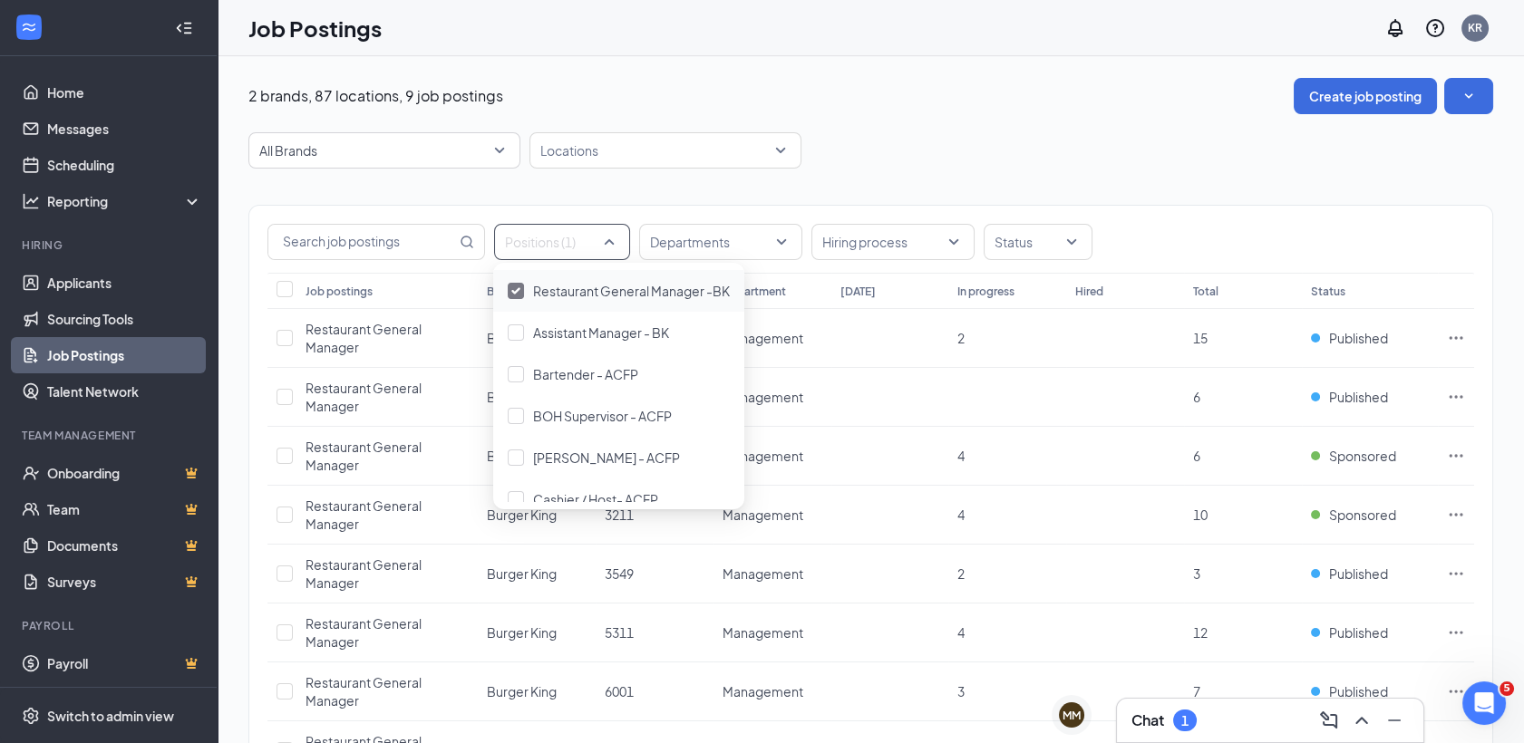
click at [981, 133] on div "All Brands Locations" at bounding box center [870, 150] width 1245 height 36
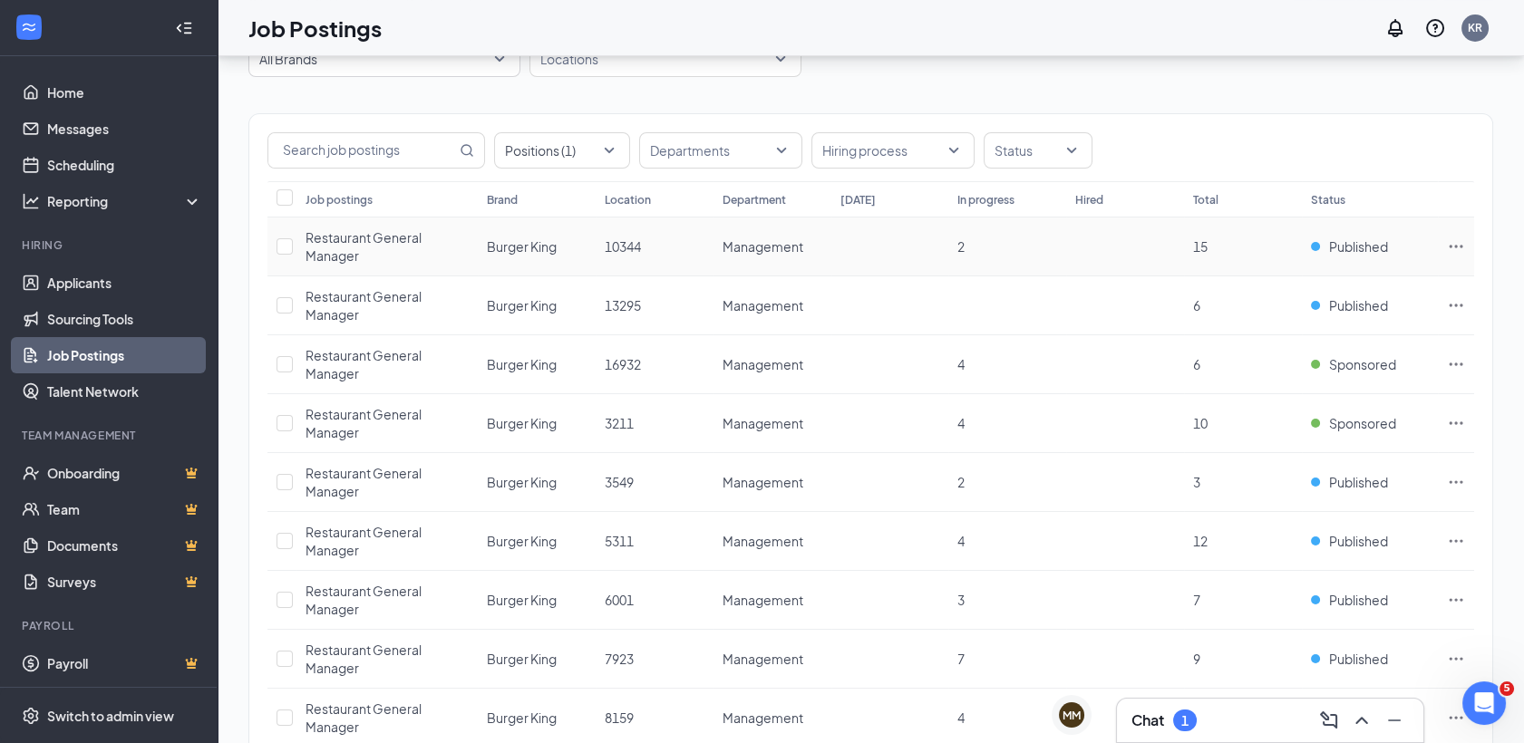
scroll to position [195, 0]
